Goal: Transaction & Acquisition: Purchase product/service

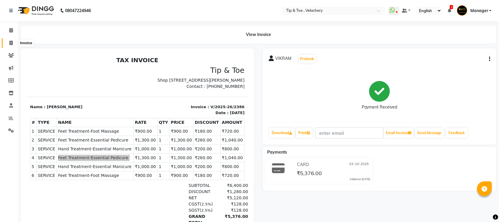
click at [13, 41] on span at bounding box center [11, 43] width 10 height 7
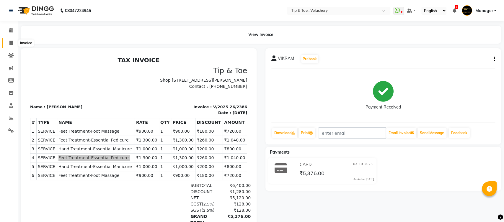
select select "service"
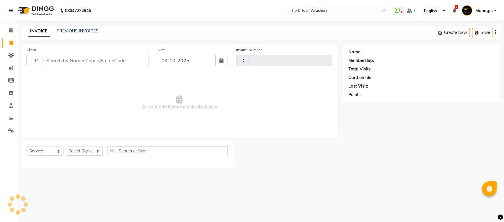
type input "2387"
select select "5863"
click at [12, 30] on icon at bounding box center [11, 30] width 4 height 4
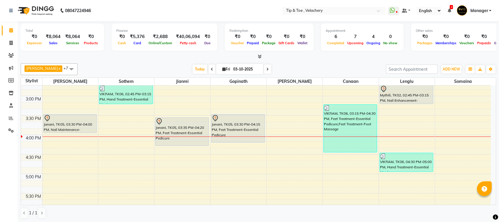
scroll to position [252, 0]
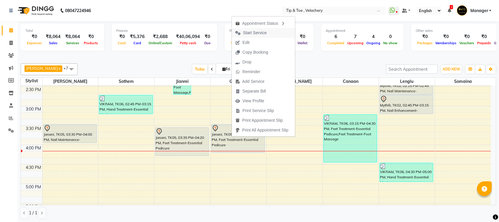
click at [247, 32] on span "Start Service" at bounding box center [255, 33] width 24 height 6
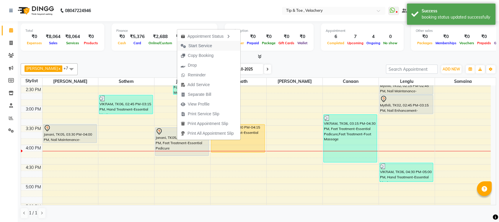
click at [202, 46] on span "Start Service" at bounding box center [200, 46] width 24 height 6
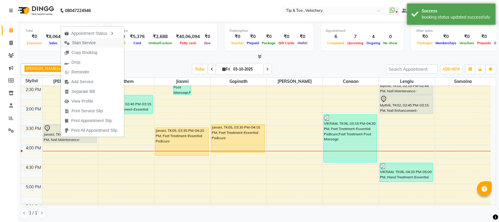
click at [86, 43] on span "Start Service" at bounding box center [84, 43] width 24 height 6
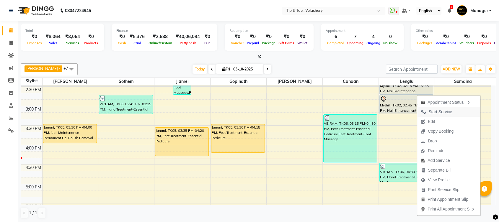
click at [430, 111] on span "Start Service" at bounding box center [441, 112] width 24 height 6
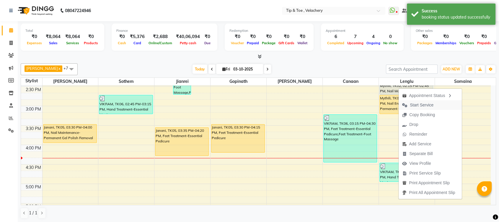
click at [416, 107] on span "Start Service" at bounding box center [422, 105] width 24 height 6
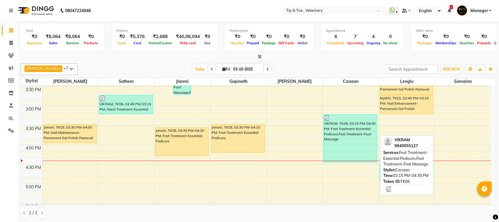
click at [354, 148] on div "VIKRAM, TK06, 03:15 PM-04:30 PM, Feet Treatment-Essential Pedicure,Feet Treatme…" at bounding box center [350, 139] width 53 height 48
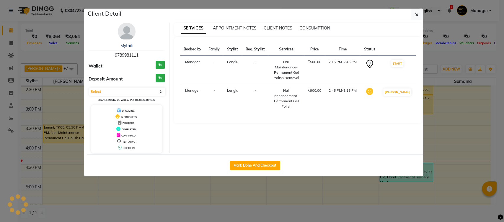
select select "3"
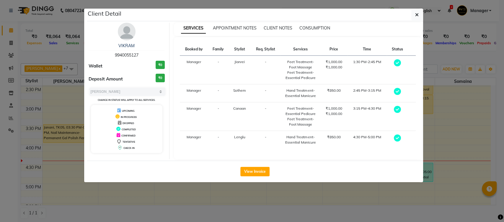
click at [354, 148] on td "4:30 PM-5:00 PM" at bounding box center [367, 140] width 40 height 18
click at [418, 17] on icon "button" at bounding box center [417, 14] width 4 height 5
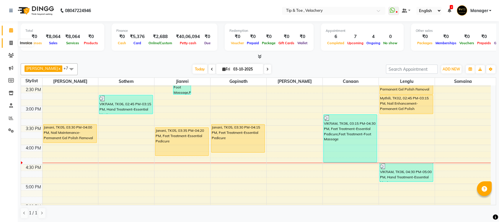
click at [10, 40] on span at bounding box center [11, 43] width 10 height 7
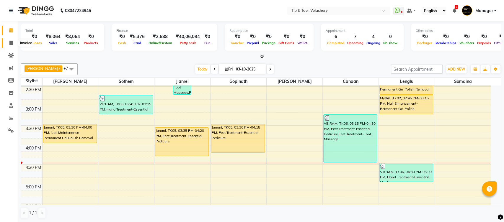
select select "5863"
select select "service"
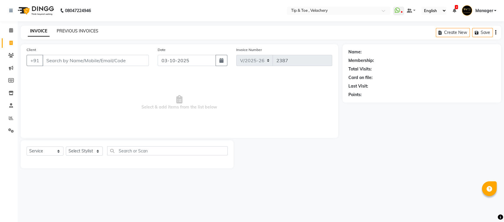
click at [60, 29] on link "PREVIOUS INVOICES" at bounding box center [78, 30] width 42 height 5
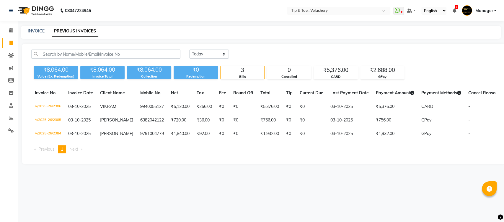
click at [62, 29] on link "PREVIOUS INVOICES" at bounding box center [75, 31] width 47 height 11
click at [29, 32] on link "INVOICE" at bounding box center [36, 30] width 17 height 5
select select "service"
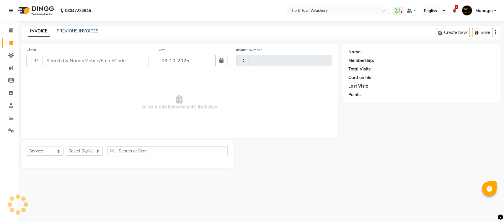
type input "2387"
select select "5863"
click at [73, 29] on link "PREVIOUS INVOICES" at bounding box center [78, 30] width 42 height 5
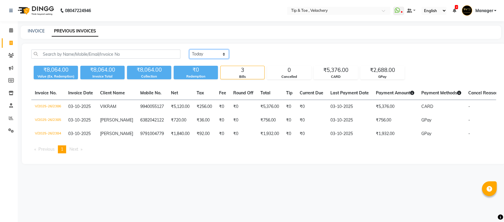
click at [220, 53] on select "Today Yesterday Custom Range" at bounding box center [209, 54] width 40 height 9
select select "range"
click at [189, 50] on select "Today Yesterday Custom Range" at bounding box center [209, 54] width 40 height 9
click at [258, 50] on input "03-10-2025" at bounding box center [257, 54] width 41 height 8
select select "10"
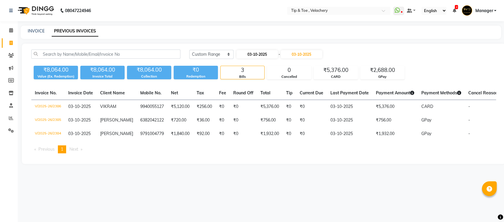
select select "2025"
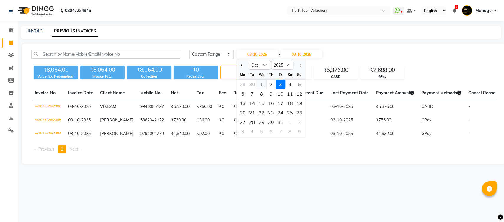
click at [261, 83] on div "1" at bounding box center [261, 84] width 9 height 9
type input "01-10-2025"
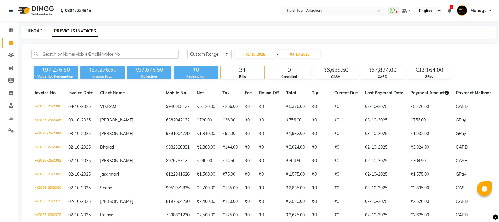
click at [38, 32] on link "INVOICE" at bounding box center [36, 30] width 17 height 5
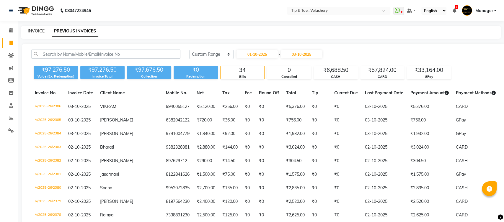
select select "service"
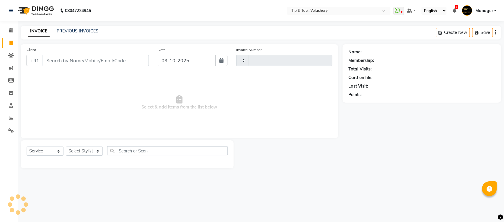
type input "2387"
select select "5863"
click at [10, 32] on icon at bounding box center [11, 30] width 4 height 4
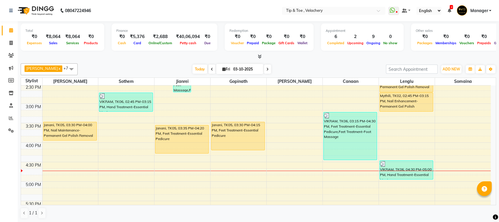
scroll to position [239, 0]
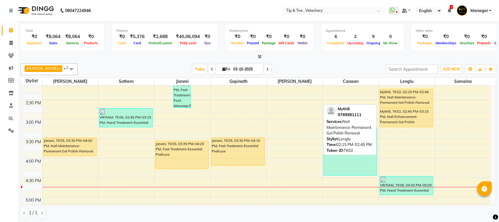
click at [404, 102] on div "Mythili, TK02, 02:15 PM-02:45 PM, Nail Maintenance-Permanent Gel Polish Removal" at bounding box center [406, 98] width 53 height 19
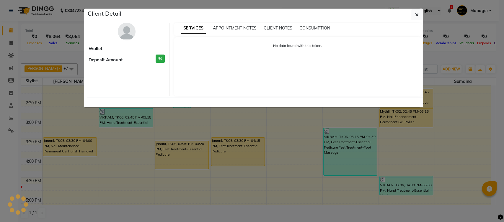
select select "1"
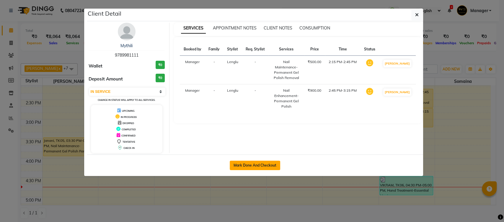
click at [261, 165] on button "Mark Done And Checkout" at bounding box center [255, 165] width 51 height 9
select select "service"
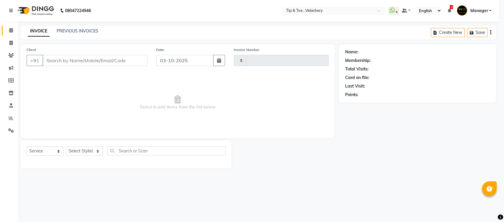
type input "2387"
select select "5863"
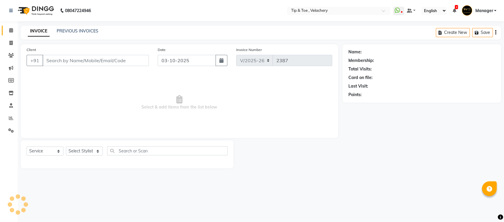
type input "9789981111"
select select "56374"
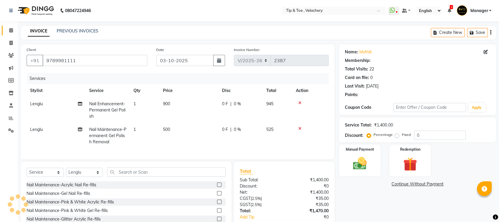
select select "1: Object"
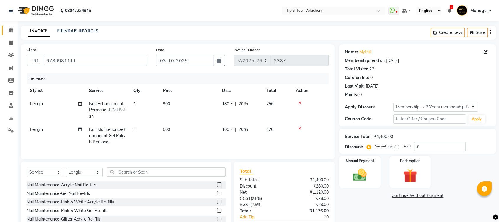
type input "20"
click at [118, 177] on input "text" at bounding box center [166, 172] width 118 height 9
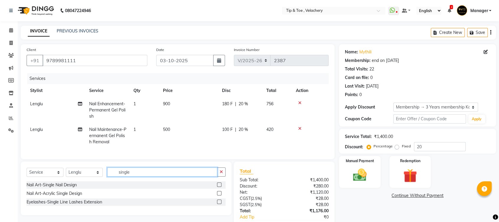
type input "single"
click at [54, 194] on div "Nail Art-Single Nail Design Nail Art-Acrylic Single Design Eyelashes-Single Lin…" at bounding box center [126, 195] width 199 height 26
drag, startPoint x: 64, startPoint y: 190, endPoint x: 74, endPoint y: 181, distance: 13.2
click at [64, 188] on div "Nail Art-Single Nail Design" at bounding box center [52, 185] width 50 height 6
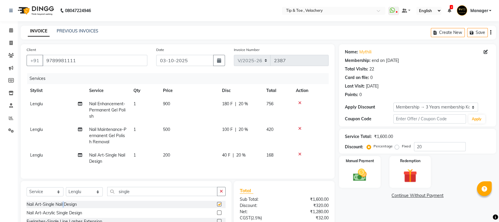
checkbox input "false"
click at [148, 157] on td "1" at bounding box center [145, 158] width 30 height 19
select select "56374"
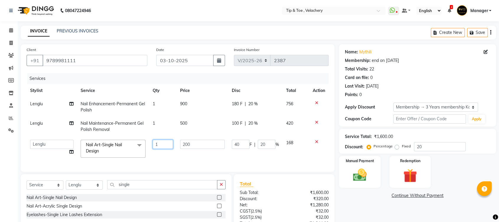
click at [165, 147] on input "1" at bounding box center [163, 144] width 20 height 9
type input "10"
click at [361, 218] on div "Name: Mythili Membership: end on 21-09-2026 Total Visits: 22 Card on file: 0 La…" at bounding box center [420, 152] width 162 height 217
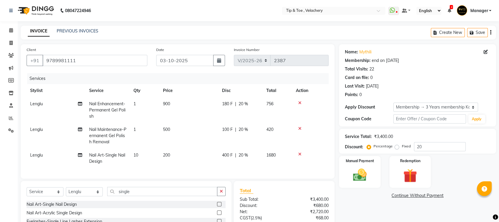
scroll to position [59, 0]
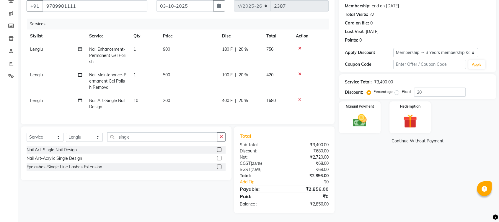
click at [443, 170] on div "Name: Mythili Membership: end on 21-09-2026 Total Visits: 22 Card on file: 0 La…" at bounding box center [420, 102] width 162 height 224
click at [147, 98] on td "10" at bounding box center [145, 103] width 30 height 19
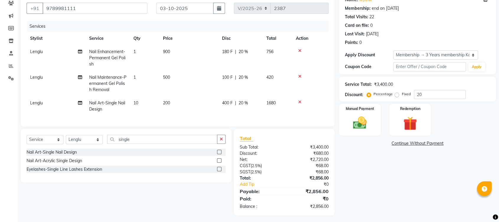
select select "56374"
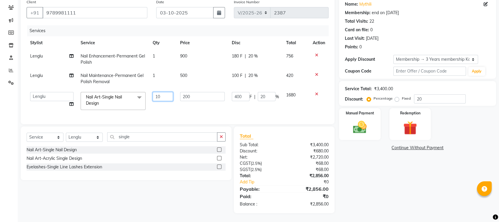
click at [161, 92] on input "10" at bounding box center [163, 96] width 20 height 9
type input "1"
type input "8"
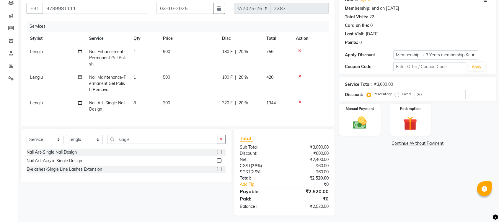
drag, startPoint x: 420, startPoint y: 187, endPoint x: 313, endPoint y: 143, distance: 115.4
click at [419, 188] on div "Name: Mythili Membership: end on 21-09-2026 Total Visits: 22 Card on file: 0 La…" at bounding box center [420, 104] width 162 height 224
click at [114, 57] on span "Nail Enhancement-Permanent Gel Polish" at bounding box center [107, 58] width 36 height 18
select select "56374"
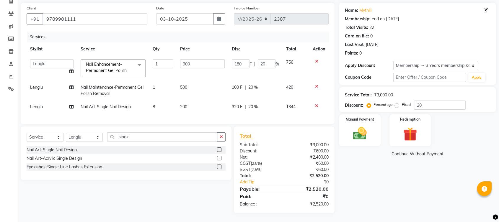
scroll to position [46, 0]
click at [109, 67] on span "Nail Enhancement-Permanent Gel Polish" at bounding box center [106, 68] width 41 height 12
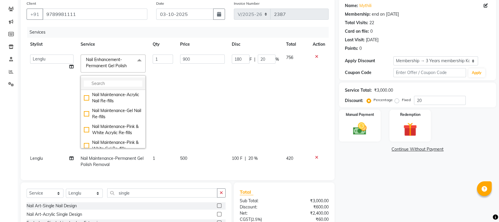
click at [109, 84] on input "multiselect-search" at bounding box center [113, 84] width 58 height 6
type input "opi"
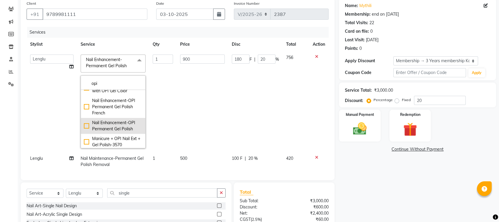
click at [121, 132] on div "Nail Enhancement-OPI Permanent Gel Polish" at bounding box center [113, 126] width 58 height 12
checkbox input "true"
type input "1300"
type input "260"
click at [228, 121] on td "260 F | 20 %" at bounding box center [255, 101] width 54 height 101
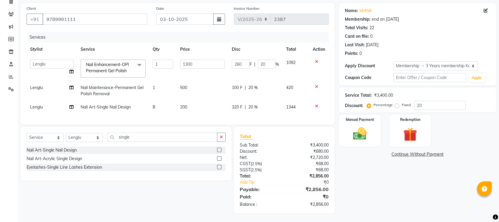
scroll to position [46, 0]
click at [369, 175] on div "Name: Mythili Membership: end on 21-09-2026 Total Visits: 22 Card on file: 0 La…" at bounding box center [420, 108] width 162 height 211
click at [85, 134] on select "Select Stylist [PERSON_NAME] Gopinath Jianrei [PERSON_NAME] Manager [PERSON_NAM…" at bounding box center [84, 137] width 37 height 9
select select "41027"
click at [66, 133] on select "Select Stylist [PERSON_NAME] Gopinath Jianrei [PERSON_NAME] Manager [PERSON_NAM…" at bounding box center [84, 137] width 37 height 9
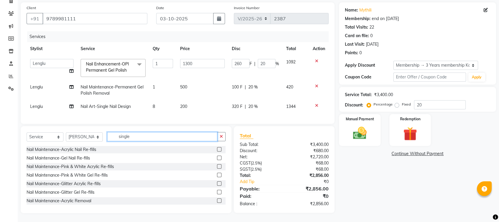
drag, startPoint x: 147, startPoint y: 137, endPoint x: 90, endPoint y: 137, distance: 57.6
click at [90, 137] on div "Select Service Product Membership Package Voucher Prepaid Gift Card Select Styl…" at bounding box center [126, 139] width 199 height 14
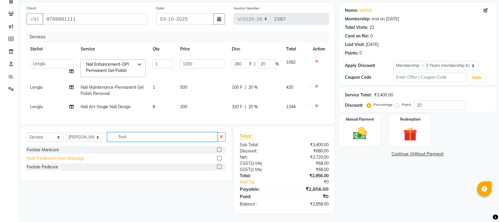
type input "foot"
drag, startPoint x: 63, startPoint y: 158, endPoint x: 98, endPoint y: 132, distance: 43.4
click at [63, 157] on div "Feet Treatment-Foot Massage" at bounding box center [56, 159] width 58 height 6
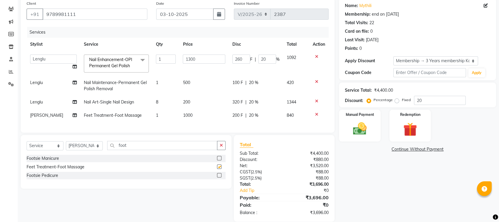
checkbox input "false"
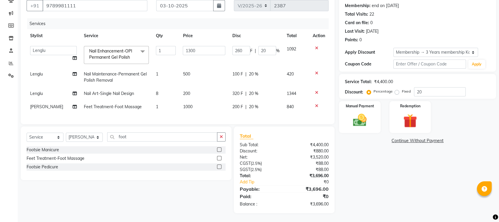
click at [195, 101] on td "1000" at bounding box center [204, 106] width 50 height 13
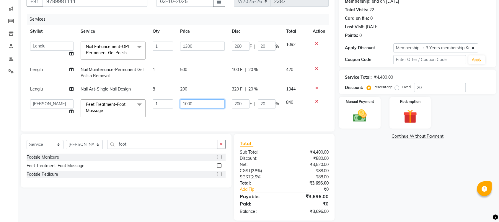
drag, startPoint x: 218, startPoint y: 99, endPoint x: 209, endPoint y: 103, distance: 10.2
click at [218, 100] on input "1000" at bounding box center [202, 104] width 45 height 9
type input "1"
type input "900"
click at [403, 162] on div "Name: Mythili Membership: end on 21-09-2026 Total Visits: 22 Card on file: 0 La…" at bounding box center [420, 103] width 162 height 236
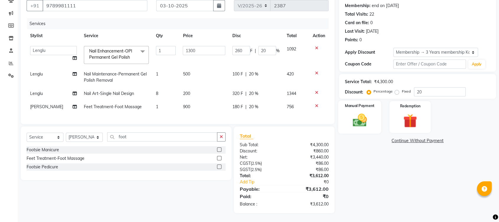
click at [356, 117] on img at bounding box center [359, 120] width 23 height 17
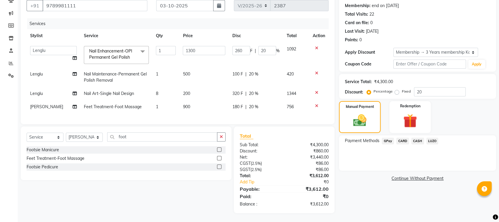
click at [404, 138] on span "CARD" at bounding box center [402, 141] width 13 height 7
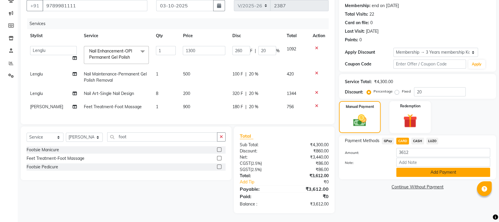
click at [425, 168] on button "Add Payment" at bounding box center [443, 172] width 94 height 9
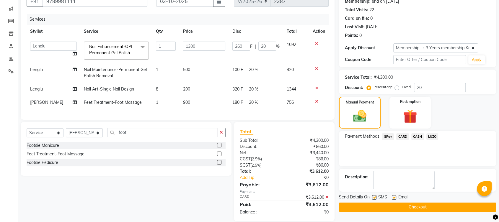
scroll to position [72, 0]
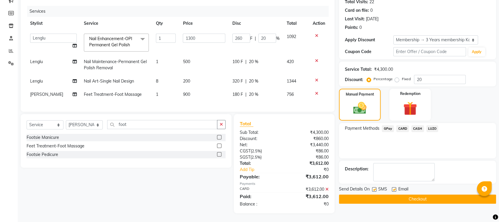
click at [394, 188] on label at bounding box center [394, 190] width 4 height 4
click at [394, 188] on input "checkbox" at bounding box center [394, 190] width 4 height 4
checkbox input "false"
click at [411, 195] on button "Checkout" at bounding box center [417, 199] width 157 height 9
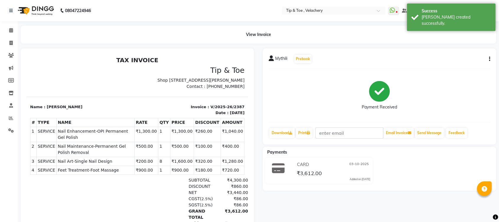
click at [105, 138] on span "Nail Enhancement-OPI Permanent Gel Polish" at bounding box center [95, 134] width 75 height 12
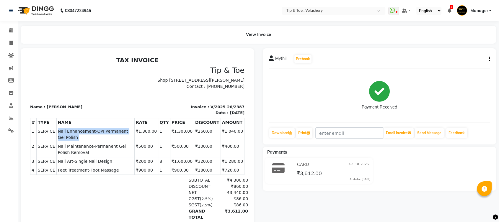
click at [105, 138] on span "Nail Enhancement-OPI Permanent Gel Polish" at bounding box center [95, 134] width 75 height 12
copy tr "Nail Enhancement-OPI Permanent Gel Polish"
click at [78, 146] on span "Nail Maintenance-Permanent Gel Polish Removal" at bounding box center [95, 150] width 75 height 12
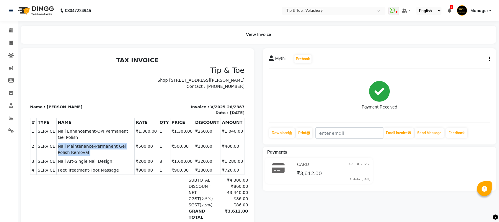
click at [78, 147] on span "Nail Maintenance-Permanent Gel Polish Removal" at bounding box center [95, 150] width 75 height 12
copy tr "Nail Maintenance-Permanent Gel Polish Removal"
click at [66, 161] on span "Nail Art-Single Nail Design" at bounding box center [95, 162] width 75 height 6
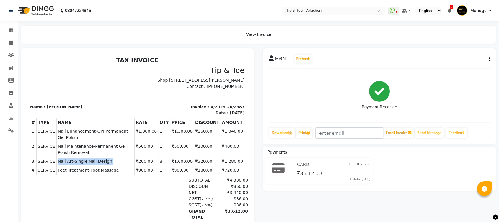
copy tr "Nail Art-Single Nail Design"
click at [77, 169] on span "Feet Treatment-Foot Massage" at bounding box center [95, 170] width 75 height 6
click at [77, 170] on span "Feet Treatment-Foot Massage" at bounding box center [95, 170] width 75 height 6
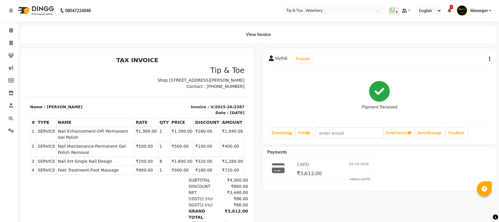
click at [56, 169] on td "SERVICE Feet Treatment-Foot Massage" at bounding box center [95, 170] width 78 height 9
copy tr "Feet Treatment-Foot Massage"
drag, startPoint x: 12, startPoint y: 31, endPoint x: 284, endPoint y: 17, distance: 272.4
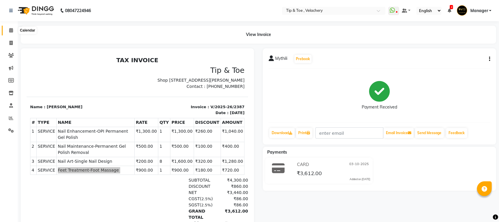
click at [13, 30] on span at bounding box center [11, 30] width 10 height 7
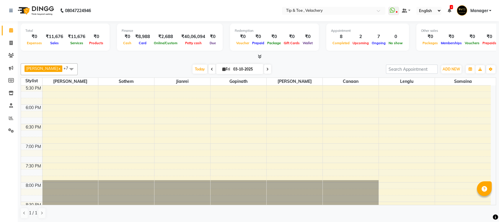
scroll to position [382, 0]
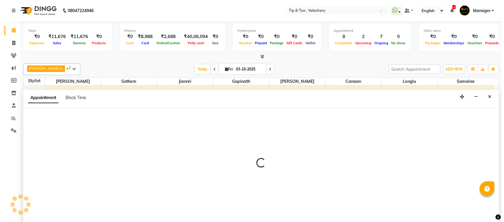
scroll to position [0, 0]
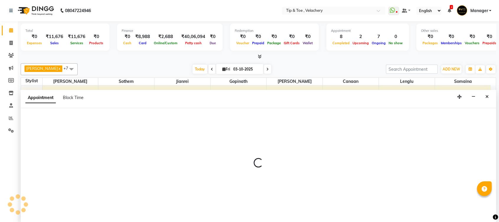
select select "41027"
select select "1140"
select select "tentative"
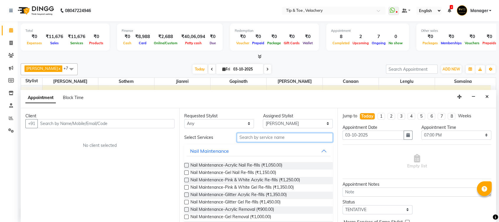
click at [265, 136] on input "text" at bounding box center [285, 137] width 96 height 9
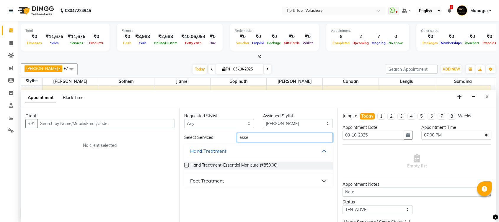
type input "esse"
click at [210, 183] on div "Feet Treatment" at bounding box center [207, 181] width 34 height 7
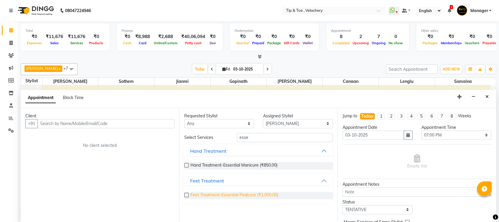
click at [251, 194] on span "Feet Treatment-Essential Pedicure (₹1,000.00)" at bounding box center [235, 195] width 88 height 7
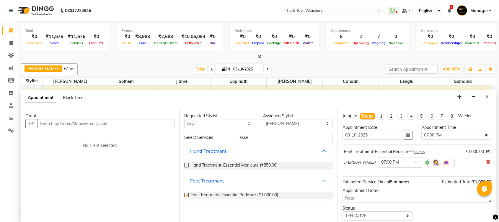
checkbox input "false"
click at [284, 124] on select "Select Afroz Canaan Gopinath Jianrei Lenglu Somaina Sothem Yapi Likha" at bounding box center [298, 123] width 70 height 9
select select "41026"
click at [263, 119] on select "Select Afroz Canaan Gopinath Jianrei Lenglu Somaina Sothem Yapi Likha" at bounding box center [298, 123] width 70 height 9
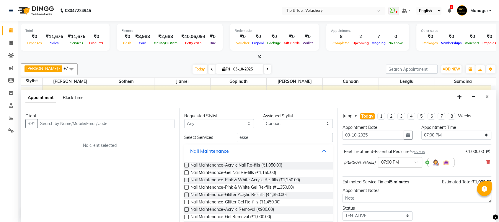
click at [261, 138] on input "esse" at bounding box center [285, 137] width 96 height 9
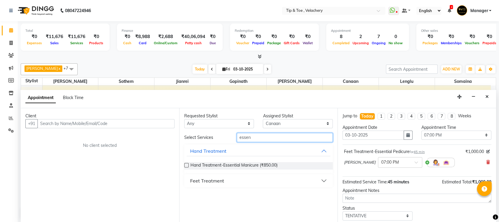
type input "essen"
click at [214, 180] on div "Feet Treatment" at bounding box center [207, 181] width 34 height 7
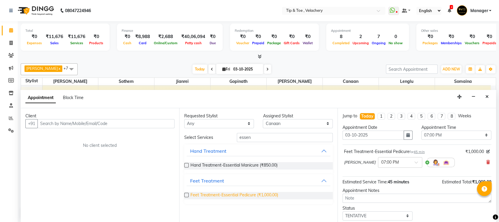
click at [251, 196] on span "Feet Treatment-Essential Pedicure (₹1,000.00)" at bounding box center [235, 195] width 88 height 7
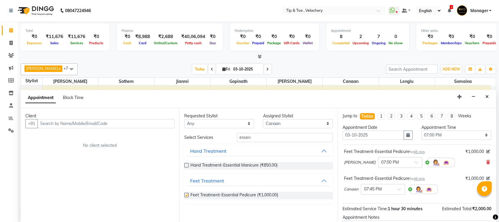
checkbox input "false"
click at [292, 126] on select "Select Afroz Canaan Gopinath Jianrei Lenglu Somaina Sothem Yapi Likha" at bounding box center [298, 123] width 70 height 9
select select "56374"
click at [263, 119] on select "Select Afroz Canaan Gopinath Jianrei Lenglu Somaina Sothem Yapi Likha" at bounding box center [298, 123] width 70 height 9
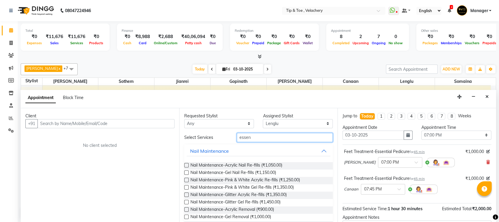
drag, startPoint x: 259, startPoint y: 134, endPoint x: 208, endPoint y: 138, distance: 51.5
click at [209, 137] on div "Select Services essen" at bounding box center [259, 137] width 158 height 9
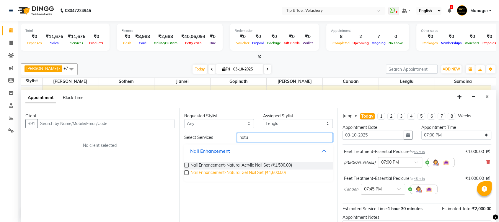
type input "natu"
drag, startPoint x: 245, startPoint y: 173, endPoint x: 266, endPoint y: 145, distance: 34.6
click at [245, 172] on span "Nail Enhancement-Natural Gel Nail Set (₹1,600.00)" at bounding box center [238, 173] width 95 height 7
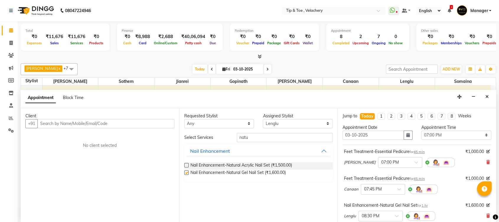
checkbox input "false"
drag, startPoint x: 255, startPoint y: 136, endPoint x: 160, endPoint y: 140, distance: 95.8
click at [160, 140] on div "Client +91 No client selected Requested Stylist Any Afroz Canaan Gopinath Jianr…" at bounding box center [259, 165] width 476 height 115
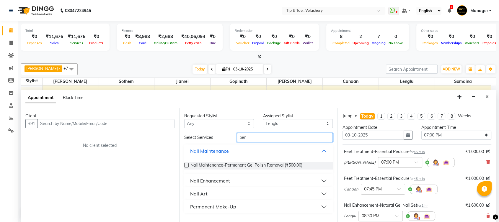
type input "per"
drag, startPoint x: 201, startPoint y: 179, endPoint x: 220, endPoint y: 185, distance: 19.3
click at [201, 179] on div "Nail Enhancement" at bounding box center [210, 181] width 40 height 7
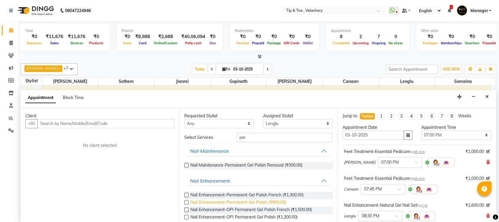
click at [271, 202] on span "Nail Enhancement-Permanent Gel Polish (₹900.00)" at bounding box center [239, 203] width 96 height 7
checkbox input "false"
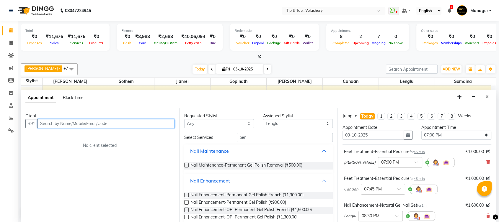
click at [108, 123] on input "text" at bounding box center [106, 123] width 137 height 9
type input "7358629251"
click at [166, 123] on span "Add Client" at bounding box center [162, 123] width 20 height 5
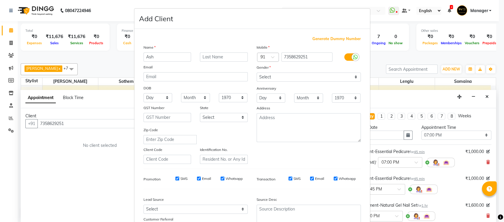
type input "Ash"
click at [297, 79] on select "Select [DEMOGRAPHIC_DATA] [DEMOGRAPHIC_DATA] Other Prefer Not To Say" at bounding box center [309, 77] width 104 height 9
select select "[DEMOGRAPHIC_DATA]"
click at [257, 73] on select "Select [DEMOGRAPHIC_DATA] [DEMOGRAPHIC_DATA] Other Prefer Not To Say" at bounding box center [309, 77] width 104 height 9
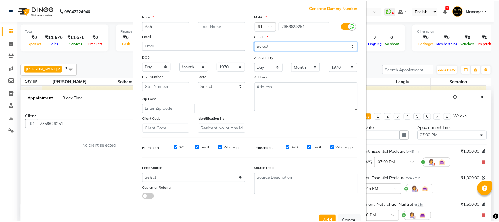
scroll to position [49, 0]
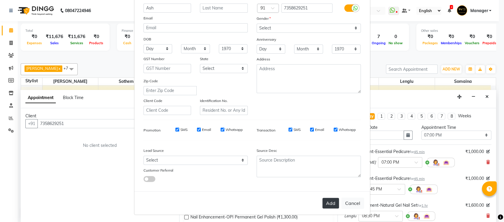
click at [334, 201] on button "Add" at bounding box center [331, 203] width 17 height 11
select select
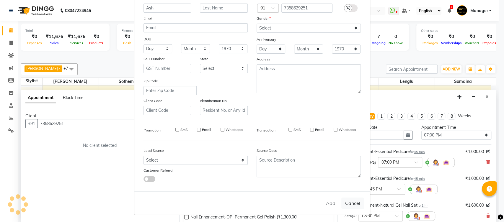
select select
checkbox input "false"
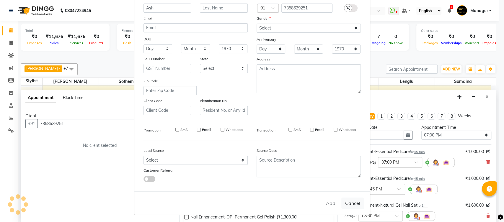
checkbox input "false"
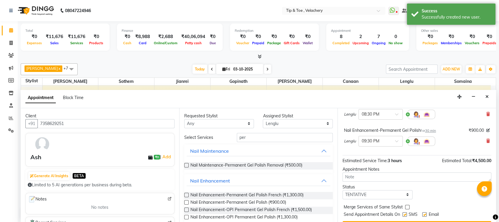
scroll to position [116, 0]
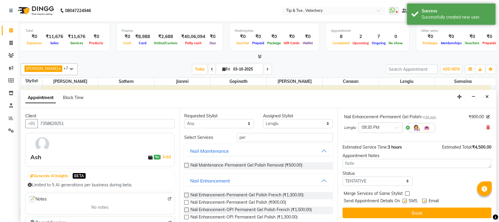
drag, startPoint x: 424, startPoint y: 199, endPoint x: 426, endPoint y: 206, distance: 7.6
click at [424, 199] on label at bounding box center [424, 201] width 4 height 4
click at [424, 200] on input "checkbox" at bounding box center [424, 202] width 4 height 4
checkbox input "false"
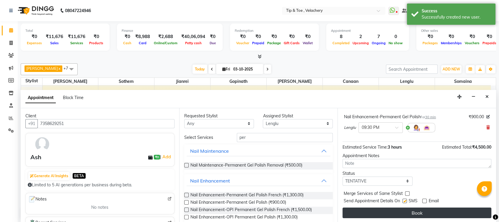
click at [430, 211] on button "Book" at bounding box center [417, 213] width 149 height 11
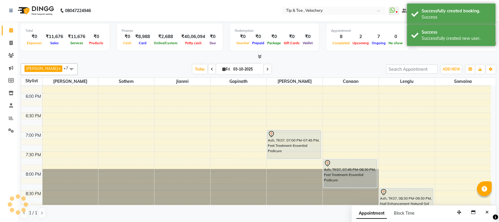
scroll to position [0, 0]
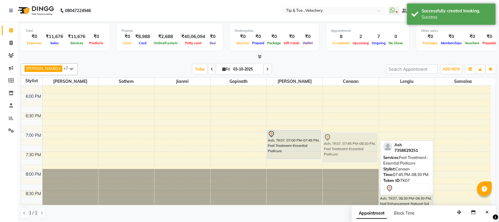
drag, startPoint x: 359, startPoint y: 171, endPoint x: 354, endPoint y: 142, distance: 29.0
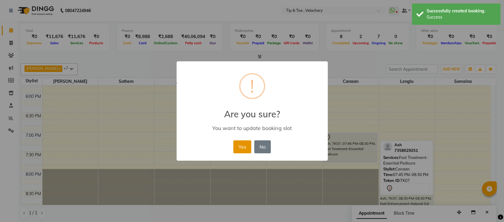
drag, startPoint x: 246, startPoint y: 145, endPoint x: 317, endPoint y: 152, distance: 71.0
click at [247, 145] on button "Yes" at bounding box center [242, 147] width 18 height 13
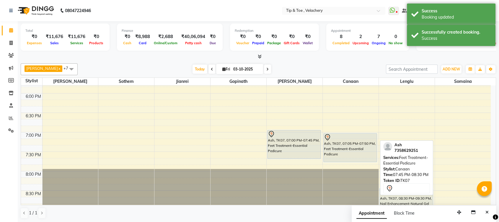
scroll to position [402, 0]
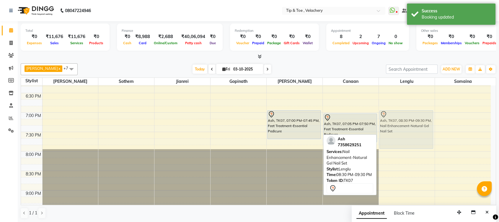
drag, startPoint x: 398, startPoint y: 186, endPoint x: 394, endPoint y: 130, distance: 56.0
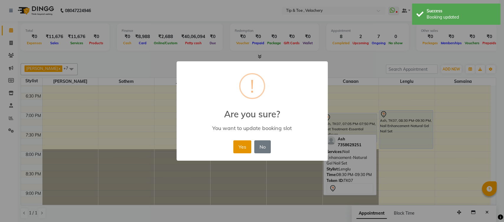
drag, startPoint x: 242, startPoint y: 144, endPoint x: 389, endPoint y: 149, distance: 146.9
click at [242, 143] on button "Yes" at bounding box center [242, 147] width 18 height 13
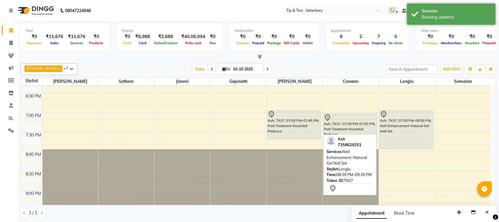
scroll to position [417, 0]
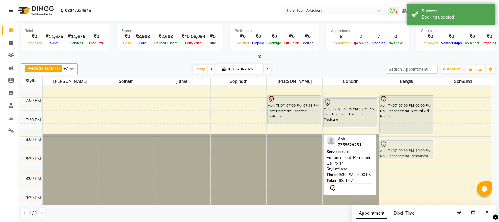
drag, startPoint x: 413, startPoint y: 196, endPoint x: 413, endPoint y: 145, distance: 51.4
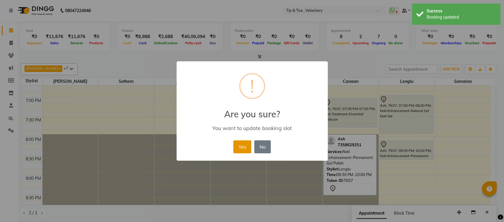
click at [240, 143] on button "Yes" at bounding box center [242, 147] width 18 height 13
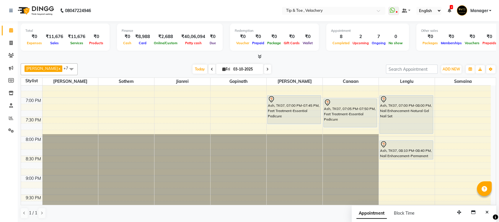
click at [264, 70] on span at bounding box center [267, 69] width 7 height 9
type input "04-10-2025"
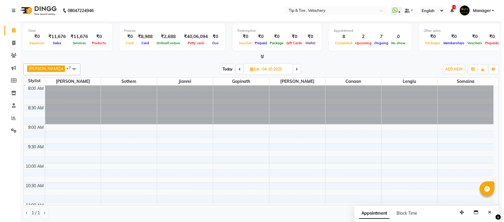
scroll to position [27, 0]
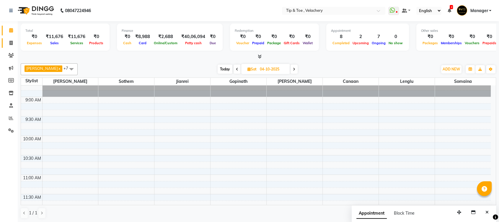
click at [15, 43] on span at bounding box center [11, 43] width 10 height 7
select select "service"
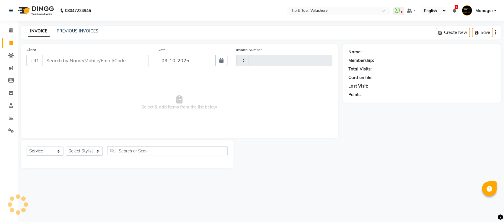
type input "2388"
select select "5863"
click at [9, 30] on icon at bounding box center [11, 30] width 4 height 4
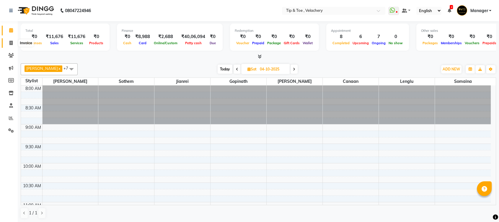
click at [12, 45] on icon at bounding box center [10, 43] width 3 height 4
select select "service"
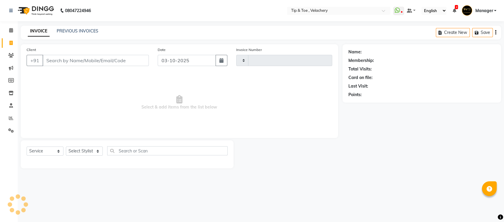
type input "2388"
select select "5863"
click at [111, 60] on input "Client" at bounding box center [96, 60] width 106 height 11
click at [101, 56] on input "7305053158" at bounding box center [81, 60] width 76 height 11
type input "7305053158"
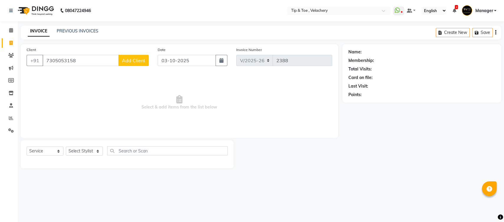
click at [136, 59] on span "Add Client" at bounding box center [133, 61] width 23 height 6
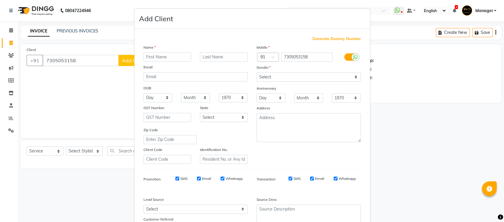
click at [90, 60] on ngb-modal-window "Add Client Generate Dummy Number Name Email DOB Day 01 02 03 04 05 06 07 08 09 …" at bounding box center [252, 111] width 504 height 222
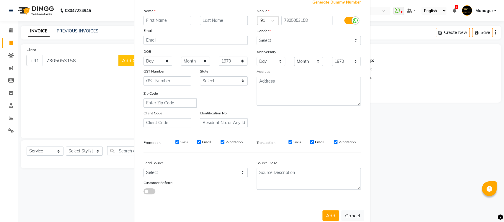
scroll to position [49, 0]
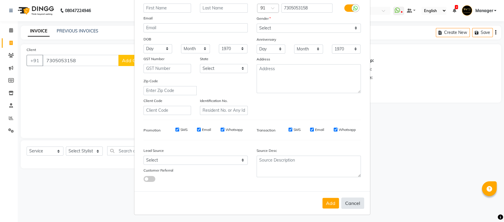
click at [348, 205] on button "Cancel" at bounding box center [352, 203] width 23 height 11
select select
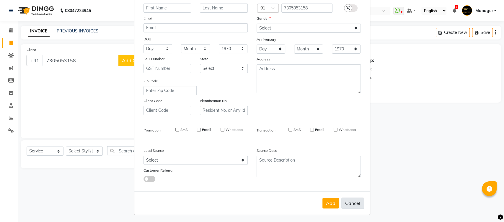
select select
checkbox input "false"
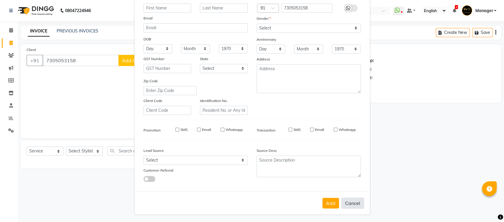
checkbox input "false"
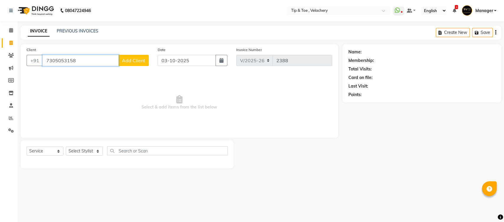
click at [89, 60] on input "7305053158" at bounding box center [81, 60] width 76 height 11
type input "7"
type input "7010530087"
click at [138, 58] on span "Add Client" at bounding box center [133, 61] width 23 height 6
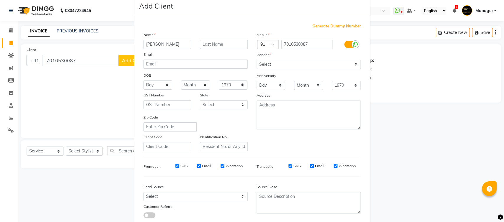
scroll to position [0, 0]
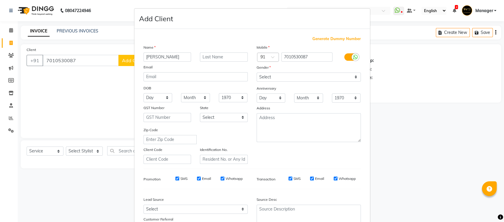
type input "helen"
click at [304, 77] on select "Select [DEMOGRAPHIC_DATA] [DEMOGRAPHIC_DATA] Other Prefer Not To Say" at bounding box center [309, 77] width 104 height 9
select select "[DEMOGRAPHIC_DATA]"
click at [257, 73] on select "Select [DEMOGRAPHIC_DATA] [DEMOGRAPHIC_DATA] Other Prefer Not To Say" at bounding box center [309, 77] width 104 height 9
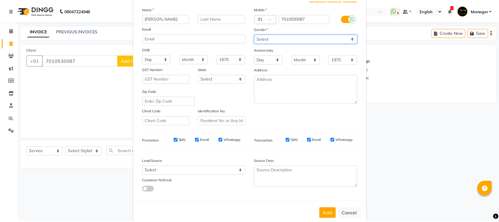
scroll to position [49, 0]
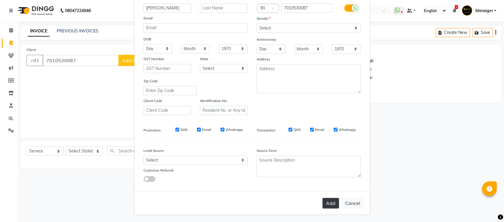
drag, startPoint x: 328, startPoint y: 201, endPoint x: 329, endPoint y: 195, distance: 5.7
click at [328, 200] on button "Add" at bounding box center [331, 203] width 17 height 11
select select
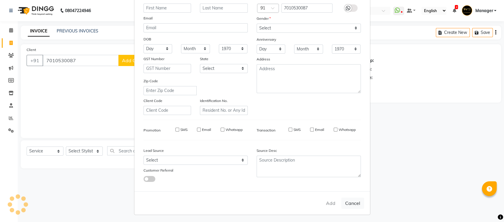
select select
checkbox input "false"
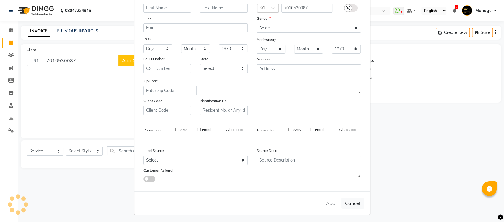
checkbox input "false"
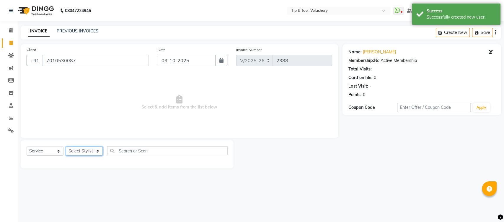
click at [97, 151] on select "Select Stylist [PERSON_NAME] Gopinath Jianrei [PERSON_NAME] Manager [PERSON_NAM…" at bounding box center [84, 151] width 37 height 9
select select "41035"
click at [66, 147] on select "Select Stylist [PERSON_NAME] Gopinath Jianrei [PERSON_NAME] Manager [PERSON_NAM…" at bounding box center [84, 151] width 37 height 9
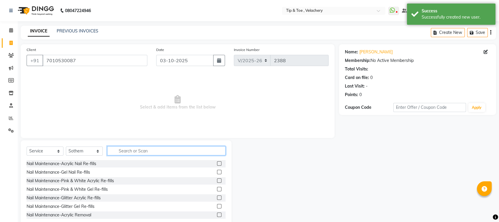
click at [127, 152] on input "text" at bounding box center [166, 151] width 118 height 9
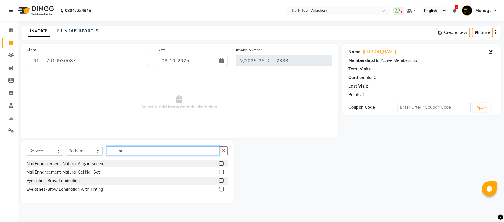
type input "nat"
click at [222, 171] on label at bounding box center [221, 172] width 4 height 4
click at [222, 171] on input "checkbox" at bounding box center [221, 173] width 4 height 4
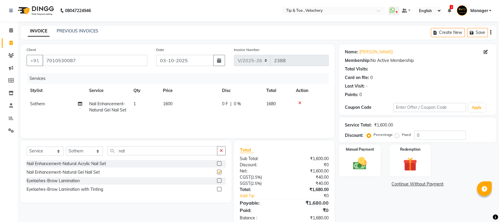
checkbox input "false"
click at [134, 149] on input "nat" at bounding box center [162, 151] width 110 height 9
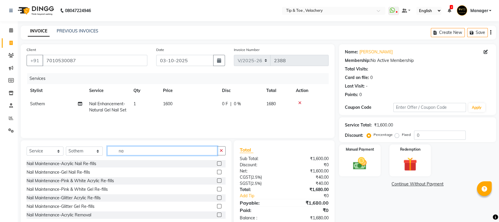
type input "n"
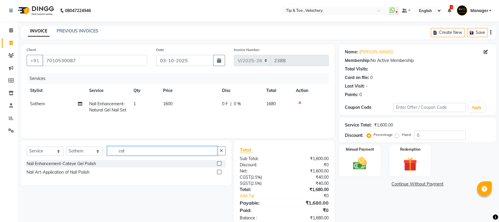
type input "cat"
click at [219, 164] on label at bounding box center [219, 164] width 4 height 4
click at [219, 164] on input "checkbox" at bounding box center [219, 164] width 4 height 4
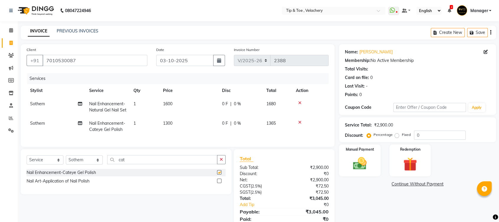
checkbox input "false"
click at [155, 165] on input "cat" at bounding box center [162, 159] width 110 height 9
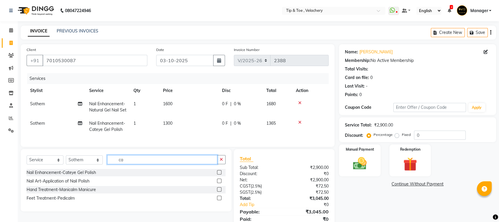
type input "c"
type input "sin"
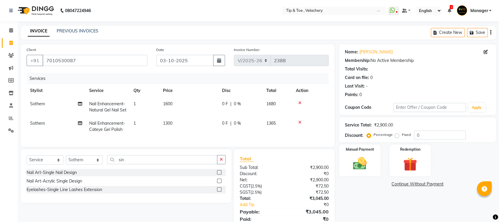
click at [219, 175] on label at bounding box center [219, 172] width 4 height 4
click at [219, 175] on input "checkbox" at bounding box center [219, 173] width 4 height 4
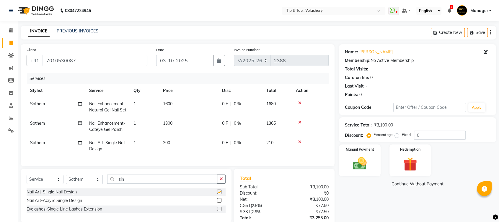
checkbox input "false"
click at [183, 104] on td "1600" at bounding box center [189, 106] width 59 height 19
select select "41035"
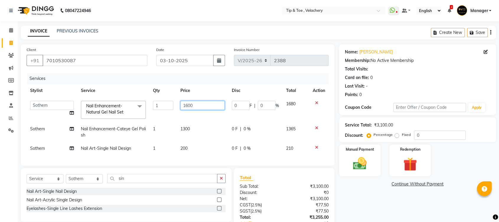
click at [214, 105] on input "1600" at bounding box center [202, 105] width 44 height 9
type input "1"
type input "800"
click at [396, 190] on div "Name: Helen Membership: No Active Membership Total Visits: Card on file: 0 Last…" at bounding box center [420, 149] width 162 height 211
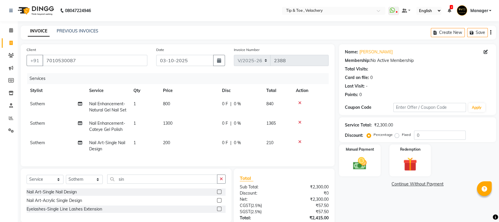
scroll to position [53, 0]
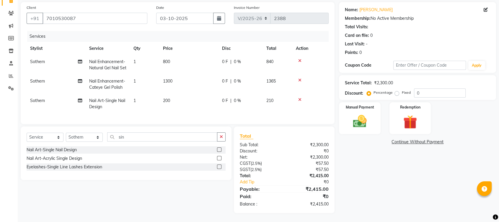
click at [142, 94] on td "1" at bounding box center [145, 103] width 30 height 19
select select "41035"
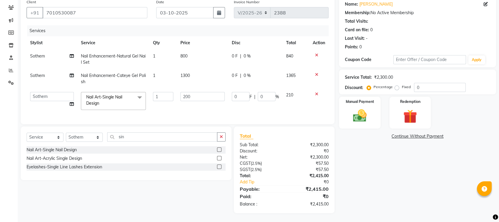
scroll to position [52, 0]
click at [158, 93] on input "1" at bounding box center [163, 96] width 20 height 9
type input "2"
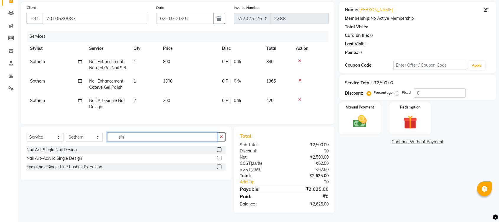
drag, startPoint x: 137, startPoint y: 139, endPoint x: 66, endPoint y: 146, distance: 71.0
click at [66, 147] on div "Select Service Product Membership Package Voucher Prepaid Gift Card Select Styl…" at bounding box center [126, 140] width 199 height 14
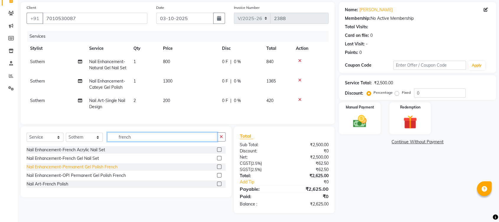
type input "french"
click at [94, 165] on div "Nail Enhancement-Permanent Gel Polish French" at bounding box center [72, 167] width 91 height 6
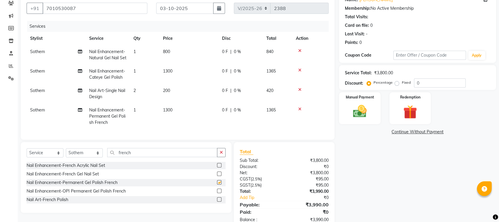
checkbox input "false"
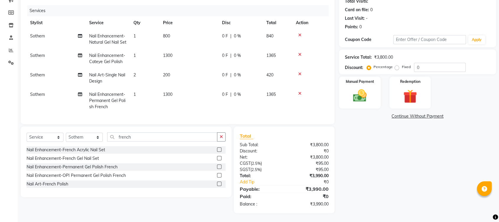
scroll to position [79, 0]
drag, startPoint x: 176, startPoint y: 88, endPoint x: 205, endPoint y: 90, distance: 29.3
click at [177, 88] on td "1300" at bounding box center [189, 101] width 59 height 26
select select "41035"
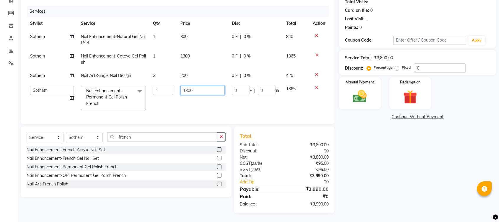
click at [208, 88] on input "1300" at bounding box center [202, 90] width 44 height 9
type input "1"
type input "390"
drag, startPoint x: 485, startPoint y: 196, endPoint x: 455, endPoint y: 179, distance: 34.7
click at [485, 197] on div "Name: Helen Membership: No Active Membership Total Visits: Card on file: 0 Last…" at bounding box center [420, 95] width 162 height 237
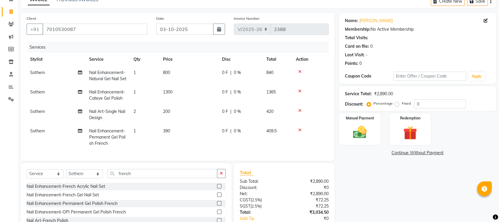
scroll to position [79, 0]
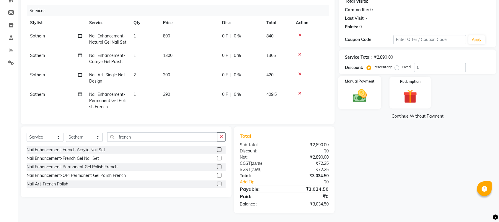
drag, startPoint x: 377, startPoint y: 153, endPoint x: 359, endPoint y: 92, distance: 63.7
click at [376, 154] on div "Name: Helen Membership: No Active Membership Total Visits: Card on file: 0 Last…" at bounding box center [420, 94] width 162 height 237
drag, startPoint x: 367, startPoint y: 87, endPoint x: 349, endPoint y: 86, distance: 18.0
click at [367, 88] on img at bounding box center [359, 96] width 23 height 17
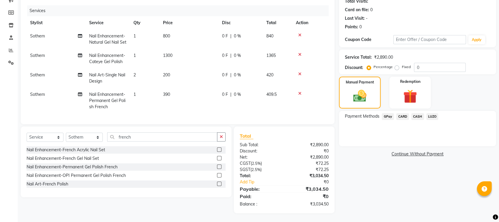
click at [387, 113] on span "GPay" at bounding box center [388, 116] width 12 height 7
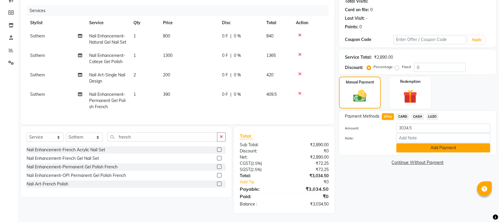
click at [421, 144] on button "Add Payment" at bounding box center [443, 148] width 94 height 9
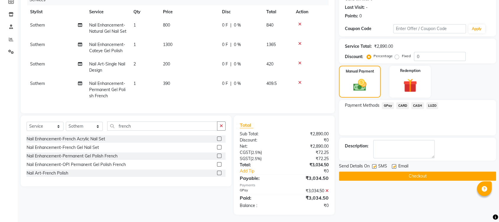
scroll to position [91, 0]
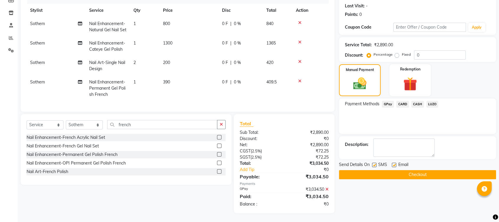
click at [395, 163] on label at bounding box center [394, 165] width 4 height 4
click at [395, 164] on input "checkbox" at bounding box center [394, 166] width 4 height 4
checkbox input "false"
click at [388, 170] on button "Checkout" at bounding box center [417, 174] width 157 height 9
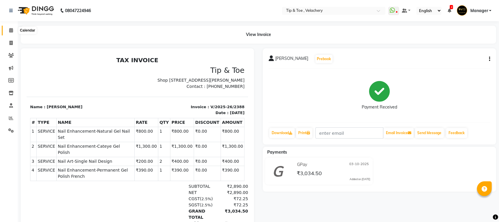
drag, startPoint x: 9, startPoint y: 29, endPoint x: 232, endPoint y: 10, distance: 223.8
click at [9, 29] on icon at bounding box center [11, 30] width 4 height 4
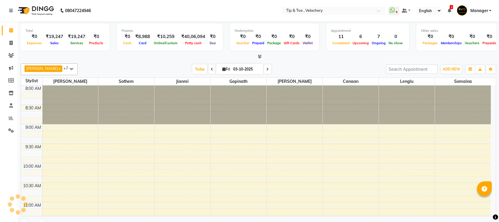
scroll to position [388, 0]
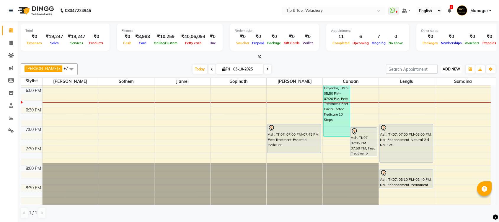
click at [450, 69] on span "ADD NEW" at bounding box center [451, 69] width 17 height 4
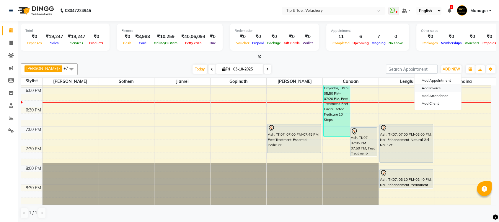
click at [430, 86] on link "Add Invoice" at bounding box center [438, 88] width 47 height 8
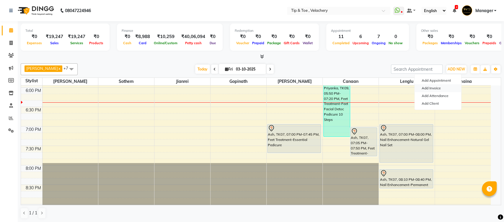
select select "service"
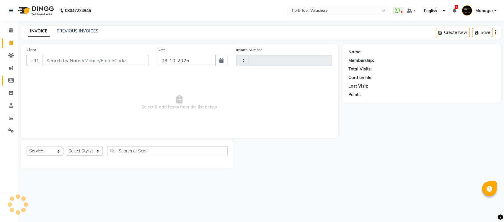
type input "2390"
select select "5863"
click at [84, 152] on select "Select Stylist" at bounding box center [84, 151] width 37 height 9
select select "41027"
click at [66, 147] on select "Select Stylist [PERSON_NAME] Gopinath Jianrei [PERSON_NAME] Manager [PERSON_NAM…" at bounding box center [84, 151] width 37 height 9
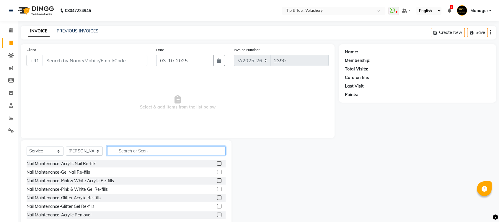
click at [131, 149] on input "text" at bounding box center [166, 151] width 118 height 9
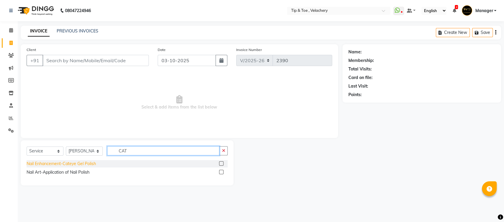
type input "CAT"
click at [79, 164] on div "Nail Enhancement-Cateye Gel Polish" at bounding box center [61, 164] width 69 height 6
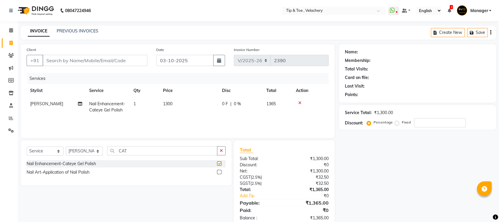
checkbox input "false"
drag, startPoint x: 129, startPoint y: 152, endPoint x: 72, endPoint y: 153, distance: 57.0
click at [73, 154] on div "Select Service Product Membership Package Voucher Prepaid Gift Card Select Styl…" at bounding box center [126, 154] width 199 height 14
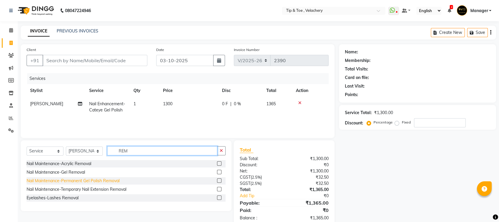
type input "REM"
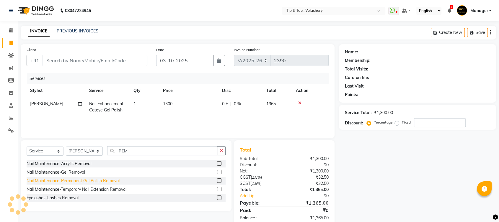
drag, startPoint x: 80, startPoint y: 183, endPoint x: 101, endPoint y: 162, distance: 28.6
click at [81, 182] on div "Nail Maintenance-Permanent Gel Polish Removal" at bounding box center [73, 181] width 93 height 6
checkbox input "false"
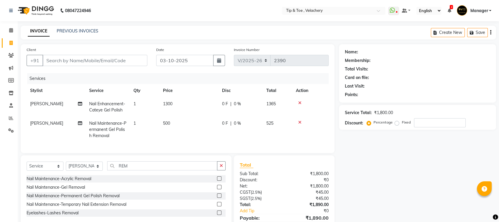
click at [149, 102] on td "1" at bounding box center [145, 106] width 30 height 19
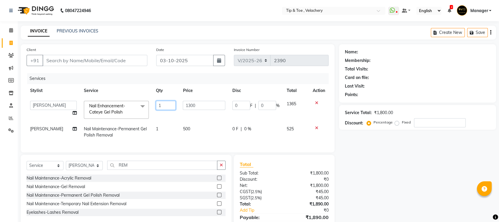
click at [173, 100] on td "1" at bounding box center [165, 109] width 27 height 25
type input "2"
drag, startPoint x: 421, startPoint y: 177, endPoint x: 409, endPoint y: 176, distance: 12.1
click at [421, 177] on div "Name: Membership: Total Visits: Card on file: Last Visit: Points: Service Total…" at bounding box center [420, 143] width 162 height 198
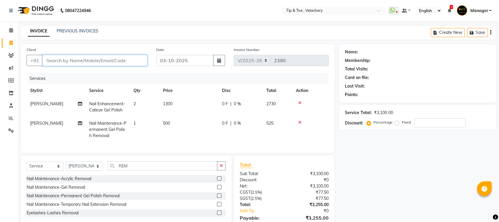
click at [107, 60] on input "Client" at bounding box center [95, 60] width 105 height 11
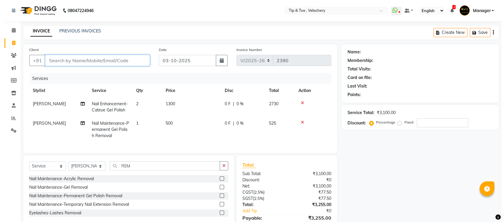
scroll to position [34, 0]
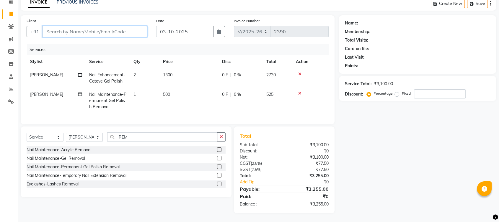
click at [81, 26] on input "Client" at bounding box center [95, 31] width 105 height 11
type input "8"
type input "0"
click at [52, 26] on input "8638671148" at bounding box center [80, 31] width 75 height 11
click at [52, 26] on input "838671148" at bounding box center [80, 31] width 75 height 11
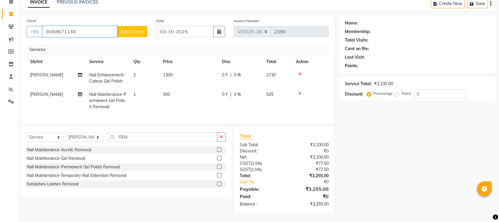
type input "8368671148"
click at [135, 29] on span "Add Client" at bounding box center [132, 32] width 23 height 6
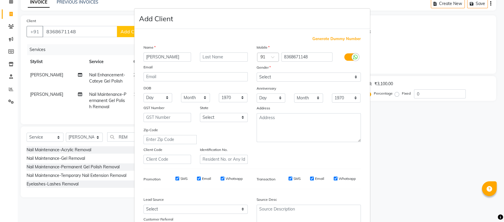
type input "Monica"
drag, startPoint x: 277, startPoint y: 78, endPoint x: 280, endPoint y: 81, distance: 4.0
click at [278, 79] on select "Select [DEMOGRAPHIC_DATA] [DEMOGRAPHIC_DATA] Other Prefer Not To Say" at bounding box center [309, 77] width 104 height 9
select select "[DEMOGRAPHIC_DATA]"
click at [257, 73] on select "Select [DEMOGRAPHIC_DATA] [DEMOGRAPHIC_DATA] Other Prefer Not To Say" at bounding box center [309, 77] width 104 height 9
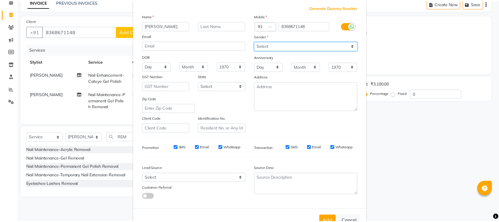
scroll to position [49, 0]
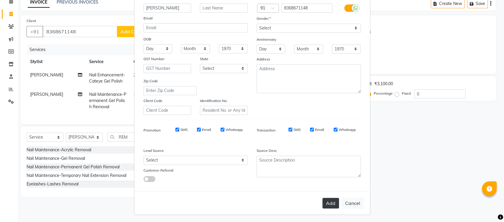
click at [334, 203] on button "Add" at bounding box center [331, 203] width 17 height 11
select select
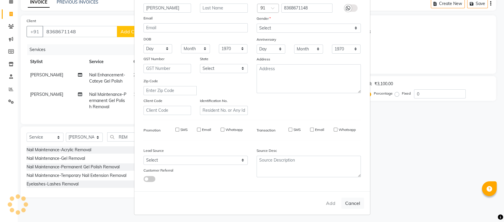
select select
checkbox input "false"
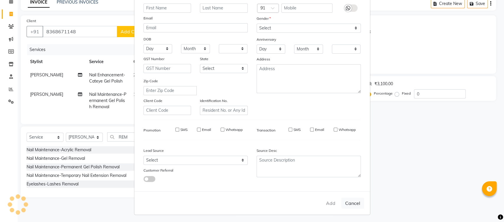
checkbox input "false"
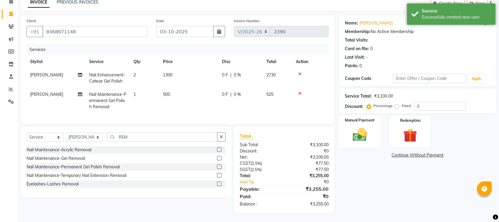
click at [363, 131] on img at bounding box center [359, 135] width 23 height 17
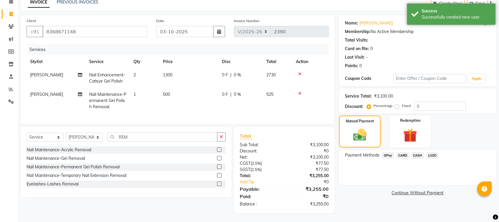
click at [401, 152] on span "CARD" at bounding box center [402, 155] width 13 height 7
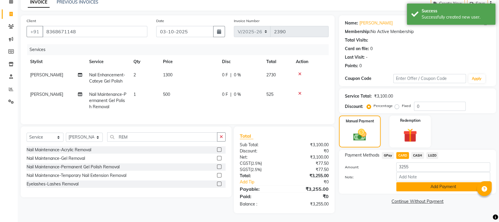
click at [417, 183] on button "Add Payment" at bounding box center [443, 187] width 94 height 9
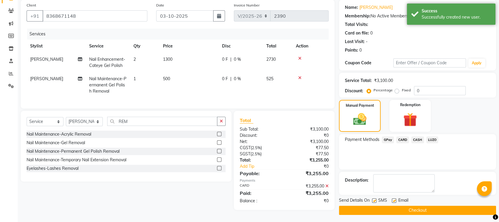
scroll to position [46, 0]
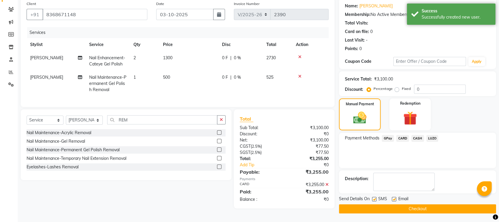
click at [393, 200] on label at bounding box center [394, 199] width 4 height 4
click at [393, 200] on input "checkbox" at bounding box center [394, 200] width 4 height 4
checkbox input "false"
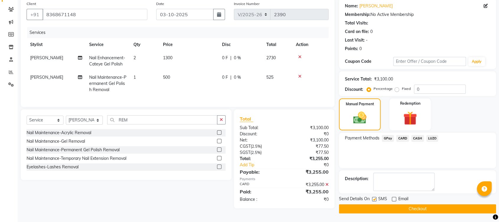
click at [36, 58] on span "[PERSON_NAME]" at bounding box center [46, 57] width 33 height 5
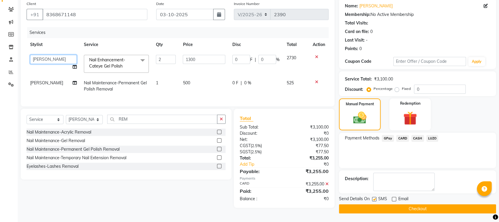
click at [36, 60] on select "[PERSON_NAME] [PERSON_NAME] [PERSON_NAME] Manager [PERSON_NAME]" at bounding box center [53, 59] width 47 height 9
select select "56374"
click at [45, 85] on td "[PERSON_NAME]" at bounding box center [54, 86] width 54 height 19
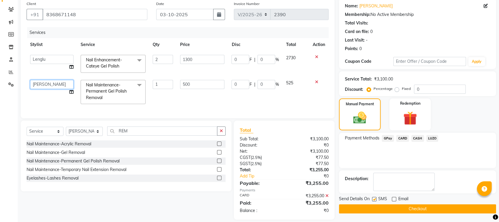
click at [56, 87] on select "[PERSON_NAME] [PERSON_NAME] [PERSON_NAME] Manager [PERSON_NAME]" at bounding box center [51, 84] width 43 height 9
select select "56374"
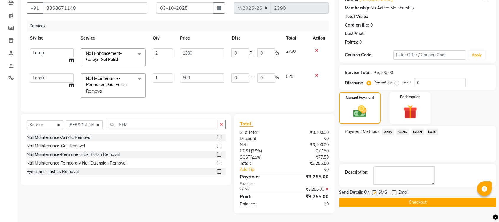
click at [393, 198] on button "Checkout" at bounding box center [417, 202] width 157 height 9
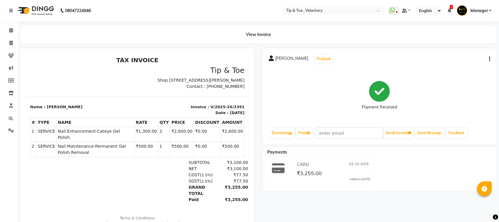
click at [83, 138] on span "Nail Enhancement-Cateye Gel Polish" at bounding box center [95, 134] width 75 height 12
copy tr "Nail Enhancement-Cateye Gel Polish"
click at [101, 147] on span "Nail Maintenance-Permanent Gel Polish Removal" at bounding box center [95, 150] width 75 height 12
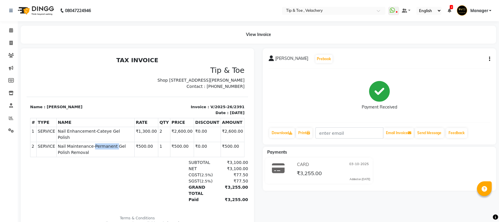
click at [101, 147] on span "Nail Maintenance-Permanent Gel Polish Removal" at bounding box center [95, 150] width 75 height 12
copy tr "Nail Maintenance-Permanent Gel Polish Removal"
click at [8, 30] on span at bounding box center [11, 30] width 10 height 7
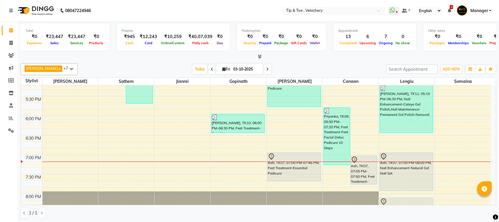
scroll to position [255, 0]
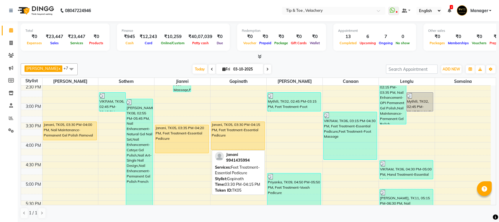
click at [233, 128] on div "Janani, TK05, 03:30 PM-04:15 PM, Feet Treatment-Essential Pedicure" at bounding box center [238, 136] width 53 height 28
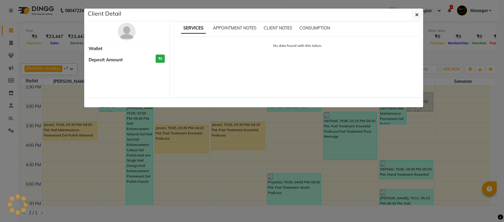
select select "1"
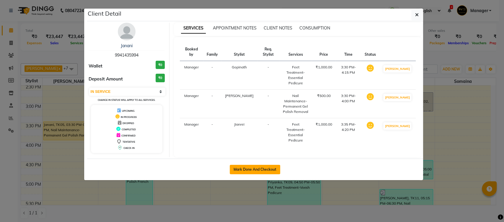
click at [258, 165] on button "Mark Done And Checkout" at bounding box center [255, 169] width 51 height 9
select select "service"
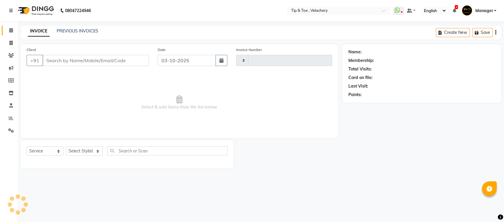
type input "2392"
select select "5863"
type input "9941435994"
select select "41031"
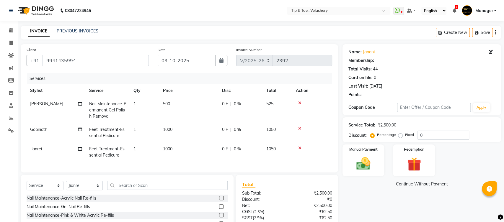
type input "20"
select select "1: Object"
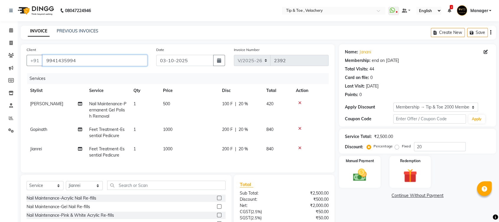
drag, startPoint x: 87, startPoint y: 62, endPoint x: 39, endPoint y: 70, distance: 48.5
click at [43, 71] on div "Client +91 9941435994 Date 03-10-2025 Invoice Number V/2025 V/2025-26 2392 Serv…" at bounding box center [178, 108] width 314 height 128
click at [11, 32] on icon at bounding box center [11, 30] width 4 height 4
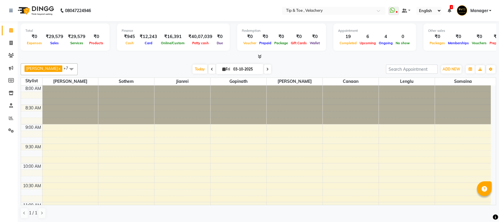
click at [13, 29] on span at bounding box center [11, 30] width 10 height 7
click at [450, 68] on span "ADD NEW" at bounding box center [451, 69] width 17 height 4
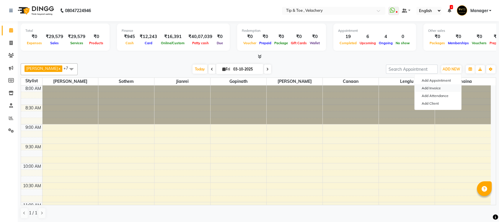
click at [437, 88] on link "Add Invoice" at bounding box center [438, 88] width 47 height 8
select select "service"
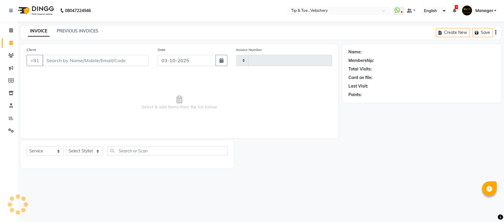
type input "2393"
type input "9"
select select "5863"
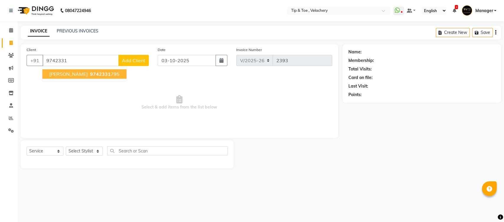
click at [63, 62] on input "9742331" at bounding box center [81, 60] width 76 height 11
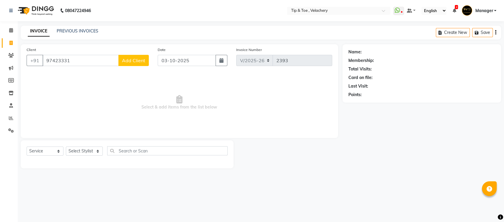
click at [96, 66] on input "97423331" at bounding box center [81, 60] width 76 height 11
type input "9742333197"
click at [143, 60] on span "Add Client" at bounding box center [133, 61] width 23 height 6
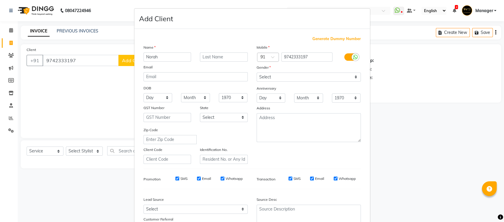
type input "Norah"
click at [299, 76] on select "Select [DEMOGRAPHIC_DATA] [DEMOGRAPHIC_DATA] Other Prefer Not To Say" at bounding box center [309, 77] width 104 height 9
select select "[DEMOGRAPHIC_DATA]"
click at [257, 73] on select "Select [DEMOGRAPHIC_DATA] [DEMOGRAPHIC_DATA] Other Prefer Not To Say" at bounding box center [309, 77] width 104 height 9
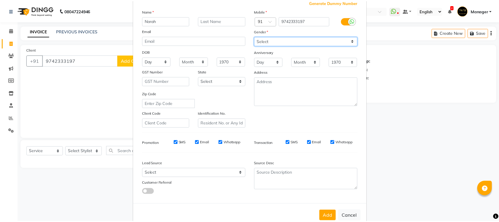
scroll to position [49, 0]
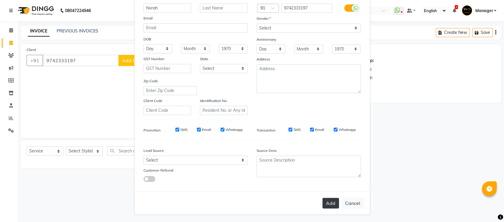
click at [332, 204] on button "Add" at bounding box center [331, 203] width 17 height 11
select select
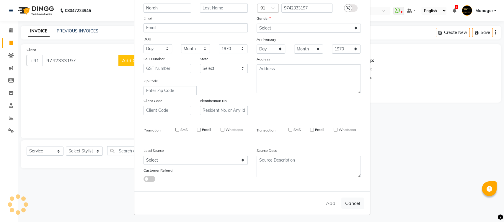
select select
checkbox input "false"
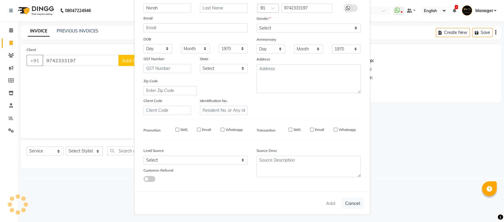
checkbox input "false"
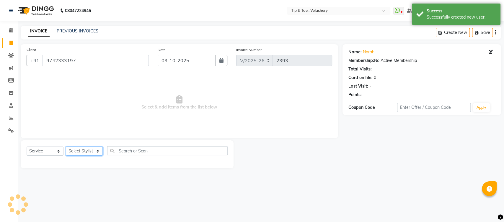
click at [84, 152] on select "Select Stylist [PERSON_NAME] Gopinath Jianrei [PERSON_NAME] Manager [PERSON_NAM…" at bounding box center [84, 151] width 37 height 9
select select "41031"
click at [66, 147] on select "Select Stylist [PERSON_NAME] Gopinath Jianrei [PERSON_NAME] Manager [PERSON_NAM…" at bounding box center [84, 151] width 37 height 9
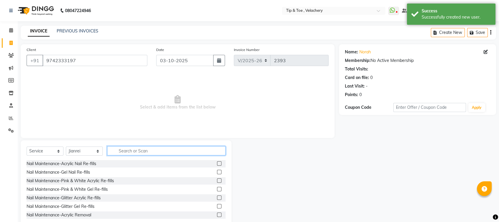
click at [148, 153] on input "text" at bounding box center [166, 151] width 118 height 9
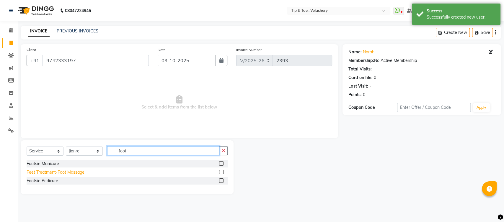
type input "foot"
click at [66, 172] on div "Feet Treatment-Foot Massage" at bounding box center [56, 173] width 58 height 6
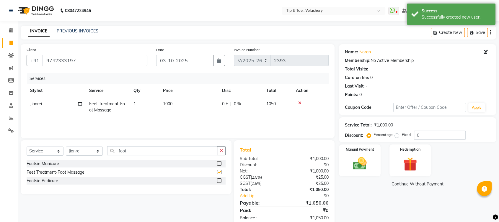
checkbox input "false"
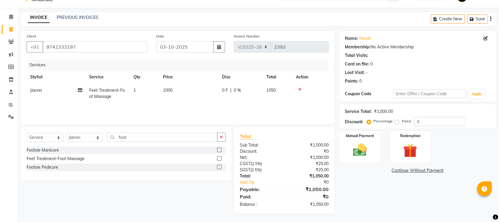
click at [186, 90] on td "1000" at bounding box center [189, 93] width 59 height 19
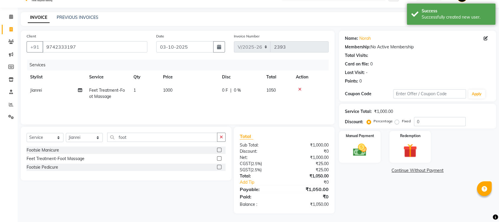
select select "41031"
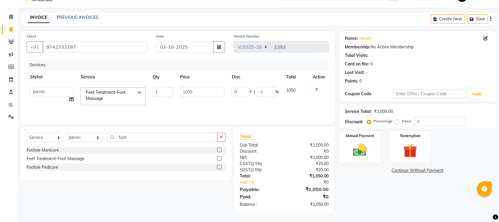
click at [222, 87] on td "1000" at bounding box center [203, 96] width 52 height 25
drag, startPoint x: 210, startPoint y: 95, endPoint x: 213, endPoint y: 93, distance: 3.5
click at [210, 95] on input "1000" at bounding box center [202, 91] width 45 height 9
type input "1"
type input "900"
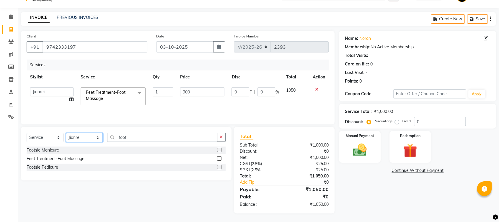
click at [75, 140] on select "Select Stylist [PERSON_NAME] Gopinath Jianrei [PERSON_NAME] Manager [PERSON_NAM…" at bounding box center [84, 137] width 37 height 9
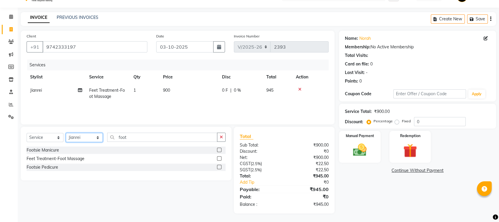
select select "41027"
click at [66, 133] on select "Select Stylist [PERSON_NAME] Gopinath Jianrei [PERSON_NAME] Manager [PERSON_NAM…" at bounding box center [84, 137] width 37 height 9
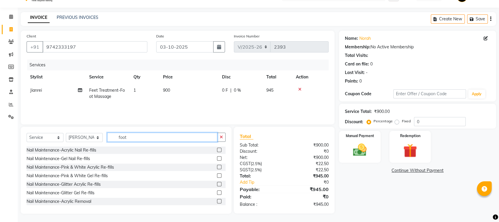
click at [147, 137] on input "foot" at bounding box center [162, 137] width 110 height 9
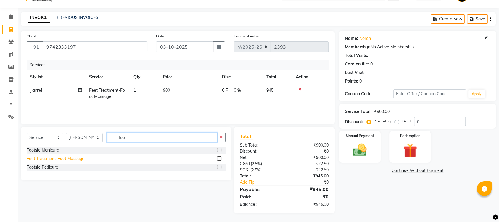
type input "foo"
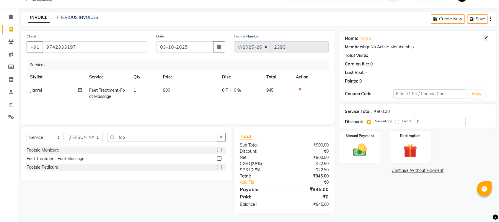
click at [64, 159] on div "Feet Treatment-Foot Massage" at bounding box center [56, 159] width 58 height 6
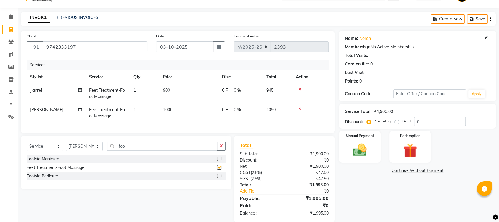
checkbox input "false"
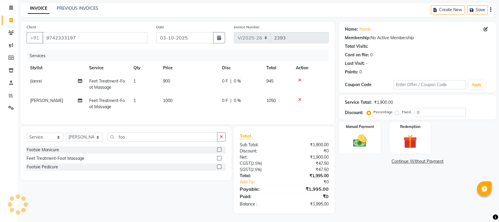
click at [179, 95] on td "1000" at bounding box center [189, 103] width 59 height 19
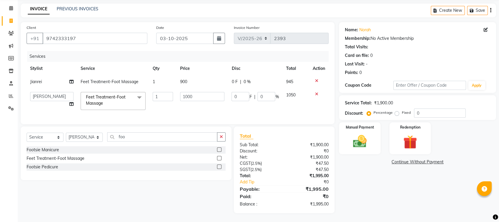
scroll to position [27, 0]
click at [197, 95] on input "1000" at bounding box center [202, 96] width 45 height 9
type input "1"
type input "900"
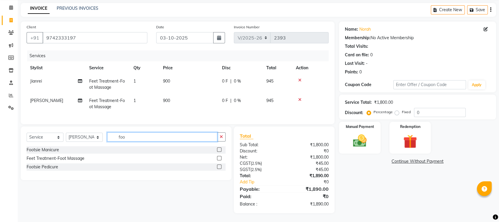
click at [123, 141] on input "foo" at bounding box center [162, 137] width 110 height 9
type input "f"
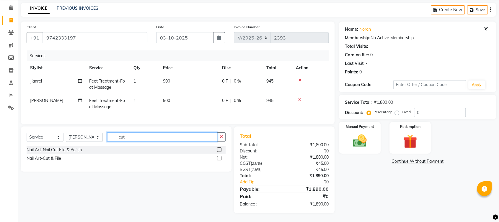
type input "cut"
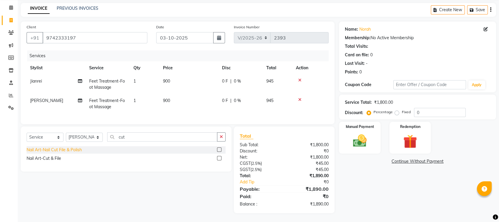
click at [65, 153] on div "Nail Art-Nail Cut File & Polish" at bounding box center [126, 150] width 199 height 7
click at [66, 153] on div "Nail Art-Nail Cut File & Polish" at bounding box center [54, 150] width 55 height 6
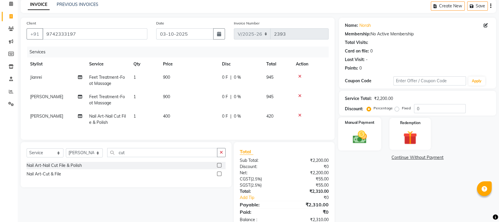
scroll to position [47, 0]
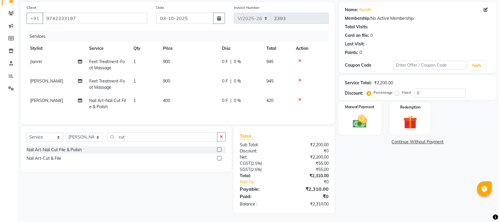
click at [369, 118] on img at bounding box center [359, 121] width 23 height 17
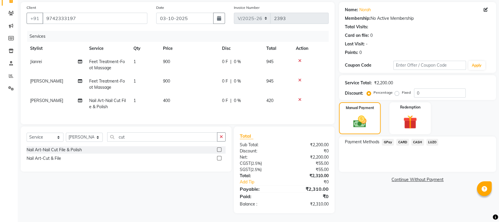
click at [405, 140] on span "CARD" at bounding box center [402, 142] width 13 height 7
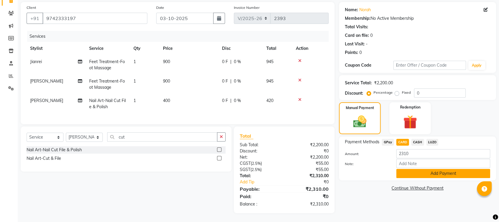
click at [418, 171] on button "Add Payment" at bounding box center [443, 173] width 94 height 9
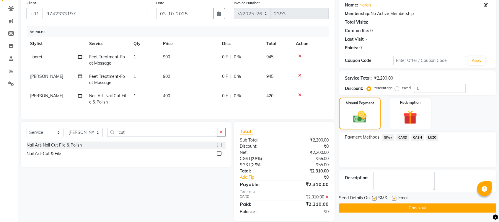
scroll to position [59, 0]
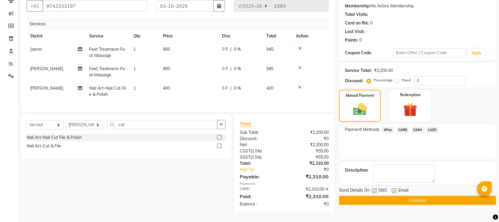
click at [392, 189] on label at bounding box center [394, 191] width 4 height 4
click at [392, 189] on input "checkbox" at bounding box center [394, 191] width 4 height 4
click at [392, 196] on button "Checkout" at bounding box center [417, 200] width 157 height 9
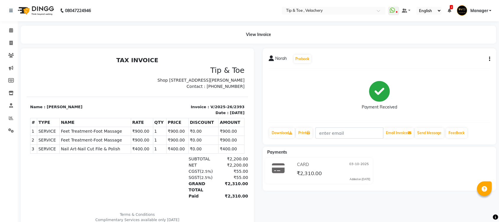
click at [97, 152] on span "Nail Art-Nail Cut File & Polish" at bounding box center [95, 149] width 69 height 6
copy tr "Nail Art-Nail Cut File & Polish"
click at [12, 31] on icon at bounding box center [11, 30] width 4 height 4
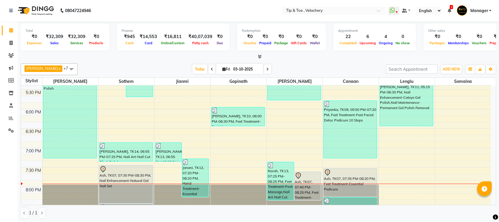
scroll to position [369, 0]
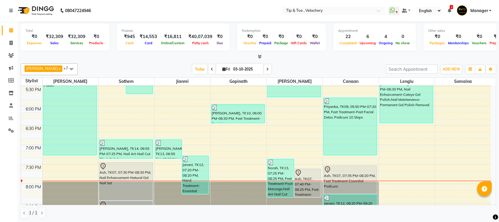
drag, startPoint x: 499, startPoint y: 170, endPoint x: 170, endPoint y: 59, distance: 346.3
click at [499, 170] on html "08047224946 Select Location × Tip & Toe , Velachery WhatsApp Status ✕ Status: D…" at bounding box center [249, 111] width 499 height 222
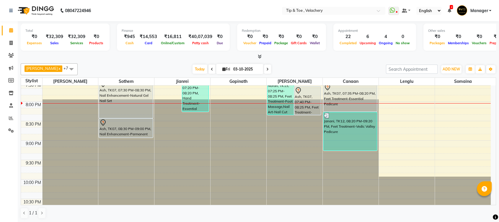
scroll to position [462, 0]
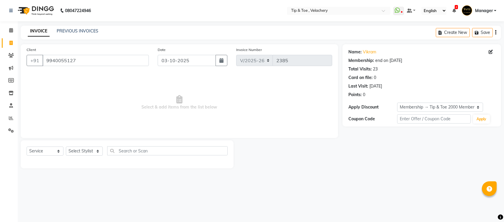
select select "5863"
select select "service"
select select "1: Object"
select select "5863"
select select "service"
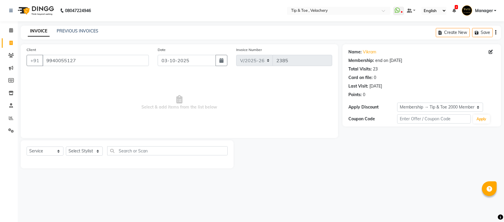
select select "1: Object"
drag, startPoint x: 10, startPoint y: 30, endPoint x: 504, endPoint y: 31, distance: 493.3
click at [11, 30] on icon at bounding box center [11, 30] width 4 height 4
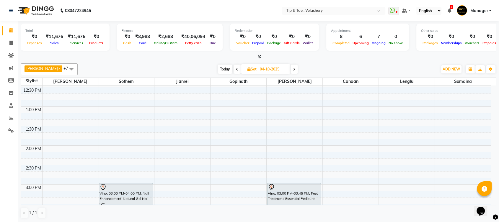
scroll to position [173, 0]
click at [220, 67] on span "Today" at bounding box center [225, 69] width 15 height 9
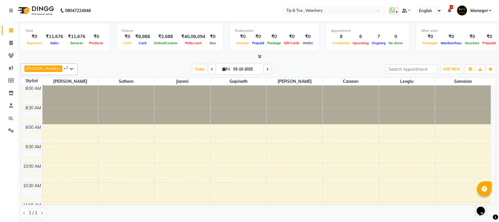
scroll to position [0, 0]
click at [266, 70] on icon at bounding box center [267, 70] width 2 height 4
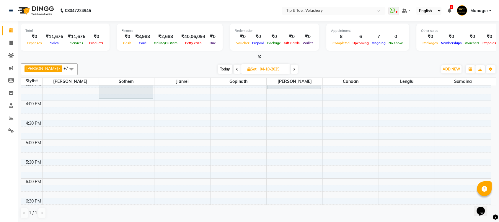
scroll to position [292, 0]
click at [218, 69] on span "Today" at bounding box center [225, 69] width 15 height 9
type input "03-10-2025"
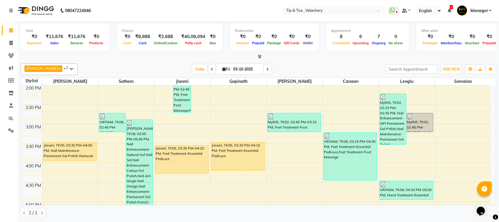
scroll to position [219, 0]
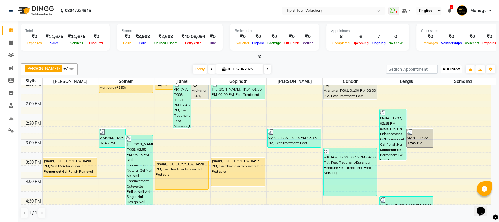
click at [457, 69] on span "ADD NEW" at bounding box center [451, 69] width 17 height 4
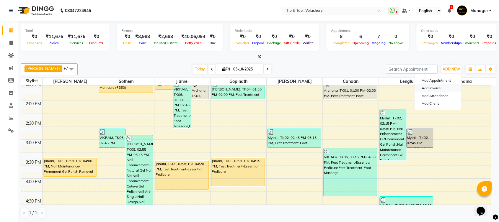
click at [433, 89] on link "Add Invoice" at bounding box center [438, 88] width 47 height 8
select select "service"
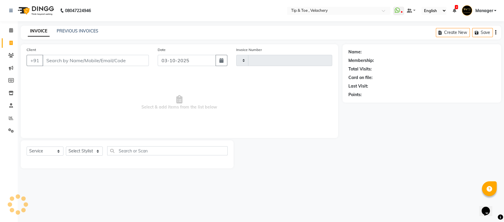
type input "2389"
select select "5863"
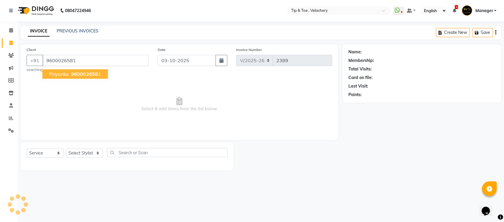
type input "9600026581"
select select "1: Object"
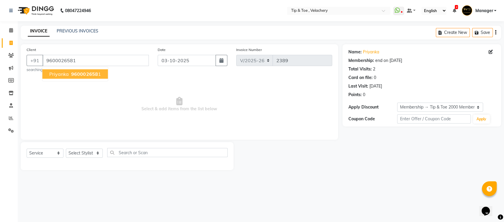
click at [77, 74] on span "960002658" at bounding box center [84, 74] width 27 height 6
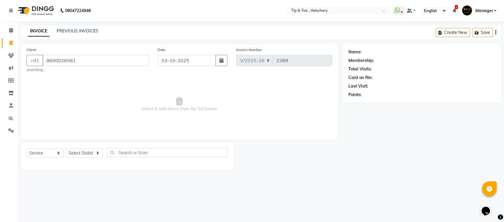
select select "1: Object"
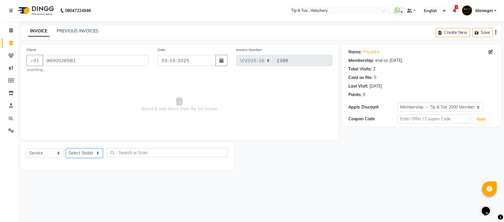
click at [87, 151] on select "Select Stylist Afroz Canaan Gopinath Jianrei Joycee Lenglu Manager Sharmila Som…" at bounding box center [84, 153] width 37 height 9
select select "41027"
click at [66, 149] on select "Select Stylist Afroz Canaan Gopinath Jianrei Joycee Lenglu Manager Sharmila Som…" at bounding box center [84, 153] width 37 height 9
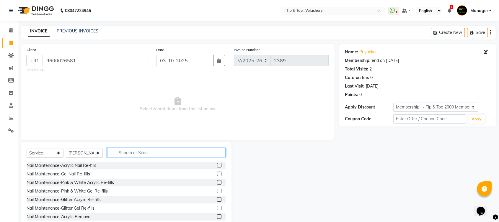
click at [128, 154] on input "text" at bounding box center [166, 152] width 118 height 9
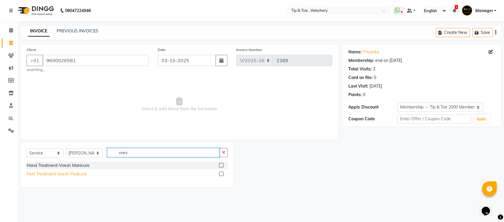
type input "voes"
click at [74, 173] on div "Feet Treatment-Voesh Pedicure" at bounding box center [57, 174] width 60 height 6
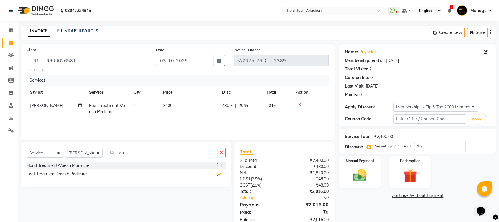
checkbox input "false"
click at [82, 152] on select "Select Stylist Afroz Canaan Gopinath Jianrei Joycee Lenglu Manager Sharmila Som…" at bounding box center [84, 153] width 37 height 9
select select "41026"
click at [66, 149] on select "Select Stylist Afroz Canaan Gopinath Jianrei Joycee Lenglu Manager Sharmila Som…" at bounding box center [84, 153] width 37 height 9
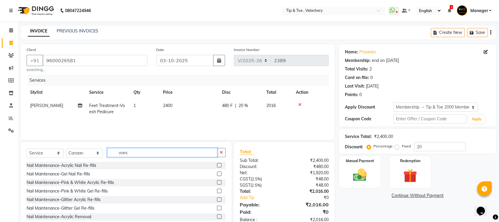
drag, startPoint x: 133, startPoint y: 153, endPoint x: 78, endPoint y: 152, distance: 55.5
click at [78, 152] on div "Select Service Product Membership Package Voucher Prepaid Gift Card Select Styl…" at bounding box center [126, 155] width 199 height 14
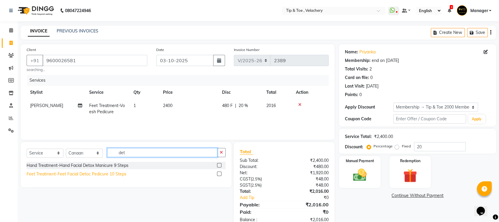
type input "det"
click at [116, 173] on div "Feet Treatment-Feet Facial Detoc Pedicure 10 Steps" at bounding box center [77, 174] width 100 height 6
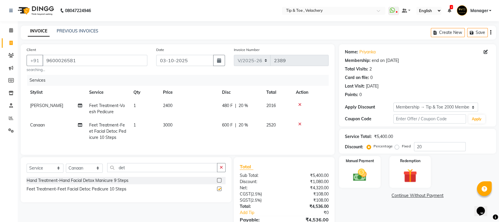
checkbox input "false"
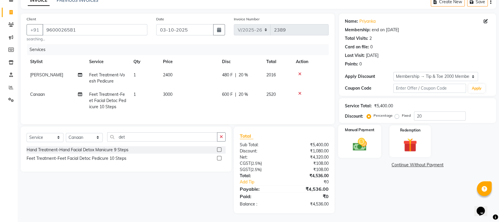
click at [358, 136] on img at bounding box center [359, 144] width 23 height 17
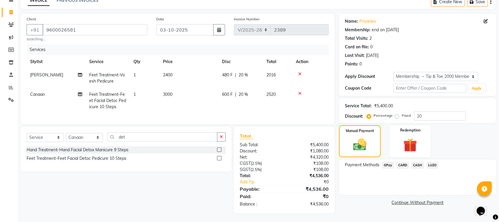
click at [389, 162] on span "GPay" at bounding box center [388, 165] width 12 height 7
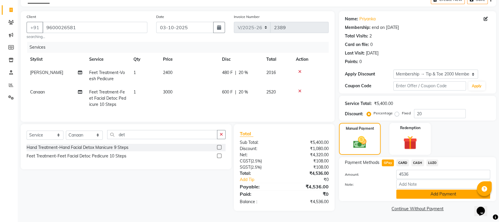
click at [417, 192] on button "Add Payment" at bounding box center [443, 194] width 94 height 9
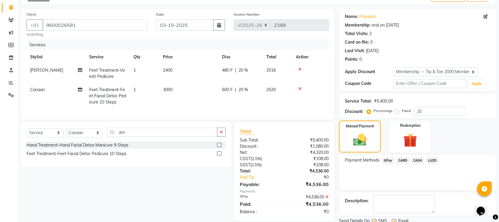
scroll to position [57, 0]
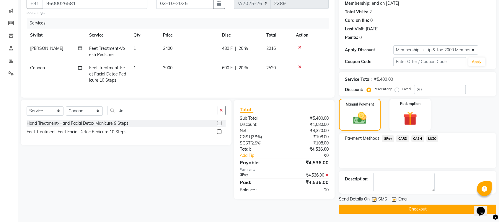
click at [394, 199] on label at bounding box center [394, 200] width 4 height 4
click at [394, 199] on input "checkbox" at bounding box center [394, 200] width 4 height 4
checkbox input "false"
click at [405, 209] on button "Checkout" at bounding box center [417, 209] width 157 height 9
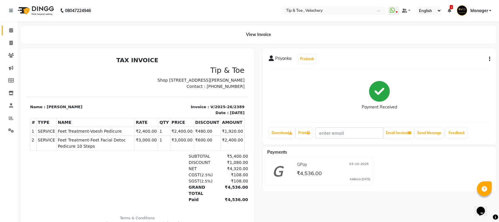
click at [12, 35] on link "Calendar" at bounding box center [9, 31] width 14 height 10
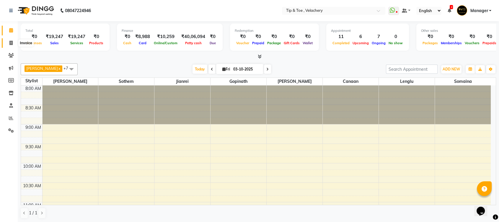
click at [10, 42] on icon at bounding box center [10, 43] width 3 height 4
select select "service"
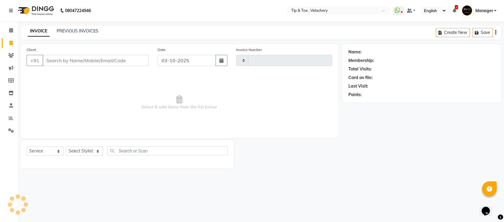
type input "2390"
select select "5863"
click at [65, 32] on link "PREVIOUS INVOICES" at bounding box center [78, 30] width 42 height 5
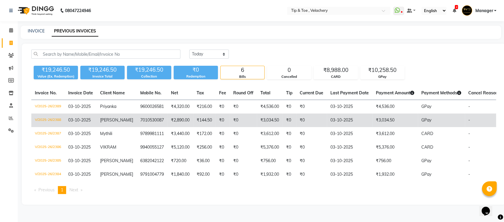
click at [110, 121] on span "helen" at bounding box center [116, 120] width 33 height 5
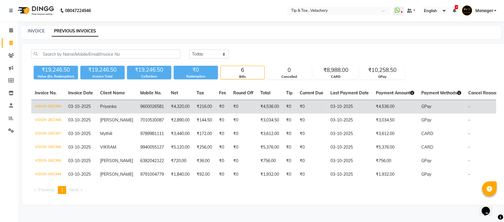
click at [107, 105] on span "Priyanka" at bounding box center [108, 106] width 16 height 5
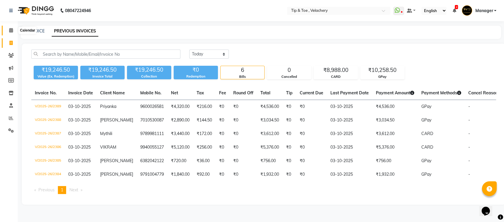
click at [9, 30] on span at bounding box center [11, 30] width 10 height 7
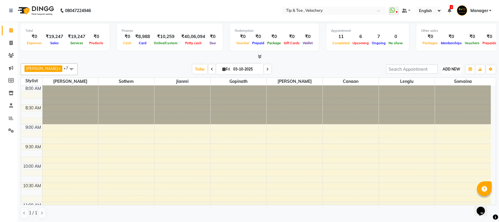
click at [450, 70] on span "ADD NEW" at bounding box center [451, 69] width 17 height 4
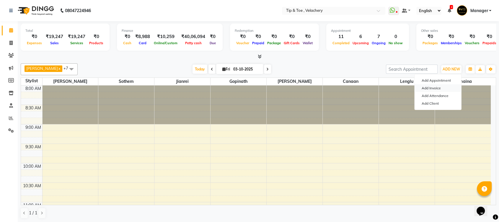
click at [434, 88] on link "Add Invoice" at bounding box center [438, 88] width 47 height 8
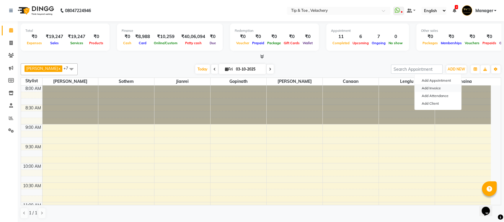
select select "service"
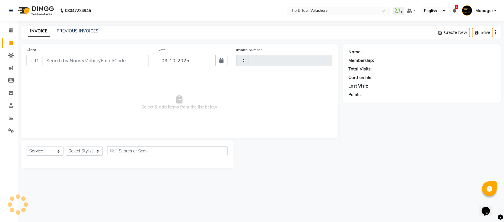
type input "2390"
select select "5863"
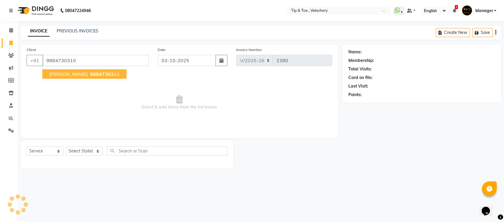
type input "9884730310"
click at [90, 74] on span "98847303" at bounding box center [102, 74] width 24 height 6
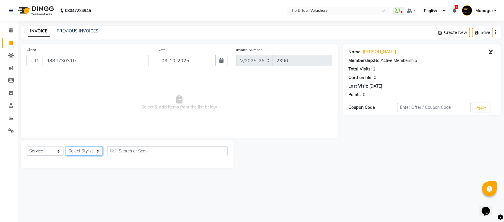
click at [83, 151] on select "Select Stylist [PERSON_NAME] Gopinath Jianrei [PERSON_NAME] Manager [PERSON_NAM…" at bounding box center [84, 151] width 37 height 9
select select "41023"
click at [66, 147] on select "Select Stylist [PERSON_NAME] Gopinath Jianrei [PERSON_NAME] Manager [PERSON_NAM…" at bounding box center [84, 151] width 37 height 9
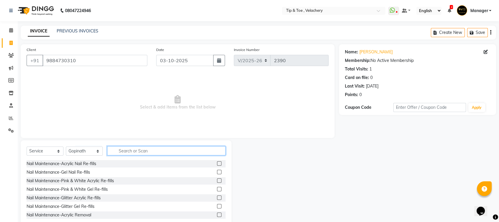
click at [138, 148] on input "text" at bounding box center [166, 151] width 118 height 9
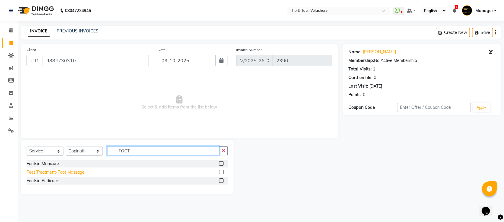
type input "FOOT"
click at [81, 173] on div "Feet Treatment-Foot Massage" at bounding box center [56, 173] width 58 height 6
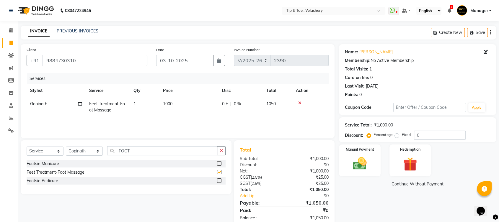
checkbox input "false"
click at [189, 105] on td "1000" at bounding box center [189, 106] width 59 height 19
select select "41023"
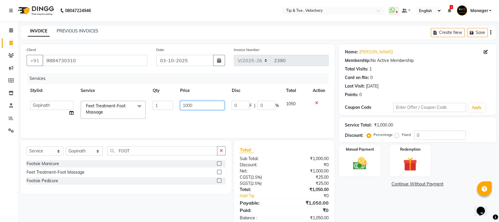
click at [206, 102] on input "1000" at bounding box center [202, 105] width 45 height 9
type input "1"
type input "900"
click at [379, 182] on link "Continue Without Payment" at bounding box center [417, 184] width 155 height 6
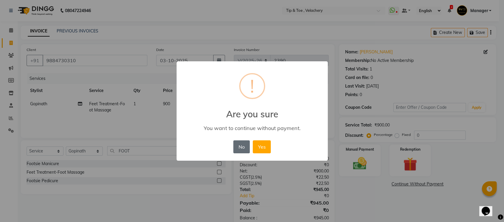
click at [241, 148] on button "No" at bounding box center [241, 147] width 17 height 13
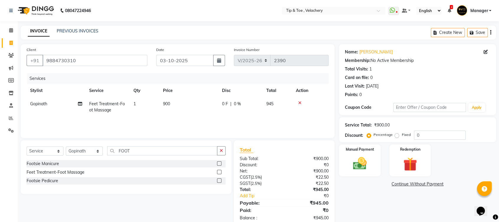
click at [372, 195] on div "Name: Yeshwanth Membership: No Active Membership Total Visits: 1 Card on file: …" at bounding box center [420, 135] width 162 height 183
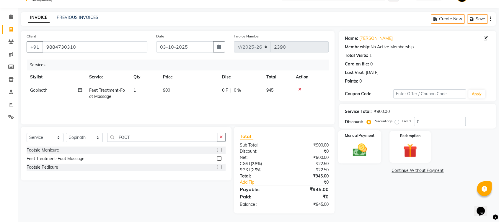
click at [359, 154] on img at bounding box center [359, 150] width 23 height 17
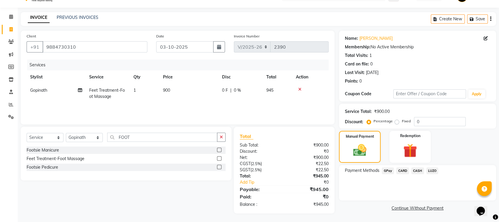
click at [418, 170] on span "CASH" at bounding box center [417, 171] width 13 height 7
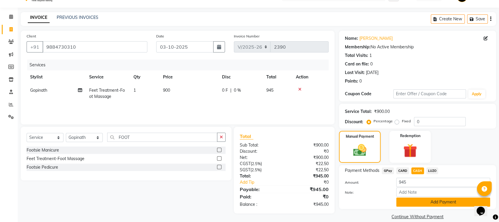
click at [425, 200] on button "Add Payment" at bounding box center [443, 202] width 94 height 9
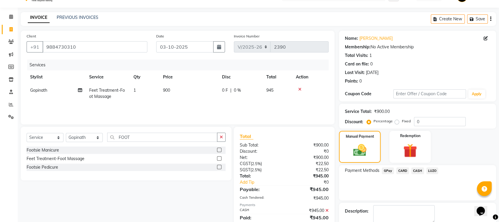
scroll to position [46, 0]
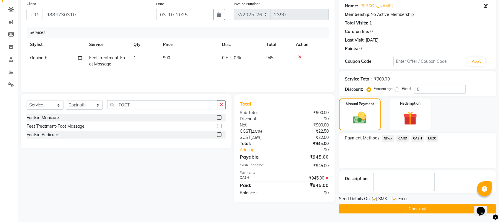
click at [394, 199] on label at bounding box center [394, 199] width 4 height 4
click at [394, 199] on input "checkbox" at bounding box center [394, 200] width 4 height 4
checkbox input "false"
click at [399, 209] on button "Checkout" at bounding box center [417, 209] width 157 height 9
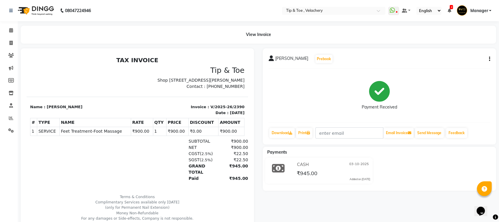
click at [93, 135] on span "Feet Treatment-Foot Massage" at bounding box center [95, 131] width 69 height 6
click at [92, 135] on span "Feet Treatment-Foot Massage" at bounding box center [95, 131] width 69 height 6
copy tr "Feet Treatment-Foot Massage"
drag, startPoint x: 11, startPoint y: 46, endPoint x: 122, endPoint y: 15, distance: 115.4
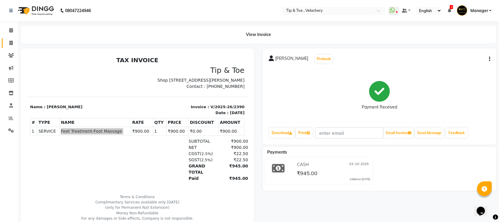
click at [11, 46] on span at bounding box center [11, 43] width 10 height 7
select select "service"
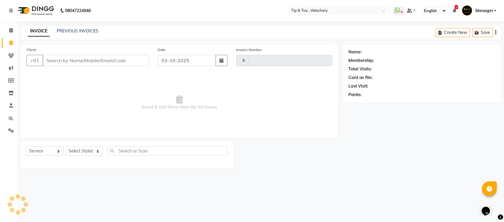
type input "2392"
select select "5863"
click at [76, 30] on link "PREVIOUS INVOICES" at bounding box center [78, 30] width 42 height 5
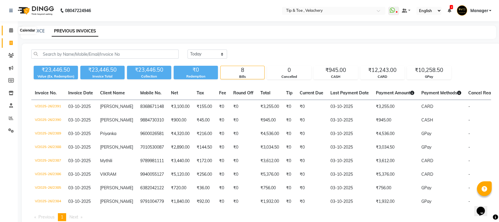
click at [11, 30] on icon at bounding box center [11, 30] width 4 height 4
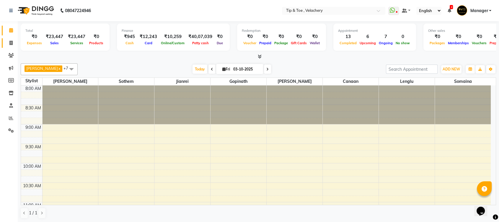
click at [11, 43] on icon at bounding box center [10, 43] width 3 height 4
select select "service"
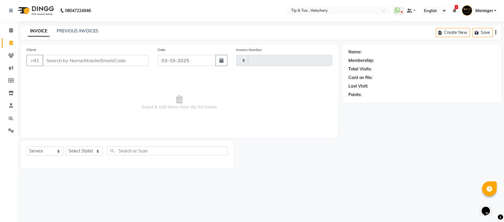
type input "2392"
select select "5863"
click at [82, 31] on link "PREVIOUS INVOICES" at bounding box center [78, 30] width 42 height 5
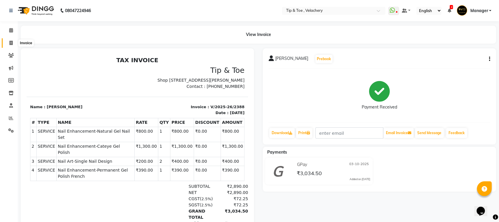
click at [13, 41] on span at bounding box center [11, 43] width 10 height 7
select select "5863"
select select "service"
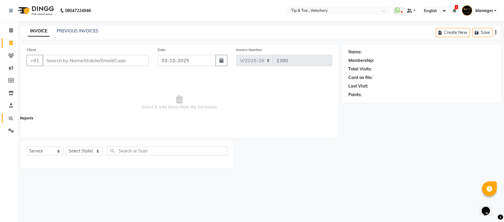
click at [12, 120] on icon at bounding box center [11, 118] width 4 height 4
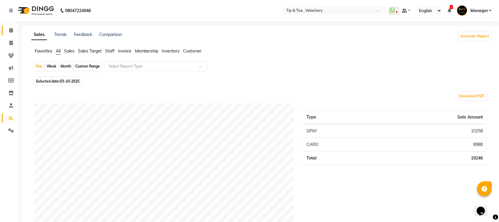
click at [12, 31] on icon at bounding box center [11, 30] width 4 height 4
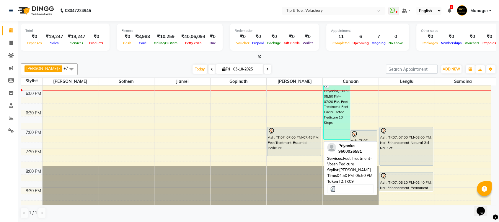
scroll to position [462, 0]
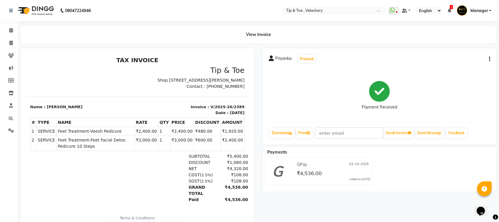
click at [70, 135] on span "Feet Treatment-Voesh Pedicure" at bounding box center [95, 131] width 75 height 6
copy tr "Feet Treatment-Voesh Pedicure"
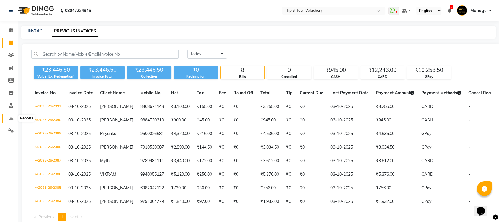
drag, startPoint x: 6, startPoint y: 117, endPoint x: 15, endPoint y: 116, distance: 8.9
click at [7, 117] on span at bounding box center [11, 118] width 10 height 7
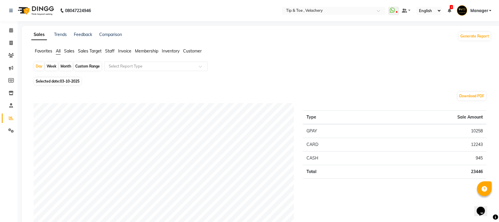
click at [107, 51] on span "Staff" at bounding box center [109, 50] width 9 height 5
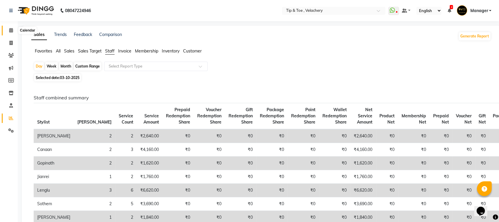
click at [11, 31] on icon at bounding box center [11, 30] width 4 height 4
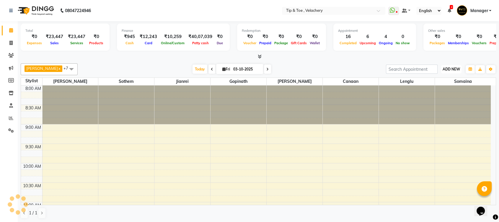
click at [454, 69] on span "ADD NEW" at bounding box center [451, 69] width 17 height 4
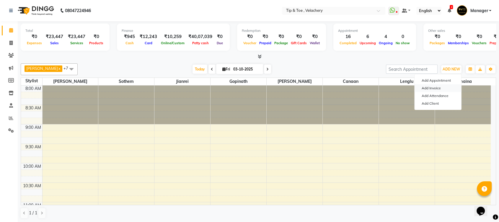
click at [430, 91] on link "Add Invoice" at bounding box center [438, 88] width 47 height 8
select select "service"
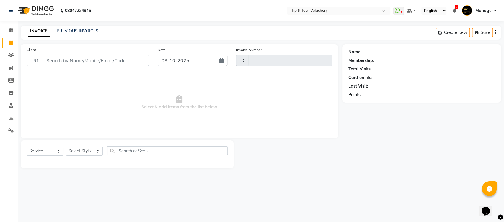
type input "2392"
select select "5863"
click at [91, 149] on select "Select Stylist Afroz Canaan Gopinath Jianrei Joycee Lenglu Manager Sharmila Som…" at bounding box center [84, 151] width 37 height 9
select select "41021"
click at [66, 147] on select "Select Stylist Afroz Canaan Gopinath Jianrei Joycee Lenglu Manager Sharmila Som…" at bounding box center [84, 151] width 37 height 9
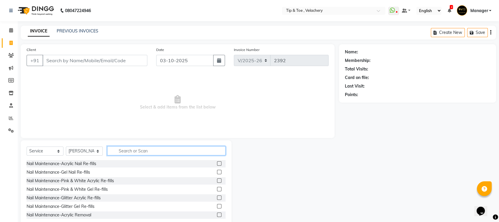
click at [128, 150] on input "text" at bounding box center [166, 151] width 118 height 9
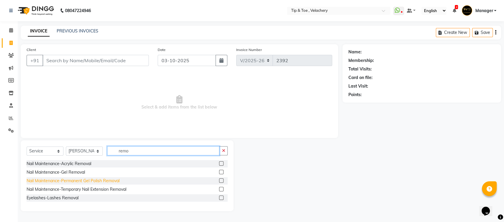
type input "remo"
drag, startPoint x: 86, startPoint y: 181, endPoint x: 99, endPoint y: 173, distance: 15.9
click at [86, 181] on div "Nail Maintenance-Permanent Gel Polish Removal" at bounding box center [73, 181] width 93 height 6
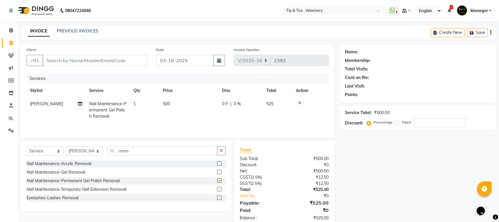
checkbox input "false"
drag, startPoint x: 140, startPoint y: 151, endPoint x: 95, endPoint y: 157, distance: 46.2
click at [95, 157] on div "Select Service Product Membership Package Voucher Prepaid Gift Card Select Styl…" at bounding box center [126, 154] width 199 height 14
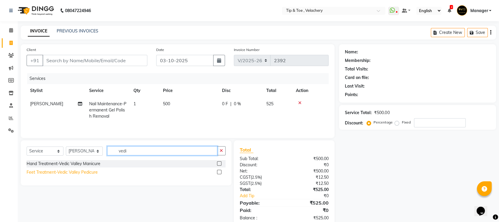
type input "vedi"
click at [83, 173] on div "Feet Treatment-Vedic Valley Pedicure" at bounding box center [62, 173] width 71 height 6
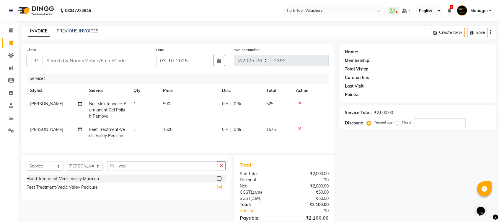
checkbox input "false"
drag, startPoint x: 131, startPoint y: 173, endPoint x: 106, endPoint y: 172, distance: 25.1
click at [106, 172] on div "Select Service Product Membership Package Voucher Prepaid Gift Card Select Styl…" at bounding box center [126, 169] width 199 height 14
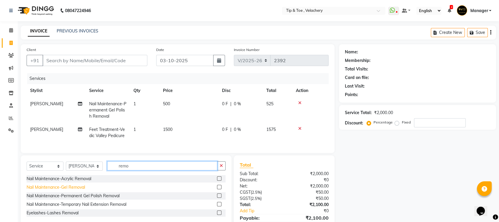
type input "remo"
click at [73, 190] on div "Nail Maintenance-Gel Removal" at bounding box center [56, 188] width 58 height 6
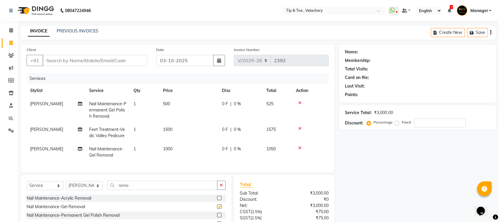
checkbox input "false"
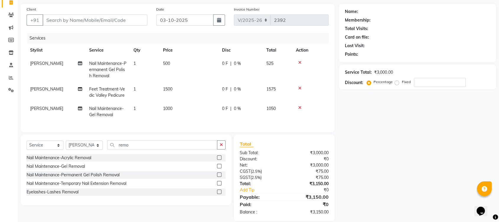
scroll to position [53, 0]
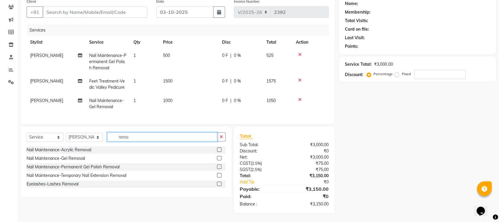
drag, startPoint x: 142, startPoint y: 134, endPoint x: 77, endPoint y: 130, distance: 64.5
click at [78, 133] on div "Select Service Product Membership Package Voucher Prepaid Gift Card Select Styl…" at bounding box center [126, 140] width 199 height 14
type input "["
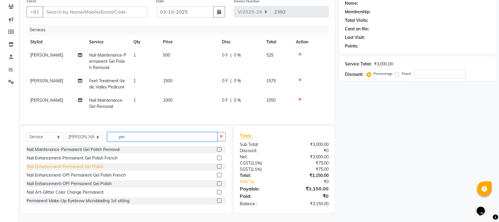
type input "per"
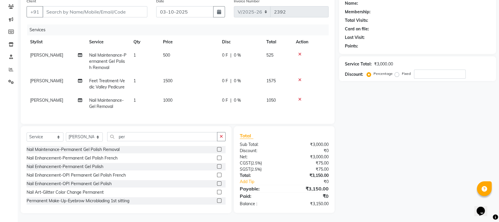
drag, startPoint x: 88, startPoint y: 168, endPoint x: 97, endPoint y: 157, distance: 14.9
click at [87, 168] on div "Nail Enhancement-Permanent Gel Polish" at bounding box center [65, 167] width 77 height 6
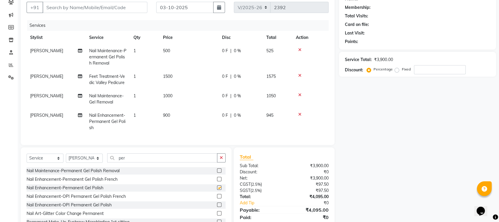
checkbox input "false"
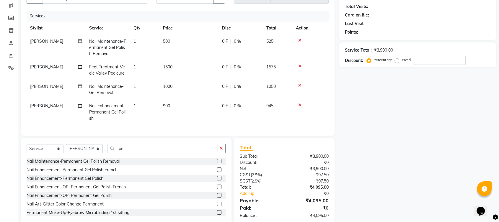
scroll to position [79, 0]
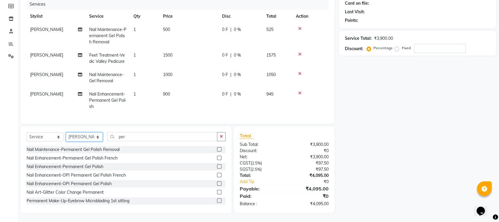
click at [85, 139] on select "Select Stylist Afroz Canaan Gopinath Jianrei Joycee Lenglu Manager Sharmila Som…" at bounding box center [84, 137] width 37 height 9
select select "41031"
click at [66, 133] on select "Select Stylist Afroz Canaan Gopinath Jianrei Joycee Lenglu Manager Sharmila Som…" at bounding box center [84, 137] width 37 height 9
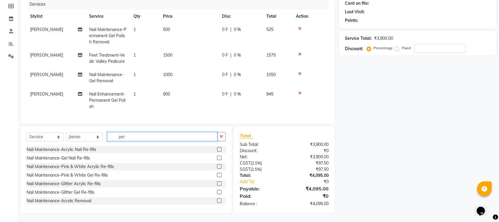
drag, startPoint x: 135, startPoint y: 137, endPoint x: 59, endPoint y: 136, distance: 76.5
click at [59, 137] on div "Select Service Product Membership Package Voucher Prepaid Gift Card Select Styl…" at bounding box center [126, 139] width 199 height 14
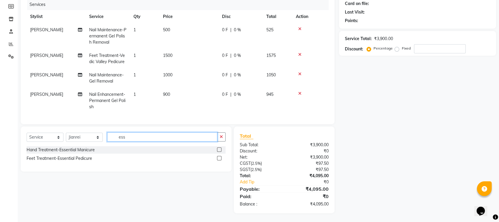
scroll to position [79, 0]
type input "ess"
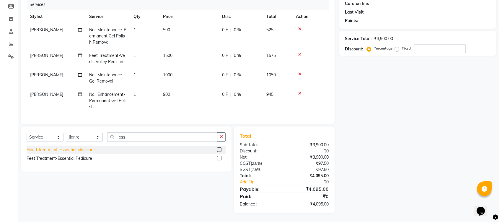
click at [87, 152] on div "Hand Treatment-Essential Manicure" at bounding box center [61, 150] width 68 height 6
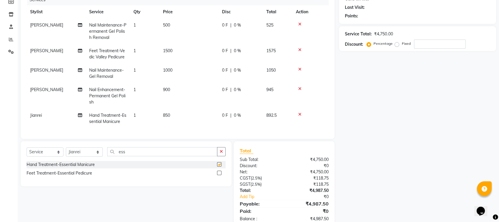
checkbox input "false"
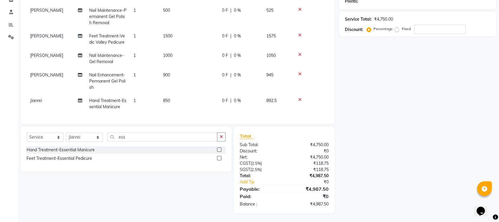
click at [184, 96] on td "850" at bounding box center [189, 103] width 59 height 19
select select "41031"
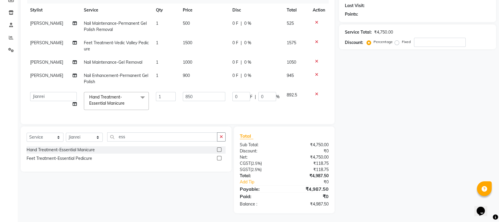
scroll to position [85, 0]
click at [212, 95] on input "850" at bounding box center [204, 96] width 42 height 9
type input "8"
type input "1000"
drag, startPoint x: 124, startPoint y: 167, endPoint x: 129, endPoint y: 157, distance: 12.0
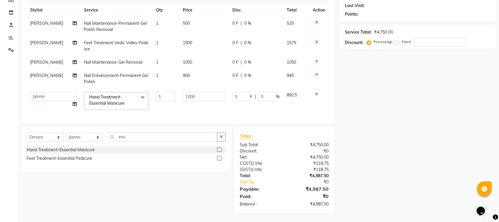
click at [125, 167] on div "Select Service Product Membership Package Voucher Prepaid Gift Card Select Styl…" at bounding box center [126, 149] width 211 height 45
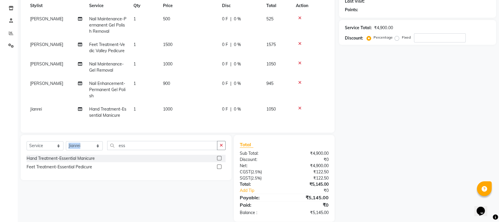
drag, startPoint x: 136, startPoint y: 145, endPoint x: 91, endPoint y: 151, distance: 45.0
click at [86, 149] on div "Select Service Product Membership Package Voucher Prepaid Gift Card Select Styl…" at bounding box center [126, 157] width 211 height 45
drag, startPoint x: 139, startPoint y: 151, endPoint x: 95, endPoint y: 154, distance: 44.1
click at [95, 154] on div "Select Service Product Membership Package Voucher Prepaid Gift Card Select Styl…" at bounding box center [126, 148] width 199 height 14
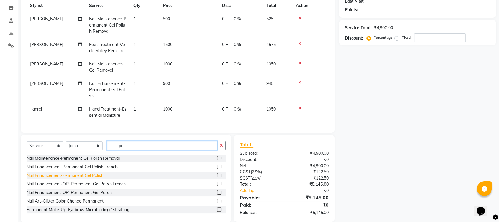
type input "per"
click at [100, 179] on div "Nail Enhancement-Permanent Gel Polish" at bounding box center [65, 176] width 77 height 6
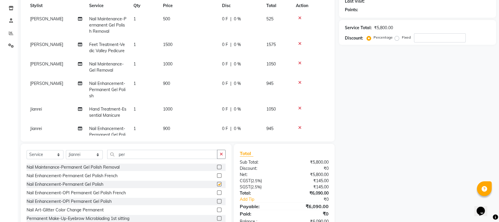
checkbox input "false"
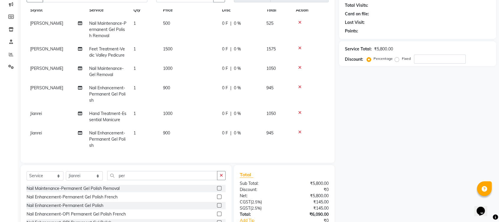
scroll to position [0, 0]
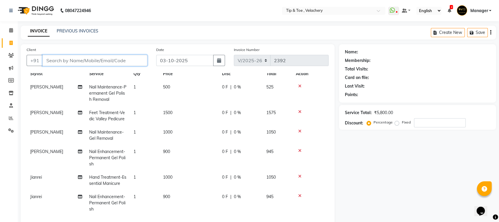
click at [78, 58] on input "Client" at bounding box center [95, 60] width 105 height 11
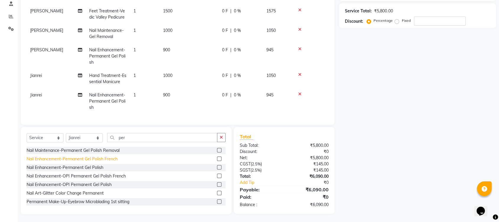
scroll to position [103, 0]
click at [74, 137] on select "Select Stylist Afroz Canaan Gopinath Jianrei Joycee Lenglu Manager Sharmila Som…" at bounding box center [84, 137] width 37 height 9
select select "41026"
click at [66, 133] on select "Select Stylist Afroz Canaan Gopinath Jianrei Joycee Lenglu Manager Sharmila Som…" at bounding box center [84, 137] width 37 height 9
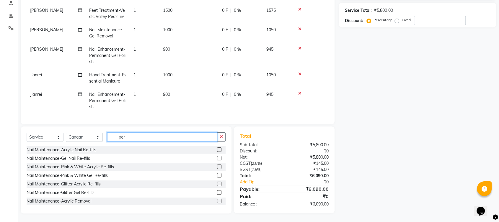
drag, startPoint x: 128, startPoint y: 136, endPoint x: 90, endPoint y: 142, distance: 38.4
click at [90, 142] on div "Select Service Product Membership Package Voucher Prepaid Gift Card Select Styl…" at bounding box center [126, 140] width 199 height 14
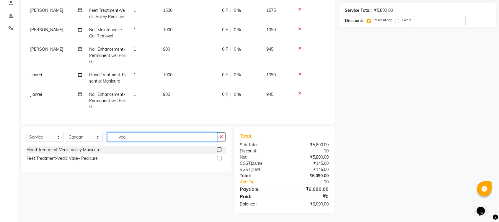
scroll to position [102, 0]
type input "vedi"
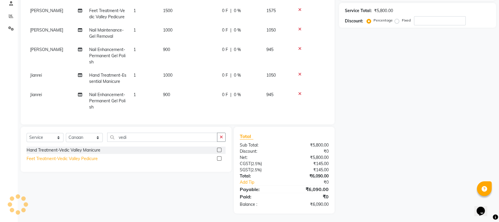
click at [90, 159] on div "Feet Treatment-Vedic Valley Pedicure" at bounding box center [62, 159] width 71 height 6
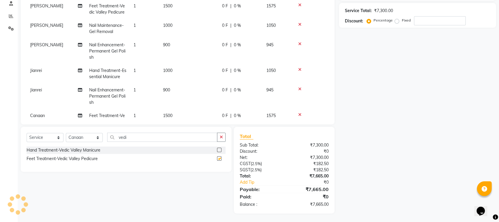
checkbox input "false"
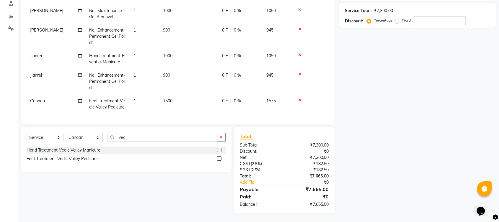
click at [388, 130] on div "Name: Membership: Total Visits: Card on file: Last Visit: Points: Service Total…" at bounding box center [420, 78] width 162 height 272
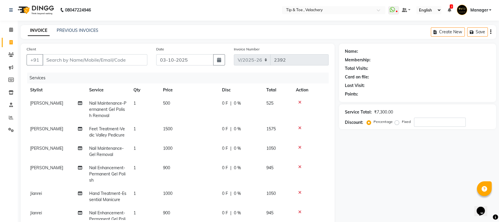
scroll to position [0, 0]
click at [79, 61] on input "Client" at bounding box center [95, 60] width 105 height 11
paste input "9941435994"
type input "9941435994"
type input "0"
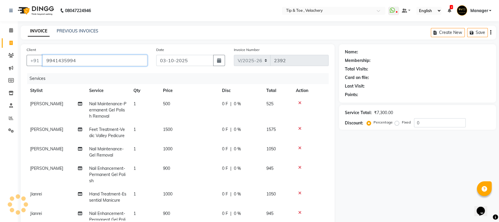
type input "9941435994"
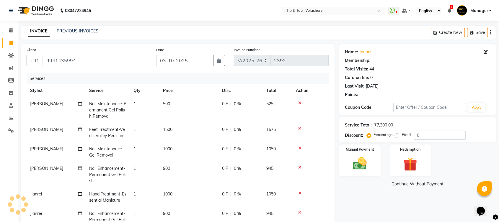
select select "1: Object"
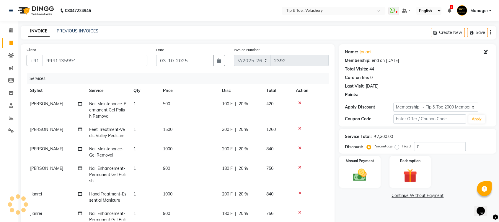
type input "20"
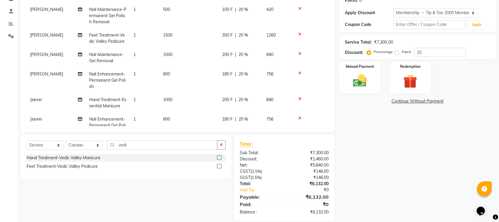
scroll to position [102, 0]
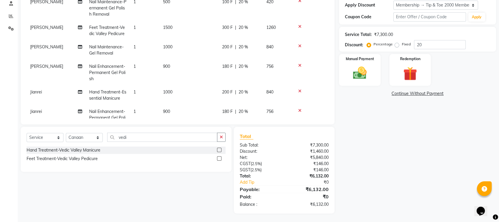
click at [389, 145] on div "Name: Janani Membership: end on 06-07-2027 Total Visits: 44 Card on file: 0 Las…" at bounding box center [420, 78] width 162 height 272
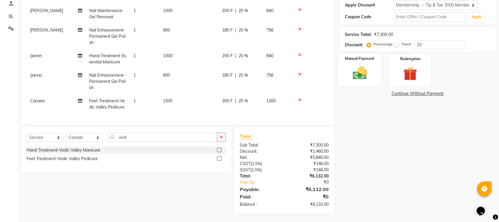
click at [372, 77] on div "Manual Payment" at bounding box center [360, 69] width 43 height 33
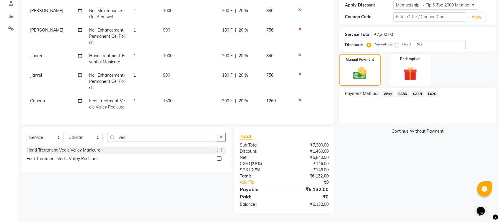
click at [386, 95] on span "GPay" at bounding box center [388, 94] width 12 height 7
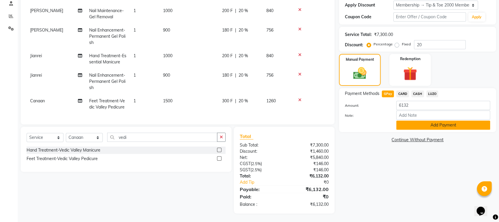
click at [425, 122] on button "Add Payment" at bounding box center [443, 125] width 94 height 9
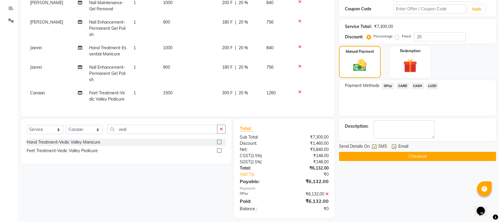
scroll to position [115, 0]
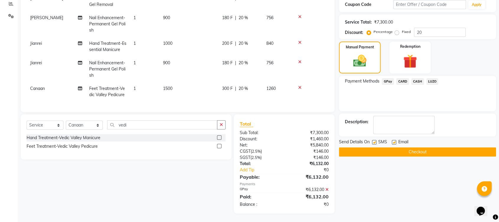
click at [395, 142] on label at bounding box center [394, 142] width 4 height 4
click at [395, 142] on input "checkbox" at bounding box center [394, 143] width 4 height 4
checkbox input "false"
drag, startPoint x: 409, startPoint y: 154, endPoint x: 416, endPoint y: 153, distance: 6.9
click at [416, 153] on button "Checkout" at bounding box center [417, 152] width 157 height 9
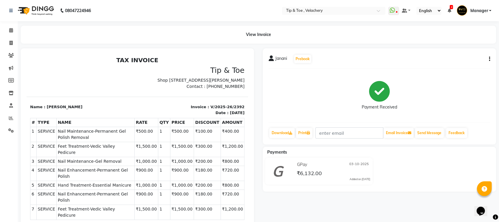
scroll to position [114, 0]
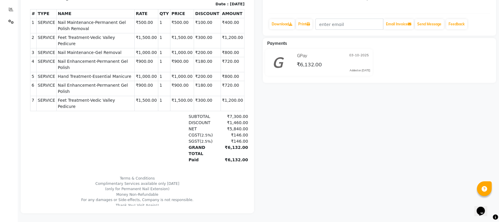
click at [97, 29] on span "Nail Maintenance-Permanent Gel Polish Removal" at bounding box center [95, 25] width 75 height 12
copy tr "Nail Maintenance-Permanent Gel Polish Removal"
click at [84, 44] on span "Feet Treatment-Vedic Valley Pedicure" at bounding box center [95, 41] width 75 height 12
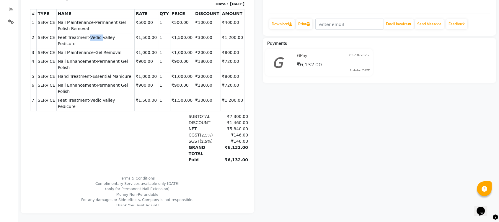
click at [84, 44] on span "Feet Treatment-Vedic Valley Pedicure" at bounding box center [95, 41] width 75 height 12
copy tr "Feet Treatment-Vedic Valley Pedicure"
click at [90, 74] on span "Hand Treatment-Essential Manicure" at bounding box center [95, 77] width 75 height 6
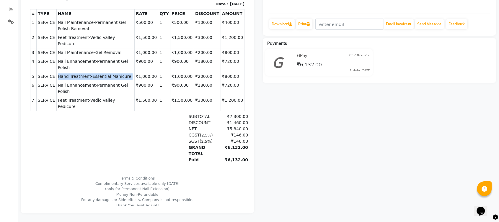
click at [90, 74] on span "Hand Treatment-Essential Manicure" at bounding box center [95, 77] width 75 height 6
click at [107, 54] on span "Nail Maintenance-Gel Removal" at bounding box center [95, 53] width 75 height 6
copy tr "Nail Maintenance-Gel Removal"
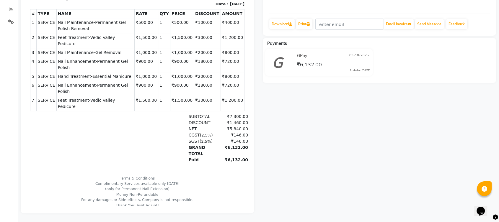
click at [110, 59] on span "Nail Enhancement-Permanent Gel Polish" at bounding box center [95, 64] width 75 height 12
copy tr "Nail Enhancement-Permanent Gel Polish"
click at [110, 97] on span "Feet Treatment-Vedic Valley Pedicure" at bounding box center [95, 103] width 75 height 12
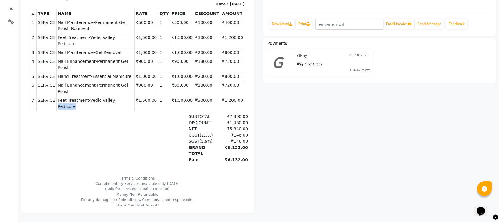
click at [110, 97] on span "Feet Treatment-Vedic Valley Pedicure" at bounding box center [95, 103] width 75 height 12
copy tr "Feet Treatment-Vedic Valley Pedicure"
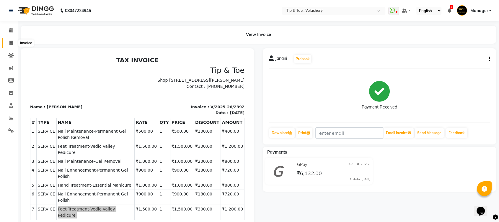
drag, startPoint x: 13, startPoint y: 42, endPoint x: 30, endPoint y: 38, distance: 17.8
click at [13, 42] on span at bounding box center [11, 43] width 10 height 7
select select "service"
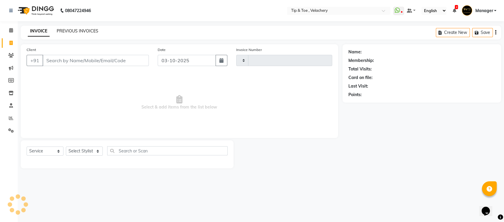
type input "2393"
click at [80, 31] on link "PREVIOUS INVOICES" at bounding box center [78, 30] width 42 height 5
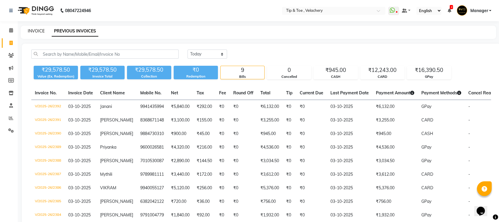
click at [31, 29] on link "INVOICE" at bounding box center [36, 30] width 17 height 5
select select "5863"
select select "service"
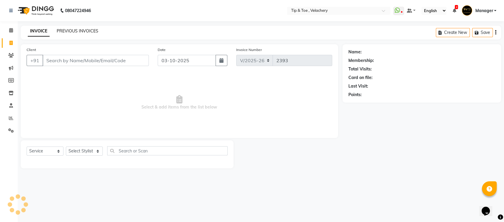
click at [85, 31] on link "PREVIOUS INVOICES" at bounding box center [78, 30] width 42 height 5
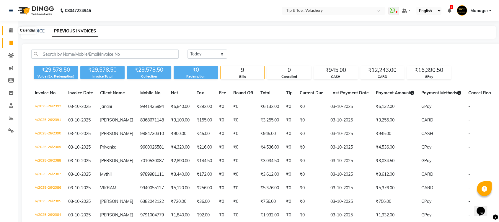
click at [11, 28] on span at bounding box center [11, 30] width 10 height 7
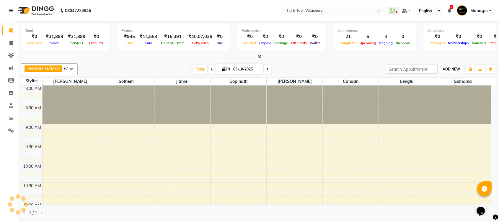
drag, startPoint x: 454, startPoint y: 71, endPoint x: 448, endPoint y: 74, distance: 6.9
click at [453, 71] on button "ADD NEW Toggle Dropdown" at bounding box center [451, 69] width 20 height 8
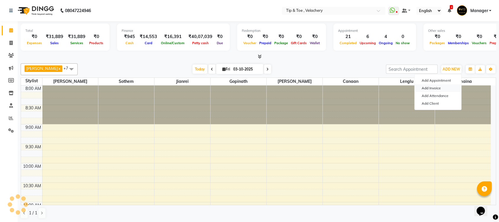
click at [437, 87] on link "Add Invoice" at bounding box center [438, 88] width 47 height 8
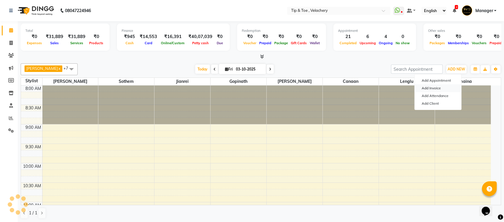
select select "5863"
select select "service"
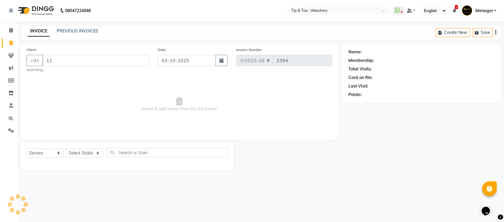
type input "1"
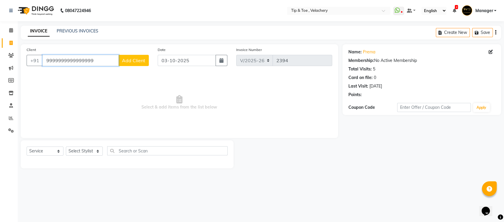
click at [94, 61] on input "9999999999999999" at bounding box center [81, 60] width 76 height 11
click at [70, 62] on input "99999" at bounding box center [81, 60] width 76 height 11
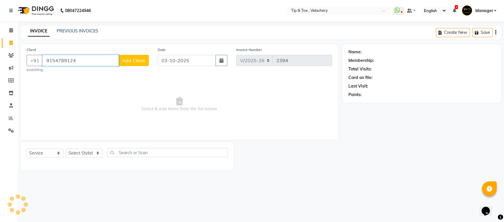
type input "9154789124"
click at [136, 62] on span "Add Client" at bounding box center [133, 61] width 23 height 6
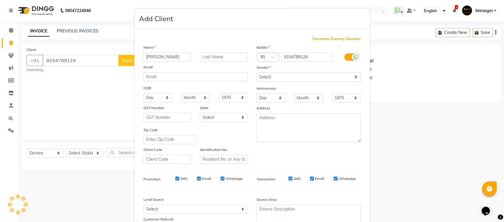
type input "Ning makapei"
click at [274, 77] on select "Select Male Female Other Prefer Not To Say" at bounding box center [309, 77] width 104 height 9
select select "female"
click at [257, 73] on select "Select Male Female Other Prefer Not To Say" at bounding box center [309, 77] width 104 height 9
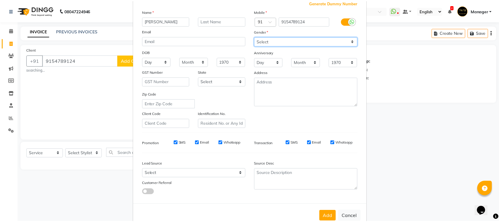
scroll to position [49, 0]
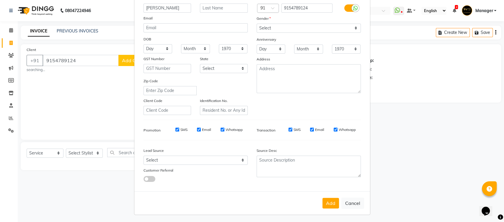
drag, startPoint x: 329, startPoint y: 201, endPoint x: 309, endPoint y: 196, distance: 20.3
click at [328, 201] on button "Add" at bounding box center [331, 203] width 17 height 11
select select
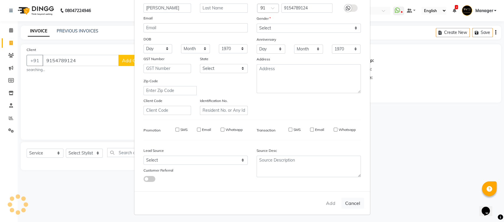
select select
checkbox input "false"
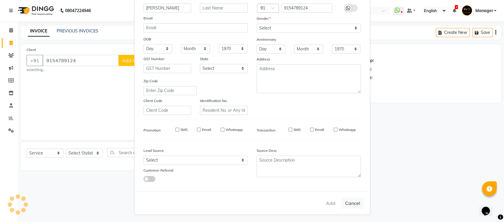
checkbox input "false"
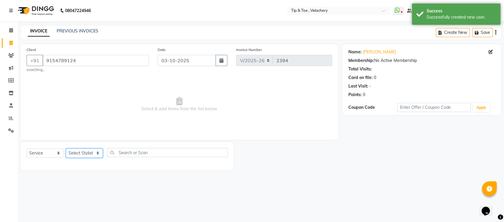
click at [92, 152] on select "Select Stylist Afroz Canaan Gopinath Jianrei Joycee Lenglu Manager Sharmila Som…" at bounding box center [84, 153] width 37 height 9
select select "41035"
click at [66, 149] on select "Select Stylist Afroz Canaan Gopinath Jianrei Joycee Lenglu Manager Sharmila Som…" at bounding box center [84, 153] width 37 height 9
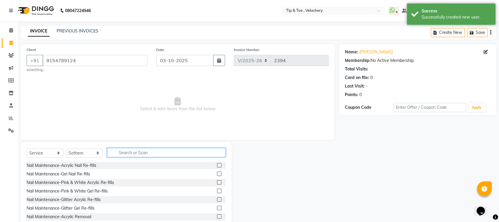
click at [124, 152] on input "text" at bounding box center [166, 152] width 118 height 9
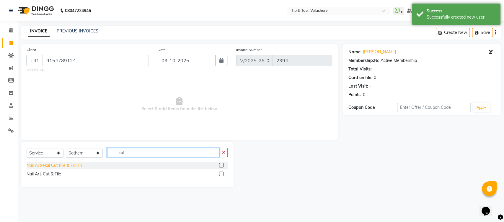
type input "cut"
click at [56, 166] on div "Nail Art-Nail Cut File & Polish" at bounding box center [54, 166] width 55 height 6
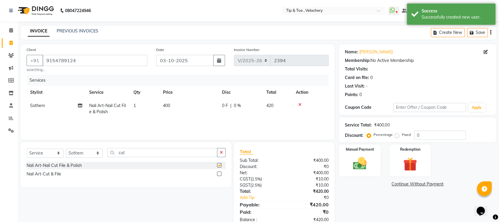
checkbox input "false"
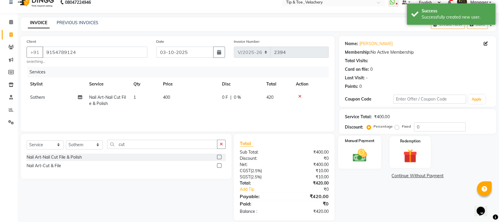
scroll to position [15, 0]
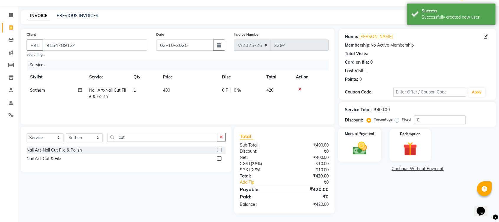
drag, startPoint x: 362, startPoint y: 149, endPoint x: 356, endPoint y: 150, distance: 5.4
click at [362, 149] on img at bounding box center [359, 148] width 23 height 17
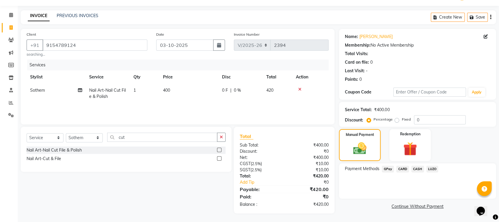
click at [390, 170] on span "GPay" at bounding box center [388, 169] width 12 height 7
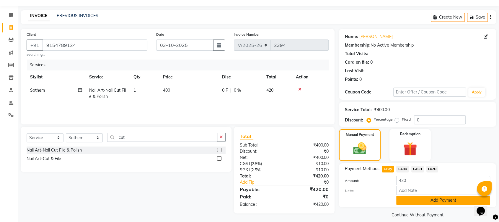
click at [447, 201] on button "Add Payment" at bounding box center [443, 200] width 94 height 9
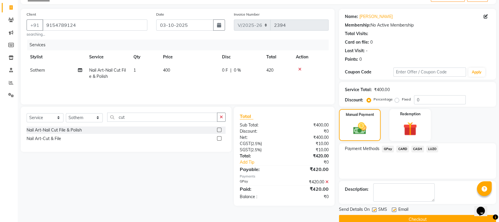
scroll to position [46, 0]
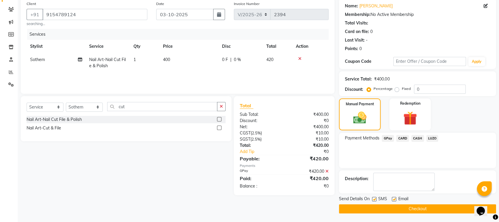
click at [395, 200] on label at bounding box center [394, 199] width 4 height 4
click at [395, 200] on input "checkbox" at bounding box center [394, 200] width 4 height 4
checkbox input "false"
click at [408, 207] on button "Checkout" at bounding box center [417, 209] width 157 height 9
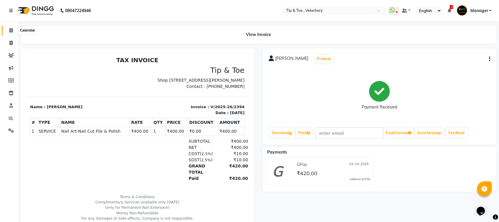
click at [13, 32] on icon at bounding box center [11, 30] width 4 height 4
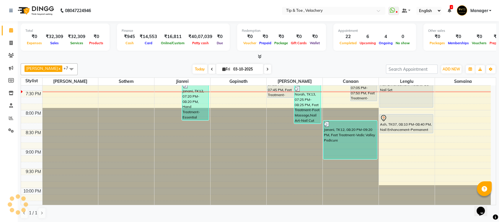
scroll to position [405, 0]
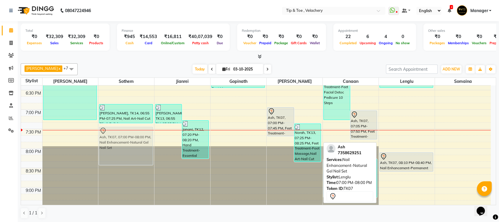
drag, startPoint x: 407, startPoint y: 118, endPoint x: 114, endPoint y: 140, distance: 294.2
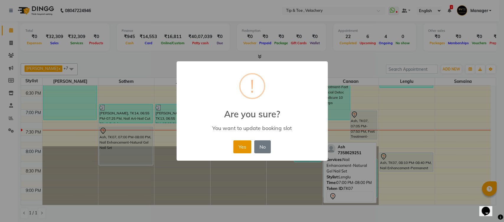
click at [240, 149] on button "Yes" at bounding box center [242, 147] width 18 height 13
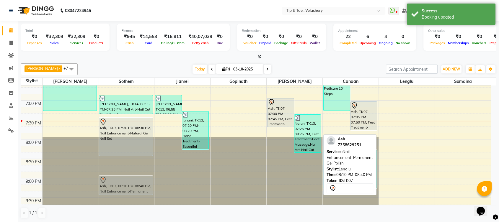
scroll to position [415, 0]
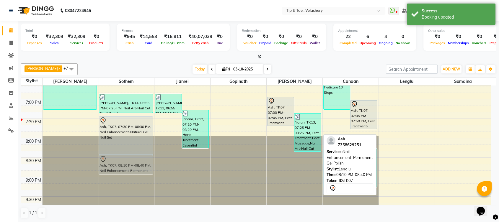
drag, startPoint x: 392, startPoint y: 168, endPoint x: 118, endPoint y: 171, distance: 274.2
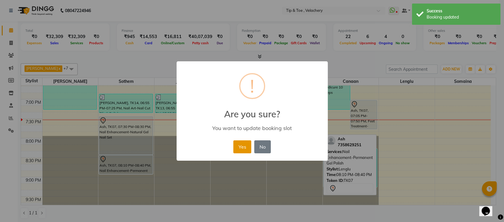
click at [245, 148] on button "Yes" at bounding box center [242, 147] width 18 height 13
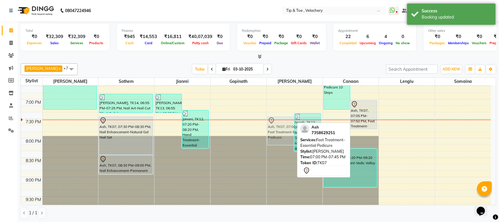
drag, startPoint x: 276, startPoint y: 104, endPoint x: 276, endPoint y: 125, distance: 20.7
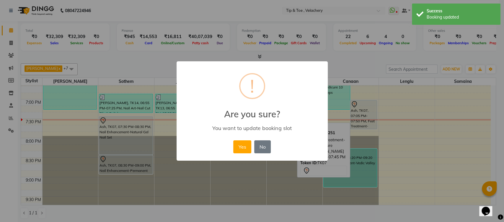
drag, startPoint x: 246, startPoint y: 141, endPoint x: 373, endPoint y: 135, distance: 127.5
click at [246, 142] on button "Yes" at bounding box center [242, 147] width 18 height 13
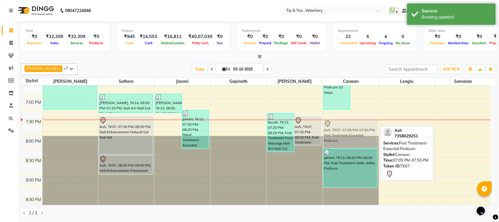
drag, startPoint x: 366, startPoint y: 107, endPoint x: 369, endPoint y: 128, distance: 21.1
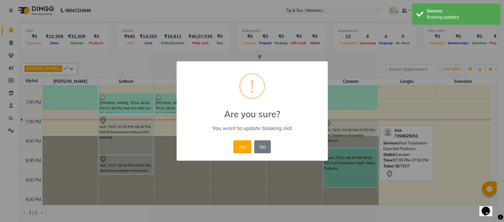
drag, startPoint x: 243, startPoint y: 144, endPoint x: 276, endPoint y: 140, distance: 33.7
click at [244, 144] on button "Yes" at bounding box center [242, 147] width 18 height 13
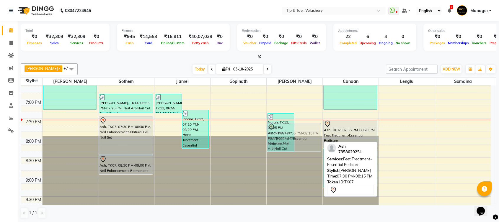
drag, startPoint x: 312, startPoint y: 129, endPoint x: 312, endPoint y: 134, distance: 5.6
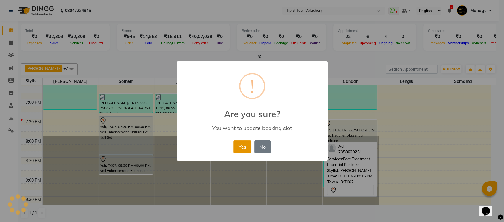
click at [242, 147] on button "Yes" at bounding box center [242, 147] width 18 height 13
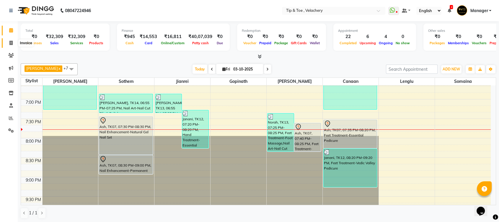
click at [9, 40] on span at bounding box center [11, 43] width 10 height 7
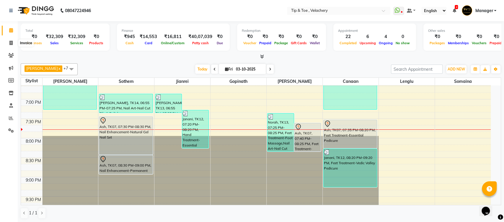
select select "service"
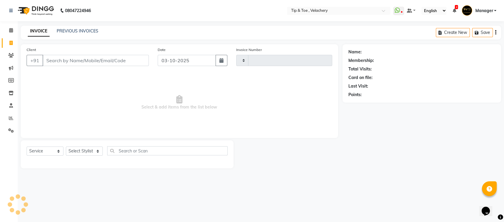
type input "2395"
select select "5863"
click at [76, 30] on link "PREVIOUS INVOICES" at bounding box center [78, 30] width 42 height 5
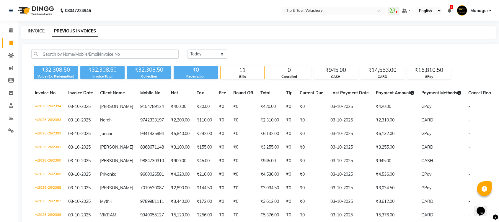
click at [31, 33] on link "INVOICE" at bounding box center [36, 30] width 17 height 5
select select "service"
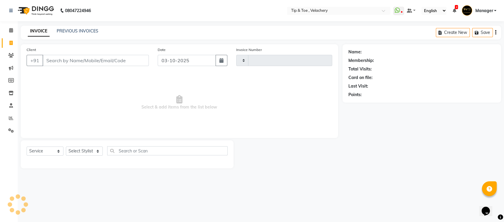
type input "2395"
select select "5863"
click at [68, 30] on link "PREVIOUS INVOICES" at bounding box center [78, 30] width 42 height 5
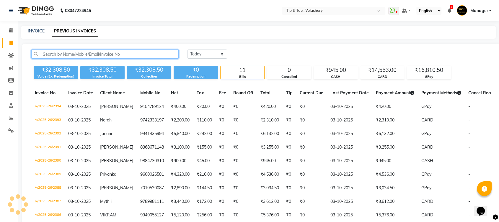
click at [76, 53] on input "text" at bounding box center [104, 54] width 147 height 9
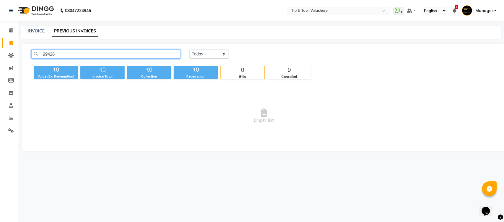
click at [47, 53] on input "99426" at bounding box center [105, 54] width 149 height 9
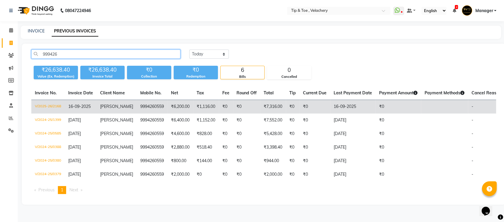
type input "999426"
click at [169, 105] on td "₹6,200.00" at bounding box center [180, 107] width 26 height 14
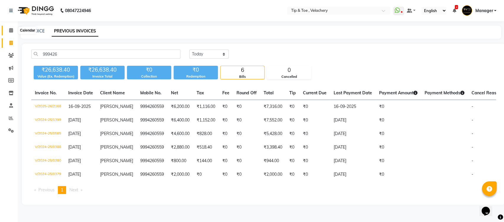
click at [12, 29] on icon at bounding box center [11, 30] width 4 height 4
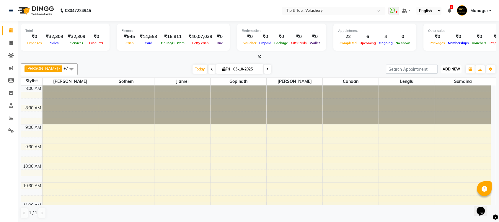
click at [449, 69] on span "ADD NEW" at bounding box center [451, 69] width 17 height 4
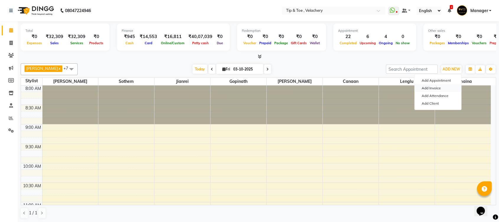
click at [432, 90] on link "Add Invoice" at bounding box center [438, 88] width 47 height 8
select select "service"
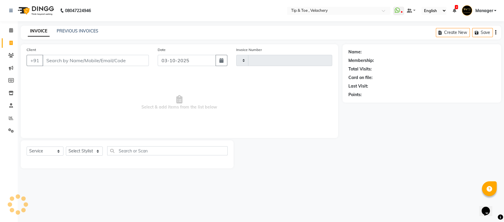
type input "2395"
select select "5863"
click at [97, 61] on input "Client" at bounding box center [96, 60] width 106 height 11
click at [73, 151] on select "Select Stylist [PERSON_NAME] Gopinath Jianrei [PERSON_NAME] Manager [PERSON_NAM…" at bounding box center [84, 151] width 37 height 9
select select "41035"
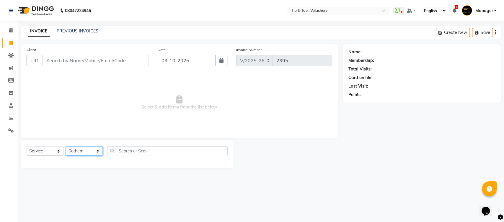
click at [66, 147] on select "Select Stylist [PERSON_NAME] Gopinath Jianrei [PERSON_NAME] Manager [PERSON_NAM…" at bounding box center [84, 151] width 37 height 9
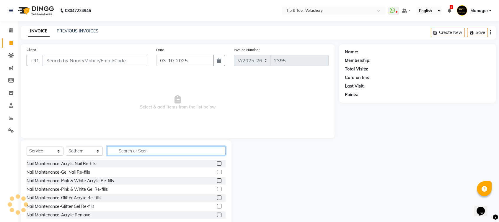
click at [135, 152] on input "text" at bounding box center [166, 151] width 118 height 9
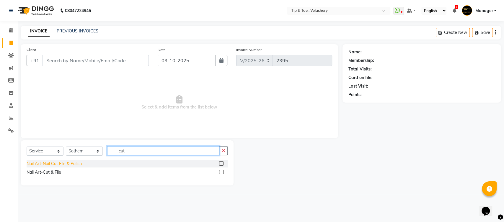
type input "cut"
click at [72, 165] on div "Nail Art-Nail Cut File & Polish" at bounding box center [54, 164] width 55 height 6
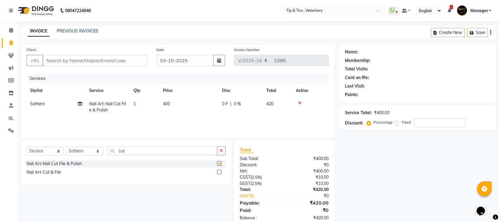
checkbox input "false"
click at [149, 105] on td "1" at bounding box center [145, 106] width 30 height 19
select select "41035"
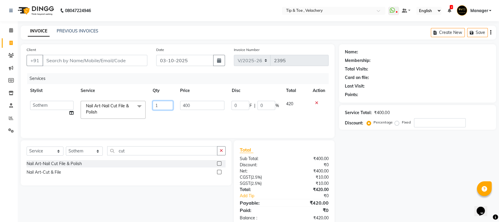
click at [170, 103] on input "1" at bounding box center [163, 105] width 20 height 9
type input "2"
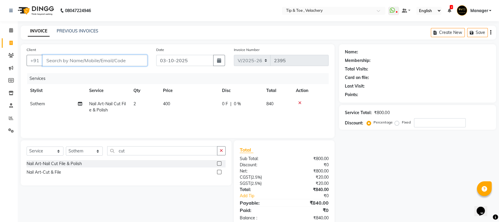
click at [93, 61] on input "Client" at bounding box center [95, 60] width 105 height 11
type input "9"
type input "0"
type input "9962988851"
click at [123, 56] on button "Add Client" at bounding box center [132, 60] width 30 height 11
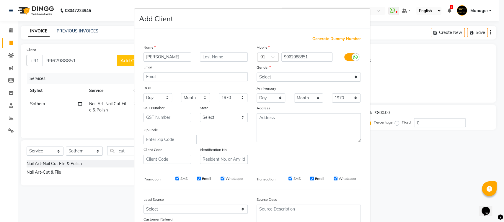
type input "Premalatha"
click at [277, 78] on select "Select [DEMOGRAPHIC_DATA] [DEMOGRAPHIC_DATA] Other Prefer Not To Say" at bounding box center [309, 77] width 104 height 9
click at [257, 73] on select "Select [DEMOGRAPHIC_DATA] [DEMOGRAPHIC_DATA] Other Prefer Not To Say" at bounding box center [309, 77] width 104 height 9
drag, startPoint x: 266, startPoint y: 77, endPoint x: 269, endPoint y: 81, distance: 4.6
click at [266, 77] on select "Select [DEMOGRAPHIC_DATA] [DEMOGRAPHIC_DATA] Other Prefer Not To Say" at bounding box center [309, 77] width 104 height 9
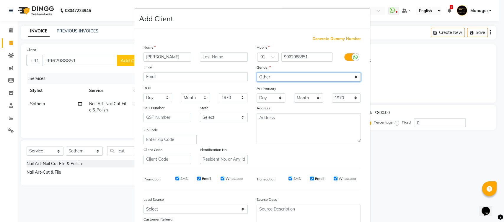
select select "[DEMOGRAPHIC_DATA]"
click at [257, 73] on select "Select [DEMOGRAPHIC_DATA] [DEMOGRAPHIC_DATA] Other Prefer Not To Say" at bounding box center [309, 77] width 104 height 9
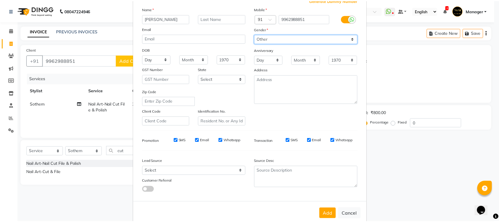
scroll to position [49, 0]
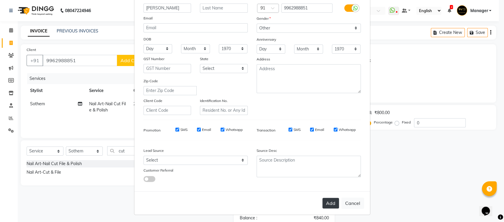
click at [330, 204] on button "Add" at bounding box center [331, 203] width 17 height 11
select select
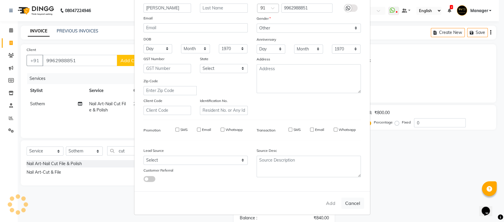
select select
checkbox input "false"
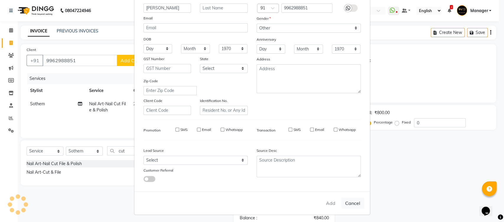
checkbox input "false"
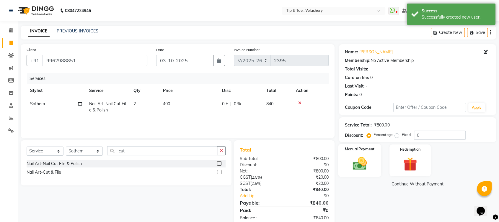
click at [359, 160] on img at bounding box center [359, 164] width 23 height 17
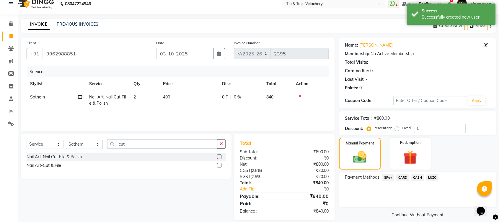
scroll to position [14, 0]
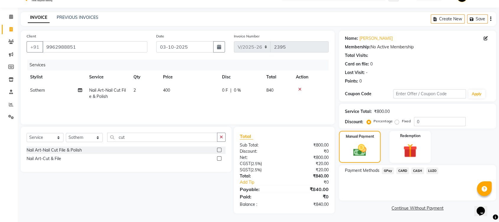
drag, startPoint x: 387, startPoint y: 171, endPoint x: 391, endPoint y: 177, distance: 7.6
click at [387, 171] on span "GPay" at bounding box center [388, 171] width 12 height 7
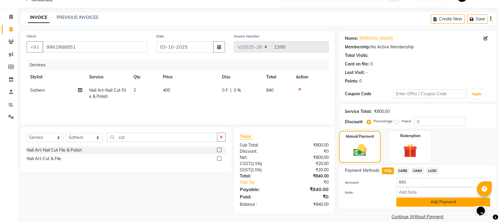
click at [420, 200] on button "Add Payment" at bounding box center [443, 202] width 94 height 9
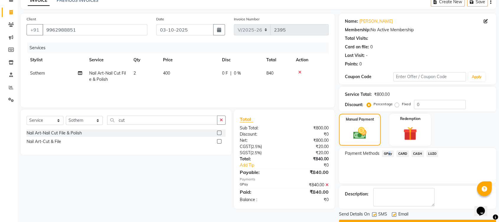
scroll to position [46, 0]
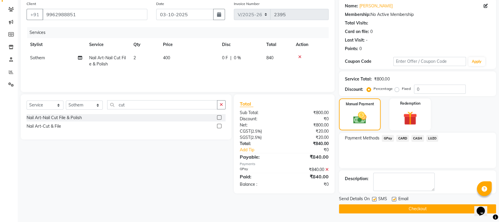
click at [393, 197] on label at bounding box center [394, 199] width 4 height 4
click at [393, 198] on input "checkbox" at bounding box center [394, 200] width 4 height 4
checkbox input "false"
click at [390, 207] on button "Checkout" at bounding box center [417, 209] width 157 height 9
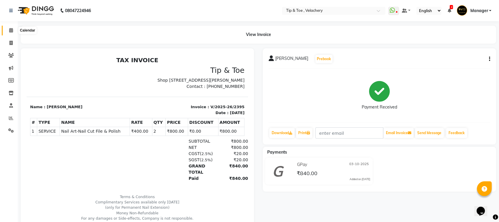
click at [7, 33] on span at bounding box center [11, 30] width 10 height 7
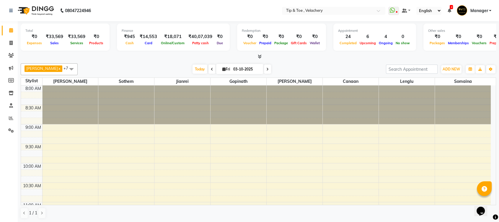
drag, startPoint x: 256, startPoint y: 68, endPoint x: 261, endPoint y: 69, distance: 4.8
click at [258, 68] on div "Today Fri 03-10-2025" at bounding box center [232, 69] width 80 height 9
drag, startPoint x: 261, startPoint y: 69, endPoint x: 287, endPoint y: 80, distance: 28.2
click at [266, 69] on icon at bounding box center [267, 70] width 2 height 4
type input "04-10-2025"
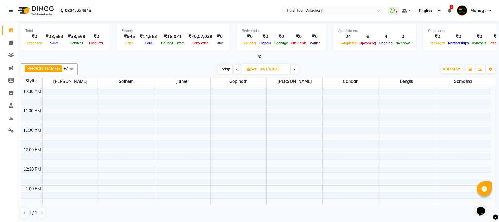
scroll to position [93, 0]
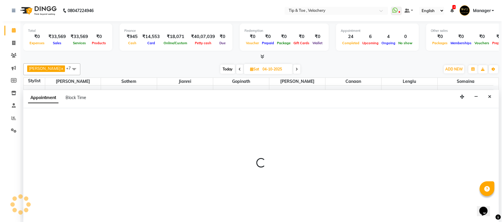
scroll to position [0, 0]
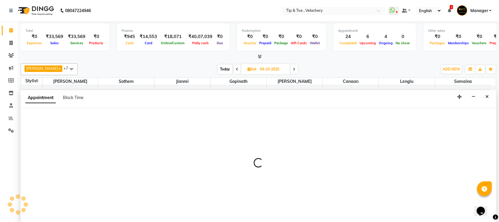
select select "41021"
select select "tentative"
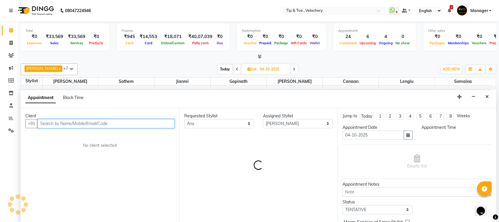
select select "660"
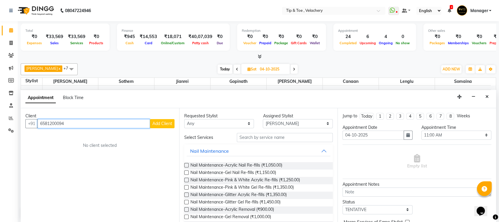
type input "6581200094"
click at [158, 123] on span "Add Client" at bounding box center [162, 123] width 20 height 5
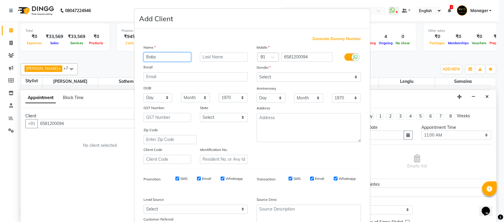
type input "Baby"
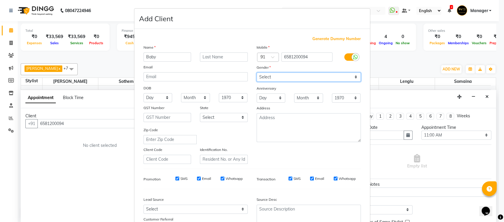
click at [281, 77] on select "Select [DEMOGRAPHIC_DATA] [DEMOGRAPHIC_DATA] Other Prefer Not To Say" at bounding box center [309, 77] width 104 height 9
select select "[DEMOGRAPHIC_DATA]"
click at [257, 73] on select "Select [DEMOGRAPHIC_DATA] [DEMOGRAPHIC_DATA] Other Prefer Not To Say" at bounding box center [309, 77] width 104 height 9
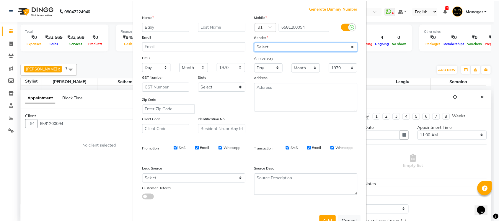
scroll to position [49, 0]
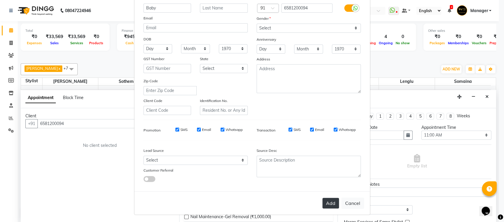
click at [329, 201] on button "Add" at bounding box center [331, 203] width 17 height 11
select select
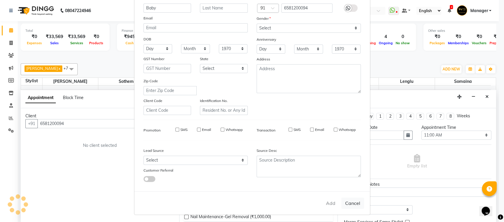
select select
checkbox input "false"
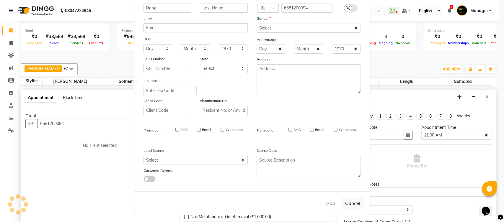
checkbox input "false"
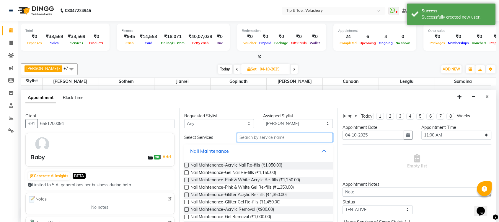
click at [257, 137] on input "text" at bounding box center [285, 137] width 96 height 9
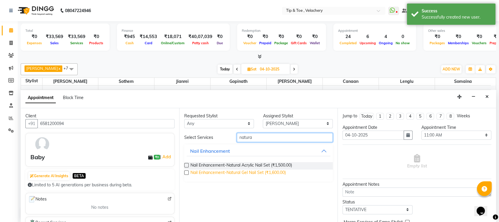
type input "natura"
drag, startPoint x: 255, startPoint y: 173, endPoint x: 265, endPoint y: 153, distance: 22.2
click at [256, 174] on span "Nail Enhancement-Natural Gel Nail Set (₹1,600.00)" at bounding box center [238, 173] width 95 height 7
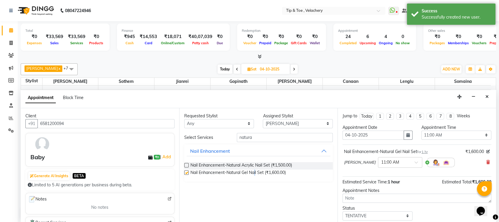
checkbox input "false"
drag, startPoint x: 258, startPoint y: 141, endPoint x: 132, endPoint y: 151, distance: 125.7
click at [132, 151] on div "Client +91 6581200094 Baby ₹0 | Add Generate AI Insights BETA Limited to 5 AI g…" at bounding box center [259, 165] width 476 height 115
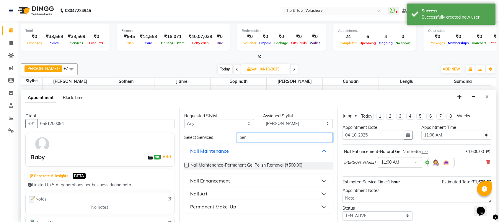
type input "per"
drag, startPoint x: 216, startPoint y: 179, endPoint x: 233, endPoint y: 186, distance: 18.1
click at [217, 179] on div "Nail Enhancement" at bounding box center [210, 181] width 40 height 7
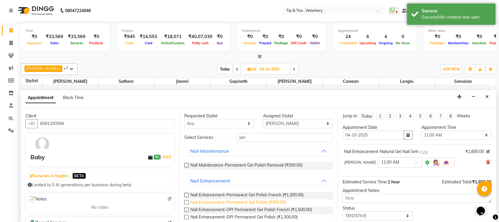
click at [262, 202] on span "Nail Enhancement-Permanent Gel Polish (₹900.00)" at bounding box center [239, 203] width 96 height 7
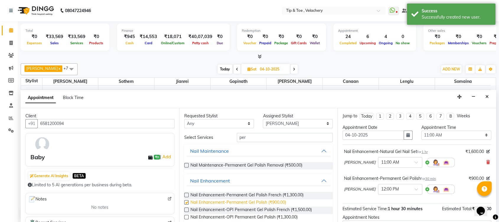
drag, startPoint x: 263, startPoint y: 201, endPoint x: 285, endPoint y: 198, distance: 22.0
click at [263, 200] on span "Nail Enhancement-Permanent Gel Polish (₹900.00)" at bounding box center [239, 203] width 96 height 7
checkbox input "false"
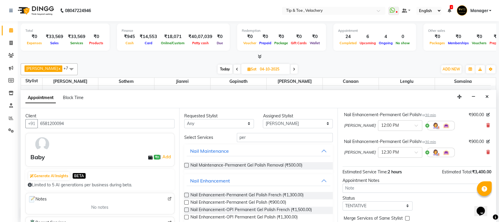
scroll to position [66, 0]
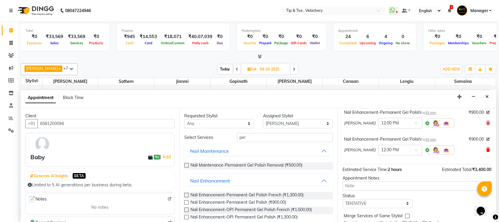
click at [487, 149] on icon at bounding box center [489, 150] width 4 height 4
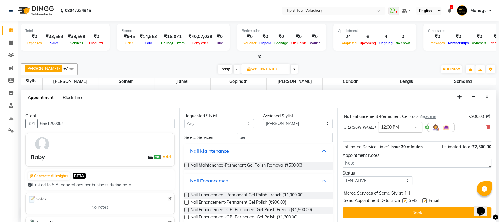
scroll to position [61, 0]
click at [427, 210] on button "Book" at bounding box center [417, 213] width 149 height 11
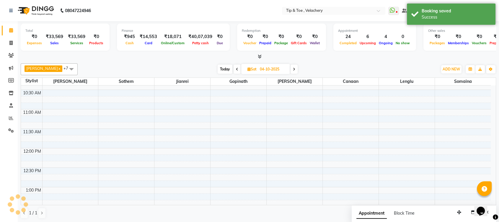
scroll to position [0, 0]
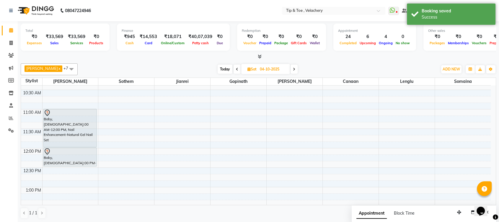
click at [221, 69] on span "Today" at bounding box center [225, 69] width 15 height 9
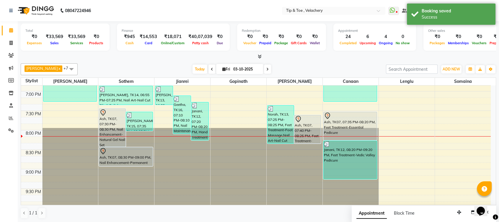
scroll to position [429, 0]
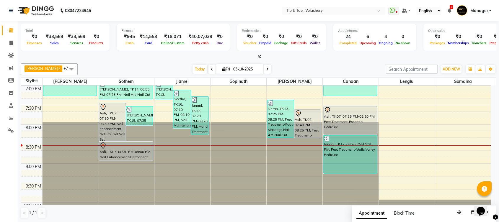
drag, startPoint x: 260, startPoint y: 71, endPoint x: 354, endPoint y: 71, distance: 93.6
click at [266, 71] on icon at bounding box center [267, 70] width 2 height 4
type input "04-10-2025"
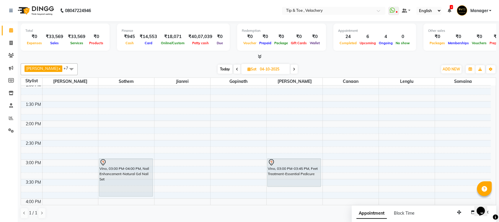
scroll to position [207, 0]
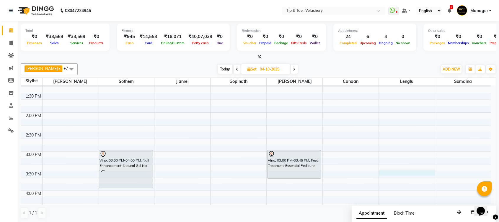
click at [423, 170] on div "8:00 AM 8:30 AM 9:00 AM 9:30 AM 10:00 AM 10:30 AM 11:00 AM 11:30 AM 12:00 PM 12…" at bounding box center [256, 171] width 470 height 585
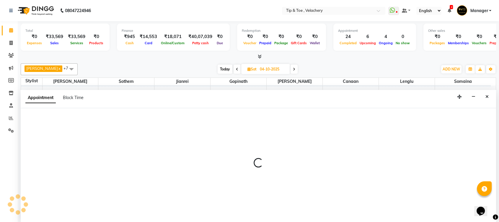
scroll to position [0, 0]
select select "56374"
select select "930"
select select "tentative"
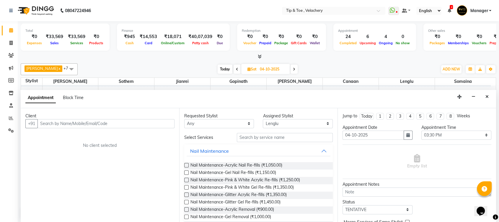
click at [63, 121] on input "text" at bounding box center [106, 123] width 137 height 9
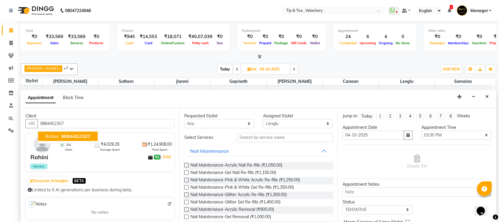
drag, startPoint x: 69, startPoint y: 138, endPoint x: 78, endPoint y: 137, distance: 8.9
click at [69, 138] on span "9884452307" at bounding box center [76, 137] width 30 height 6
type input "9884452307"
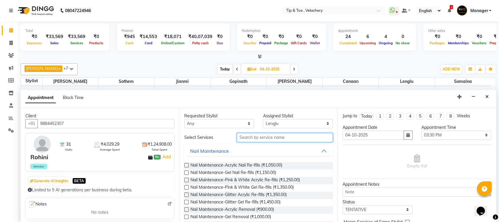
click at [275, 138] on input "text" at bounding box center [285, 137] width 96 height 9
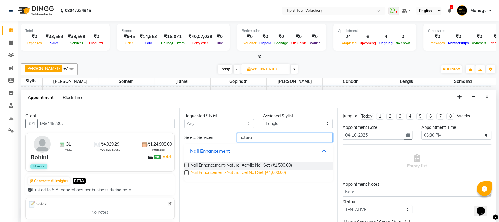
type input "natura"
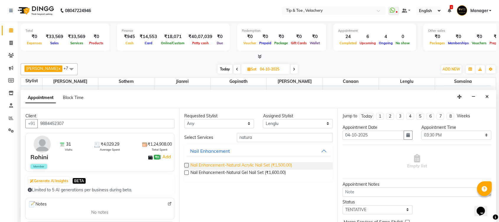
drag, startPoint x: 255, startPoint y: 175, endPoint x: 256, endPoint y: 167, distance: 7.8
click at [255, 174] on span "Nail Enhancement-Natural Gel Nail Set (₹1,600.00)" at bounding box center [238, 173] width 95 height 7
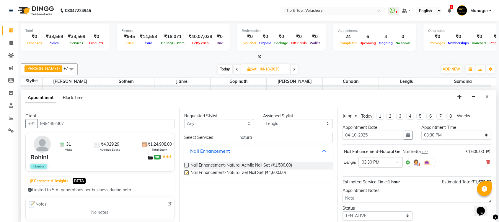
checkbox input "false"
drag, startPoint x: 242, startPoint y: 139, endPoint x: 184, endPoint y: 141, distance: 57.3
click at [186, 140] on div "Select Services natura" at bounding box center [259, 137] width 158 height 9
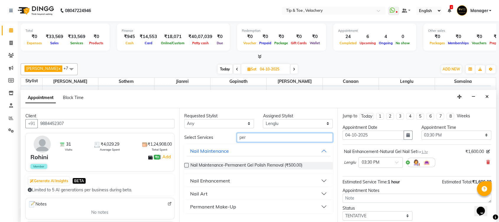
type input "per"
click at [219, 182] on div "Nail Enhancement" at bounding box center [210, 181] width 40 height 7
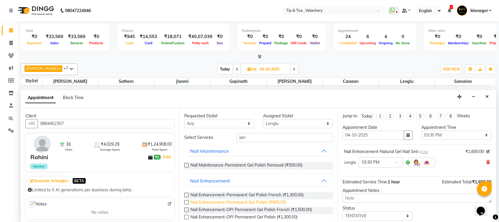
drag, startPoint x: 264, startPoint y: 201, endPoint x: 270, endPoint y: 201, distance: 5.3
click at [265, 201] on span "Nail Enhancement-Permanent Gel Polish (₹900.00)" at bounding box center [239, 203] width 96 height 7
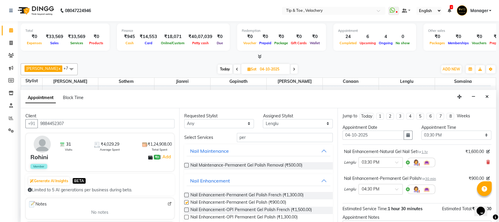
checkbox input "false"
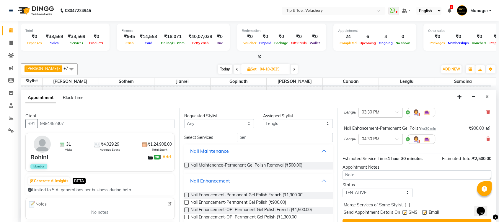
scroll to position [61, 0]
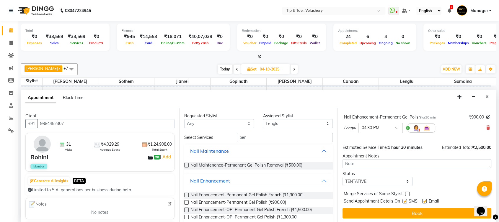
click at [426, 200] on label at bounding box center [424, 201] width 4 height 4
click at [426, 200] on input "checkbox" at bounding box center [424, 202] width 4 height 4
checkbox input "false"
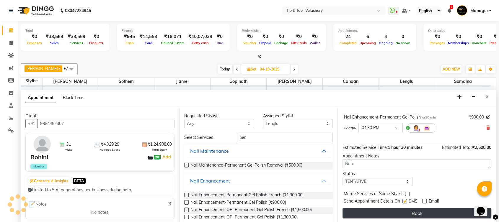
click at [426, 213] on button "Book" at bounding box center [417, 213] width 149 height 11
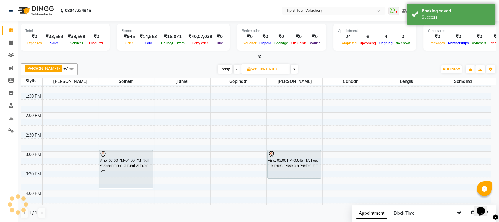
scroll to position [0, 0]
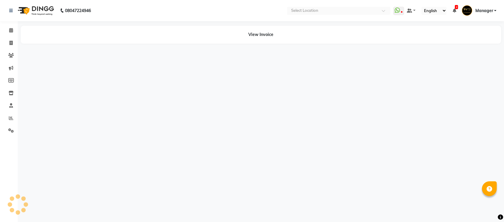
select select "en"
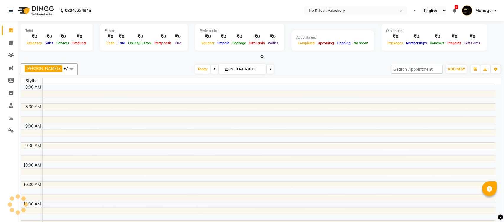
select select "en"
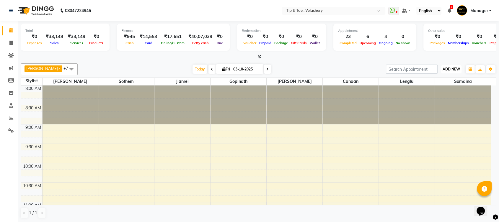
click at [450, 67] on span "ADD NEW" at bounding box center [451, 69] width 17 height 4
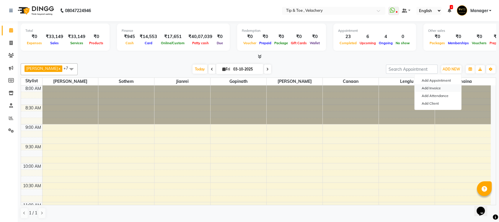
click at [436, 88] on link "Add Invoice" at bounding box center [438, 88] width 47 height 8
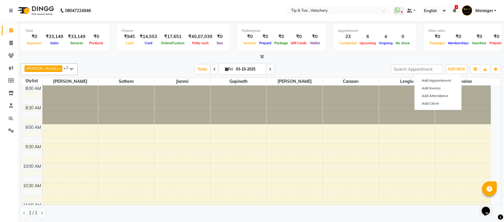
select select "5863"
select select "service"
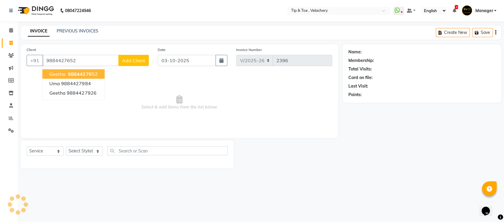
type input "9884427652"
select select "1: Object"
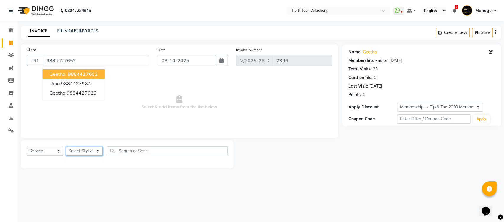
click at [85, 152] on select "Select Stylist [PERSON_NAME] Gopinath Jianrei [PERSON_NAME] Manager [PERSON_NAM…" at bounding box center [84, 151] width 37 height 9
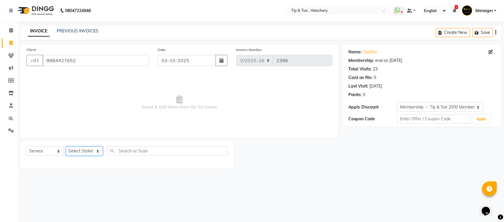
select select "41031"
click at [66, 147] on select "Select Stylist [PERSON_NAME] Gopinath Jianrei [PERSON_NAME] Manager [PERSON_NAM…" at bounding box center [84, 151] width 37 height 9
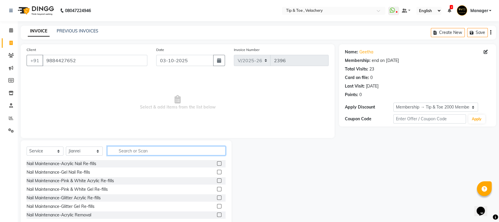
click at [140, 148] on input "text" at bounding box center [166, 151] width 118 height 9
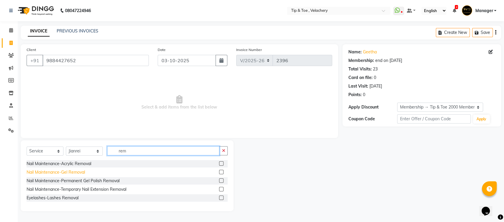
type input "rem"
click at [75, 174] on div "Nail Maintenance-Gel Removal" at bounding box center [56, 173] width 58 height 6
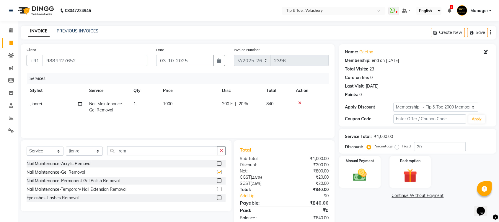
checkbox input "false"
click at [191, 100] on td "1000" at bounding box center [189, 106] width 59 height 19
select select "41031"
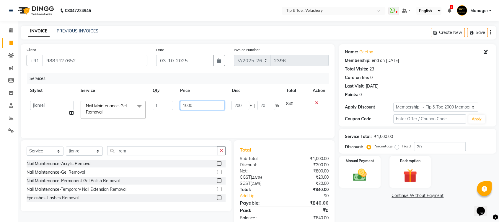
click at [209, 101] on input "1000" at bounding box center [202, 105] width 45 height 9
type input "1"
type input "500"
click at [359, 177] on img at bounding box center [359, 175] width 23 height 17
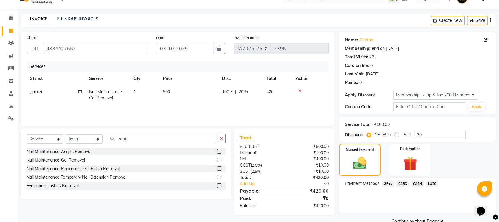
scroll to position [24, 0]
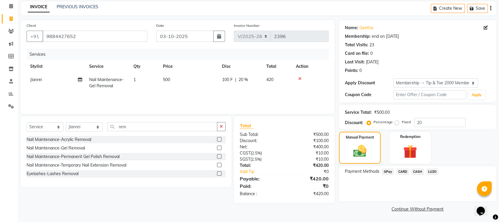
drag, startPoint x: 385, startPoint y: 171, endPoint x: 392, endPoint y: 177, distance: 8.6
click at [385, 171] on span "GPay" at bounding box center [388, 172] width 12 height 7
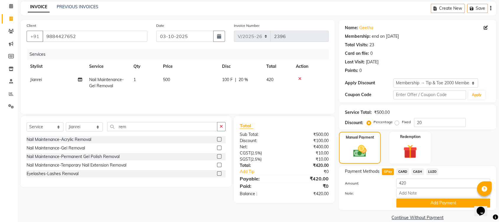
click at [436, 203] on button "Add Payment" at bounding box center [443, 203] width 94 height 9
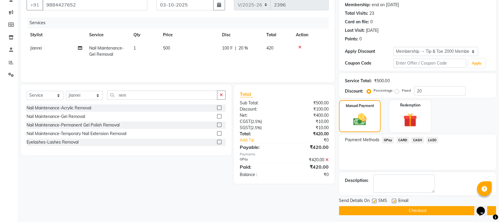
scroll to position [57, 0]
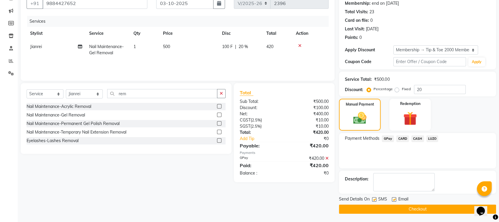
click at [393, 199] on label at bounding box center [394, 200] width 4 height 4
click at [393, 199] on input "checkbox" at bounding box center [394, 200] width 4 height 4
checkbox input "false"
click at [401, 208] on button "Checkout" at bounding box center [417, 209] width 157 height 9
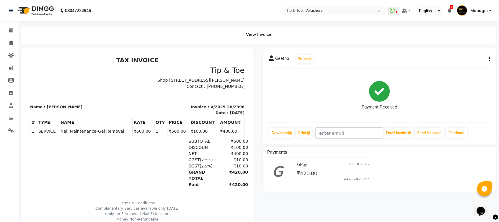
click at [82, 135] on span "Nail Maintenance-Gel Removal" at bounding box center [96, 131] width 71 height 6
copy tr "Nail Maintenance-Gel Removal"
click at [11, 32] on icon at bounding box center [11, 30] width 4 height 4
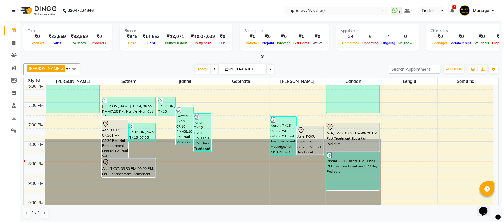
scroll to position [413, 0]
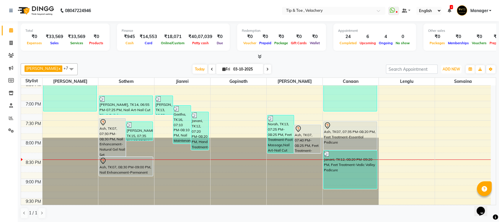
drag, startPoint x: 454, startPoint y: 69, endPoint x: 444, endPoint y: 79, distance: 14.0
click at [453, 70] on span "ADD NEW" at bounding box center [451, 69] width 17 height 4
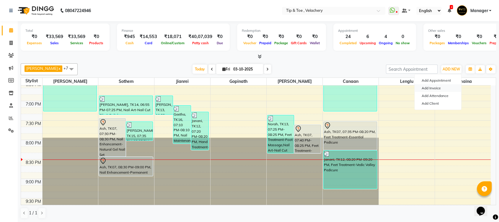
click at [432, 87] on link "Add Invoice" at bounding box center [438, 88] width 47 height 8
select select "service"
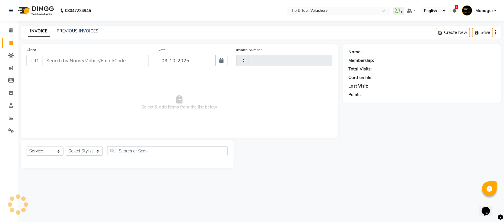
type input "2397"
select select "5863"
type input "8939040006"
click at [134, 60] on span "Add Client" at bounding box center [133, 61] width 23 height 6
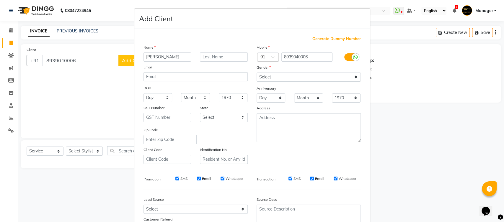
type input "[PERSON_NAME]"
click at [313, 78] on select "Select [DEMOGRAPHIC_DATA] [DEMOGRAPHIC_DATA] Other Prefer Not To Say" at bounding box center [309, 77] width 104 height 9
select select "[DEMOGRAPHIC_DATA]"
click at [257, 73] on select "Select [DEMOGRAPHIC_DATA] [DEMOGRAPHIC_DATA] Other Prefer Not To Say" at bounding box center [309, 77] width 104 height 9
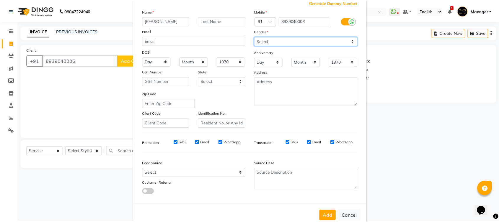
scroll to position [49, 0]
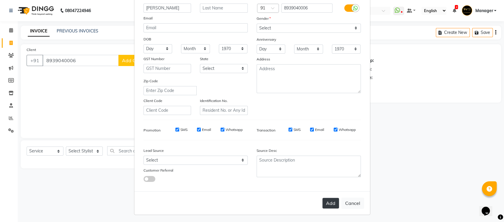
click at [323, 201] on button "Add" at bounding box center [331, 203] width 17 height 11
select select
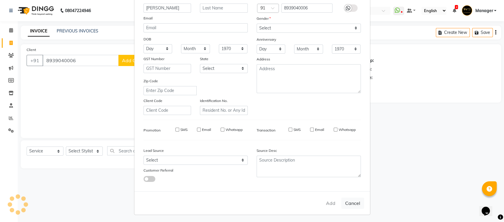
select select
checkbox input "false"
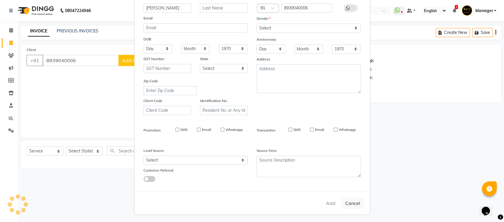
checkbox input "false"
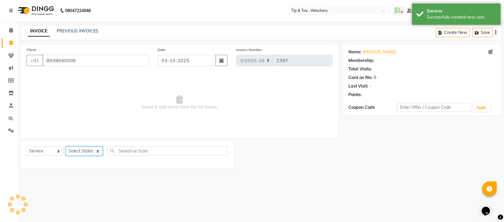
click at [79, 151] on select "Select Stylist [PERSON_NAME] Gopinath Jianrei [PERSON_NAME] Manager [PERSON_NAM…" at bounding box center [84, 151] width 37 height 9
select select "56374"
click at [66, 147] on select "Select Stylist [PERSON_NAME] Gopinath Jianrei [PERSON_NAME] Manager [PERSON_NAM…" at bounding box center [84, 151] width 37 height 9
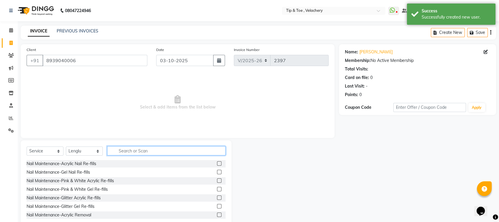
click at [141, 151] on input "text" at bounding box center [166, 151] width 118 height 9
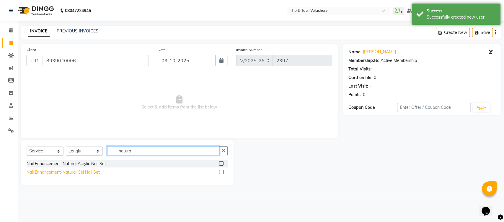
type input "natura"
click at [82, 171] on div "Nail Enhancement-Natural Gel Nail Set" at bounding box center [63, 173] width 73 height 6
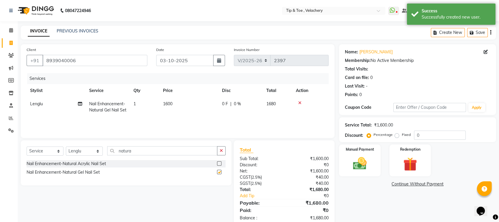
checkbox input "false"
drag, startPoint x: 146, startPoint y: 154, endPoint x: 72, endPoint y: 161, distance: 74.8
click at [72, 161] on div "Select Service Product Membership Package Voucher Prepaid Gift Card Select Styl…" at bounding box center [126, 163] width 211 height 45
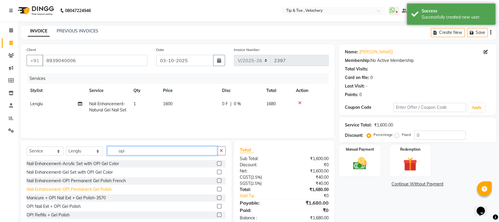
type input "opi"
click at [93, 190] on div "Nail Enhancement-OPI Permanent Gel Polish" at bounding box center [69, 190] width 85 height 6
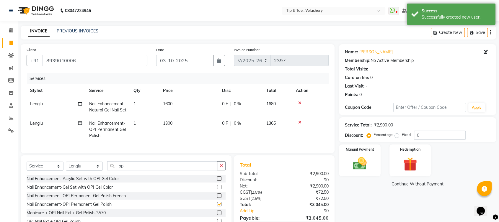
checkbox input "false"
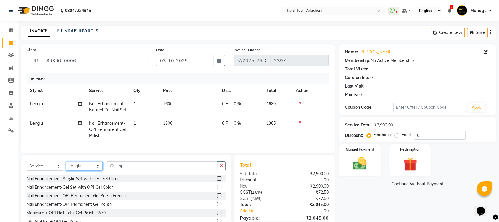
click at [79, 171] on select "Select Stylist [PERSON_NAME] Gopinath Jianrei [PERSON_NAME] Manager [PERSON_NAM…" at bounding box center [84, 166] width 37 height 9
select select "87924"
drag, startPoint x: 147, startPoint y: 183, endPoint x: 144, endPoint y: 180, distance: 3.8
click at [146, 175] on div "Select Service Product Membership Package Voucher Prepaid Gift Card Select Styl…" at bounding box center [126, 169] width 199 height 14
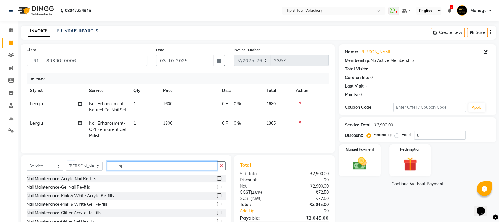
click at [141, 171] on input "opi" at bounding box center [162, 166] width 110 height 9
type input "o"
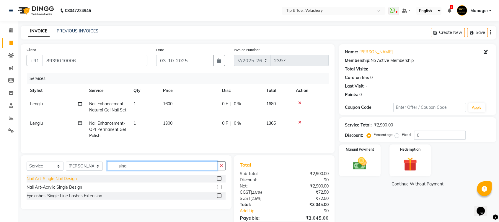
type input "sing"
drag, startPoint x: 59, startPoint y: 191, endPoint x: 96, endPoint y: 173, distance: 40.7
click at [60, 182] on div "Nail Art-Single Nail Design" at bounding box center [52, 179] width 50 height 6
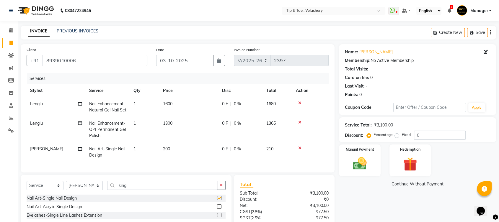
checkbox input "false"
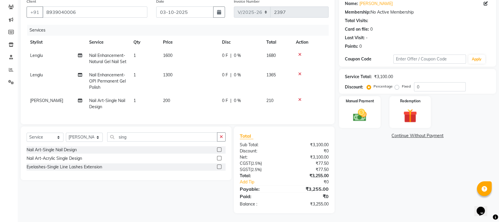
drag, startPoint x: 147, startPoint y: 95, endPoint x: 155, endPoint y: 97, distance: 8.9
click at [147, 95] on td "1" at bounding box center [145, 103] width 30 height 19
select select "87924"
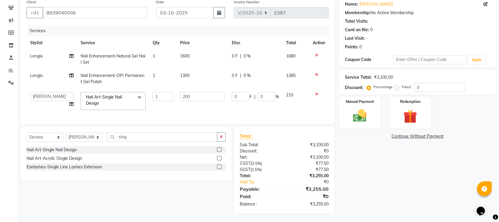
scroll to position [52, 0]
click at [165, 92] on input "1" at bounding box center [163, 96] width 20 height 9
type input "10"
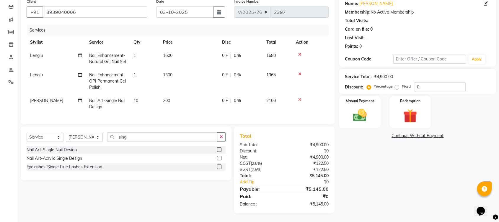
click at [174, 100] on td "200" at bounding box center [189, 103] width 59 height 19
select select "87924"
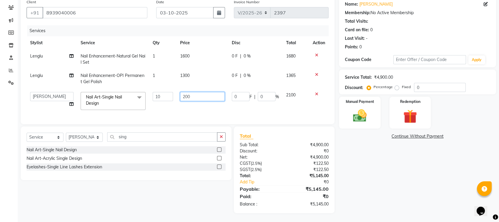
click at [185, 92] on input "200" at bounding box center [202, 96] width 45 height 9
type input "1000"
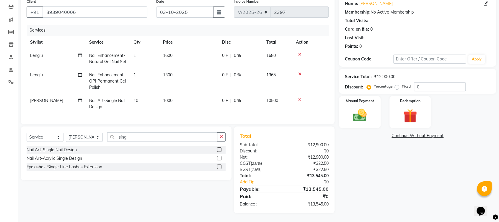
click at [385, 171] on div "Name: [PERSON_NAME] Membership: No Active Membership Total Visits: Card on file…" at bounding box center [420, 105] width 162 height 218
click at [146, 94] on td "10" at bounding box center [145, 103] width 30 height 19
select select "87924"
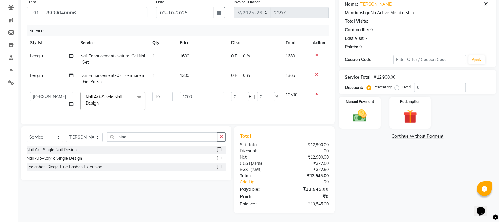
scroll to position [52, 0]
click at [166, 93] on input "10" at bounding box center [162, 96] width 20 height 9
type input "1"
drag, startPoint x: 366, startPoint y: 156, endPoint x: 370, endPoint y: 157, distance: 3.4
click at [367, 157] on div "Name: [PERSON_NAME] Membership: No Active Membership Total Visits: Card on file…" at bounding box center [420, 104] width 162 height 217
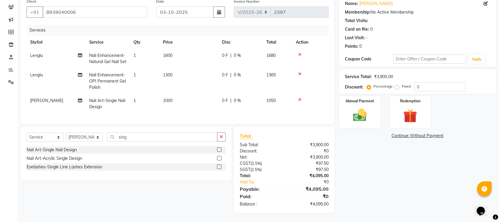
scroll to position [59, 0]
click at [472, 162] on div "Name: [PERSON_NAME] Membership: No Active Membership Total Visits: Card on file…" at bounding box center [420, 105] width 162 height 218
click at [363, 107] on img at bounding box center [359, 115] width 23 height 17
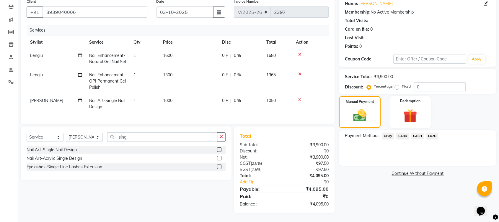
click at [43, 98] on span "[PERSON_NAME]" at bounding box center [46, 100] width 33 height 5
select select "87924"
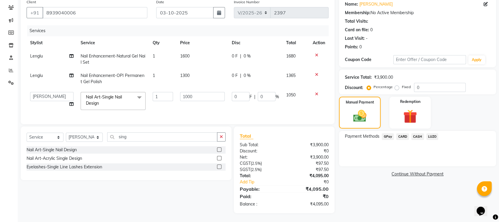
scroll to position [52, 0]
click at [35, 99] on td "[PERSON_NAME] [PERSON_NAME] [PERSON_NAME] Manager [PERSON_NAME]" at bounding box center [52, 101] width 51 height 25
click at [47, 94] on select "[PERSON_NAME] [PERSON_NAME] [PERSON_NAME] Manager [PERSON_NAME]" at bounding box center [51, 96] width 43 height 9
select select "56374"
click at [396, 194] on div "Name: [PERSON_NAME] Membership: No Active Membership Total Visits: Card on file…" at bounding box center [420, 104] width 162 height 217
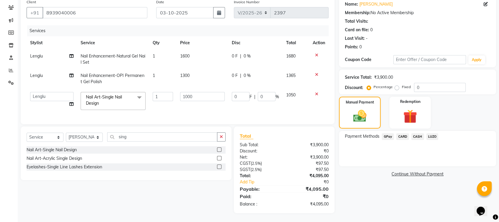
click at [387, 134] on span "GPay" at bounding box center [388, 137] width 12 height 7
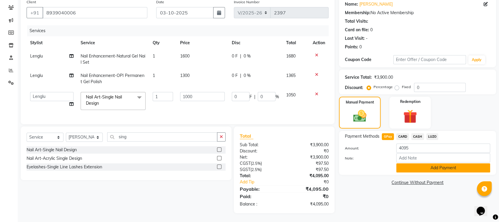
click at [419, 166] on button "Add Payment" at bounding box center [443, 168] width 94 height 9
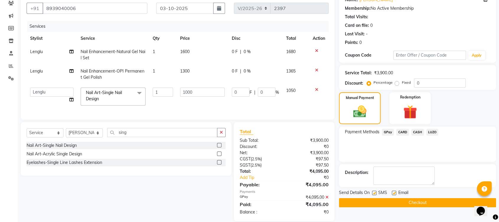
scroll to position [65, 0]
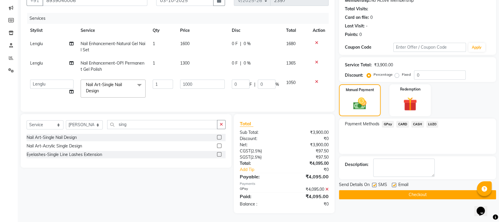
click at [395, 183] on label at bounding box center [394, 185] width 4 height 4
click at [395, 184] on input "checkbox" at bounding box center [394, 186] width 4 height 4
checkbox input "false"
click at [410, 191] on button "Checkout" at bounding box center [417, 195] width 157 height 9
